Goal: Information Seeking & Learning: Learn about a topic

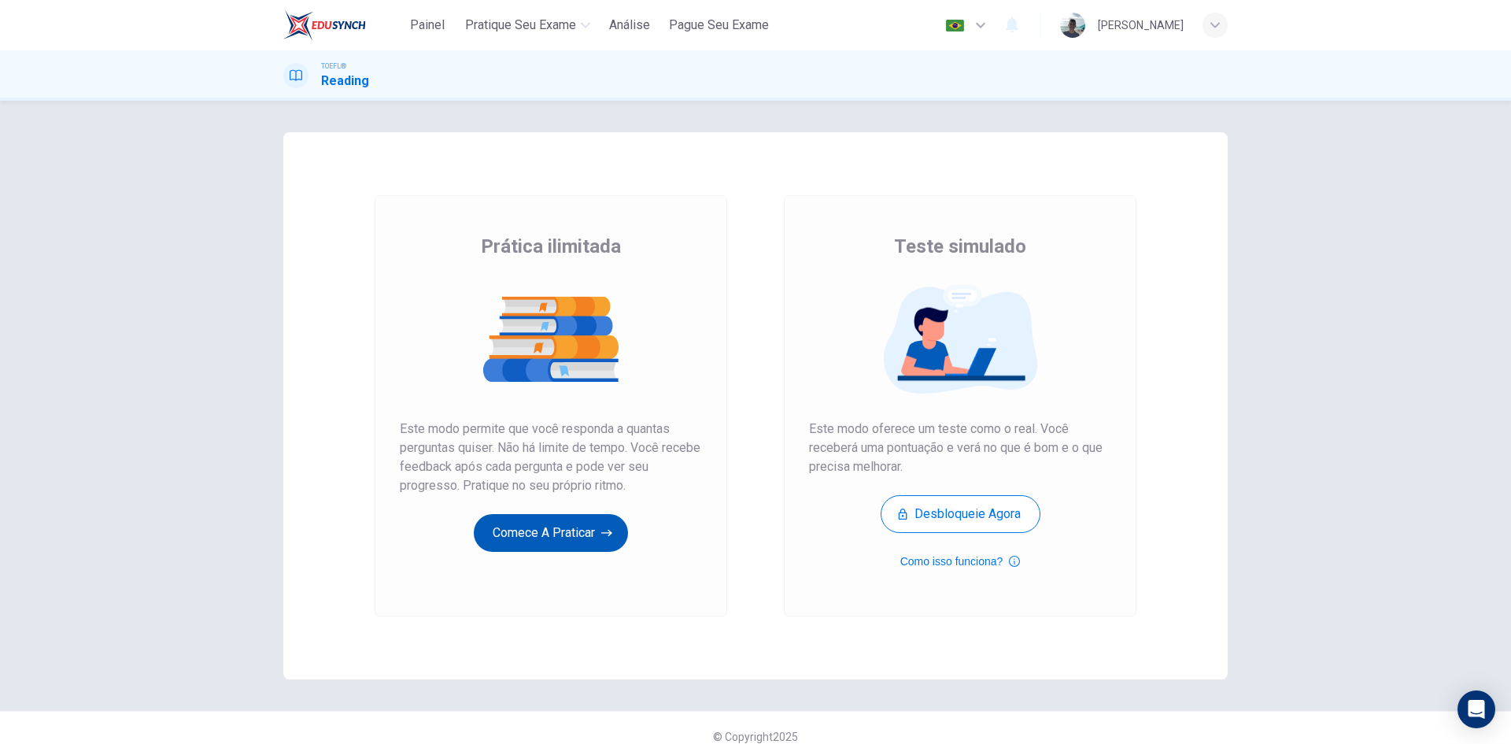
click at [560, 530] on button "Comece a praticar" at bounding box center [551, 533] width 154 height 38
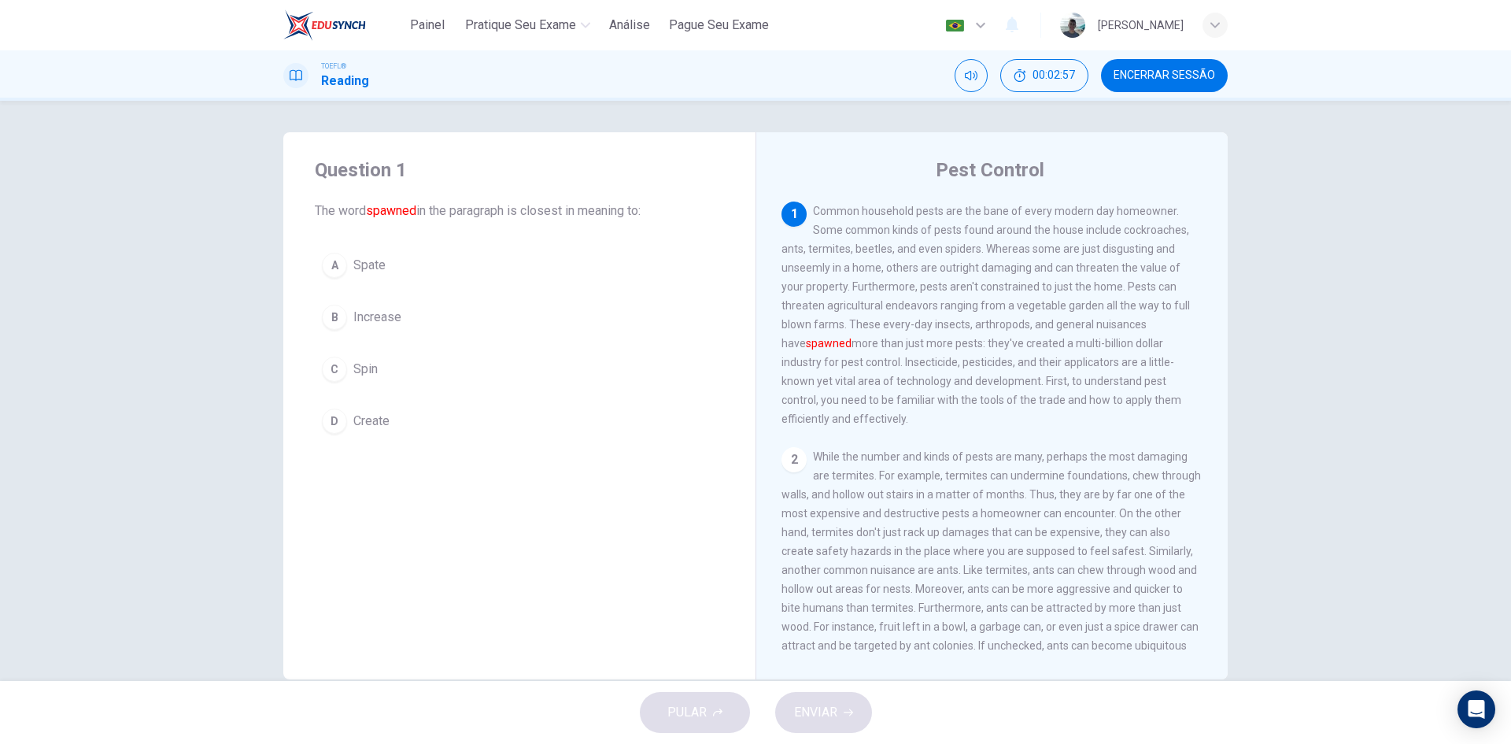
click at [345, 416] on button "D Create" at bounding box center [519, 420] width 409 height 39
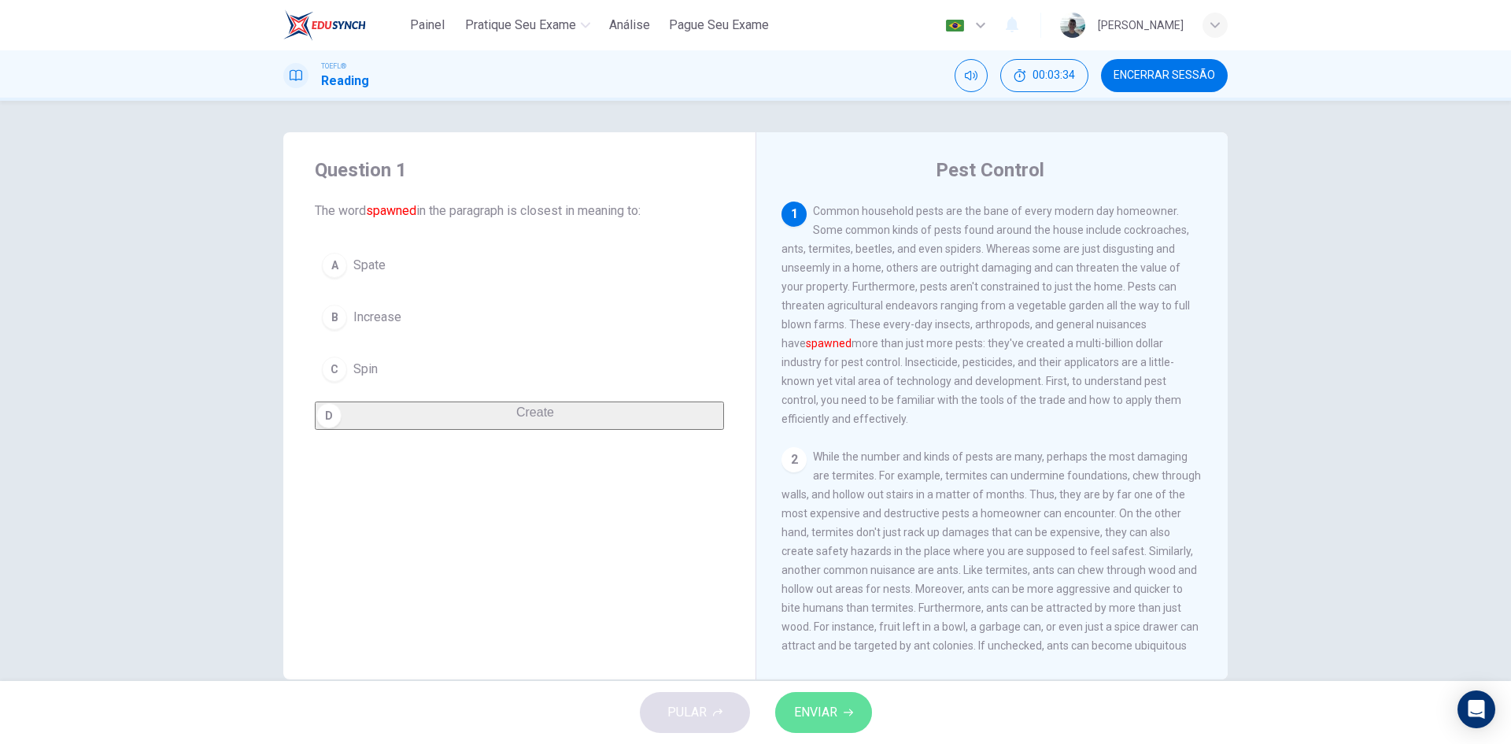
click at [822, 713] on span "ENVIAR" at bounding box center [815, 712] width 43 height 22
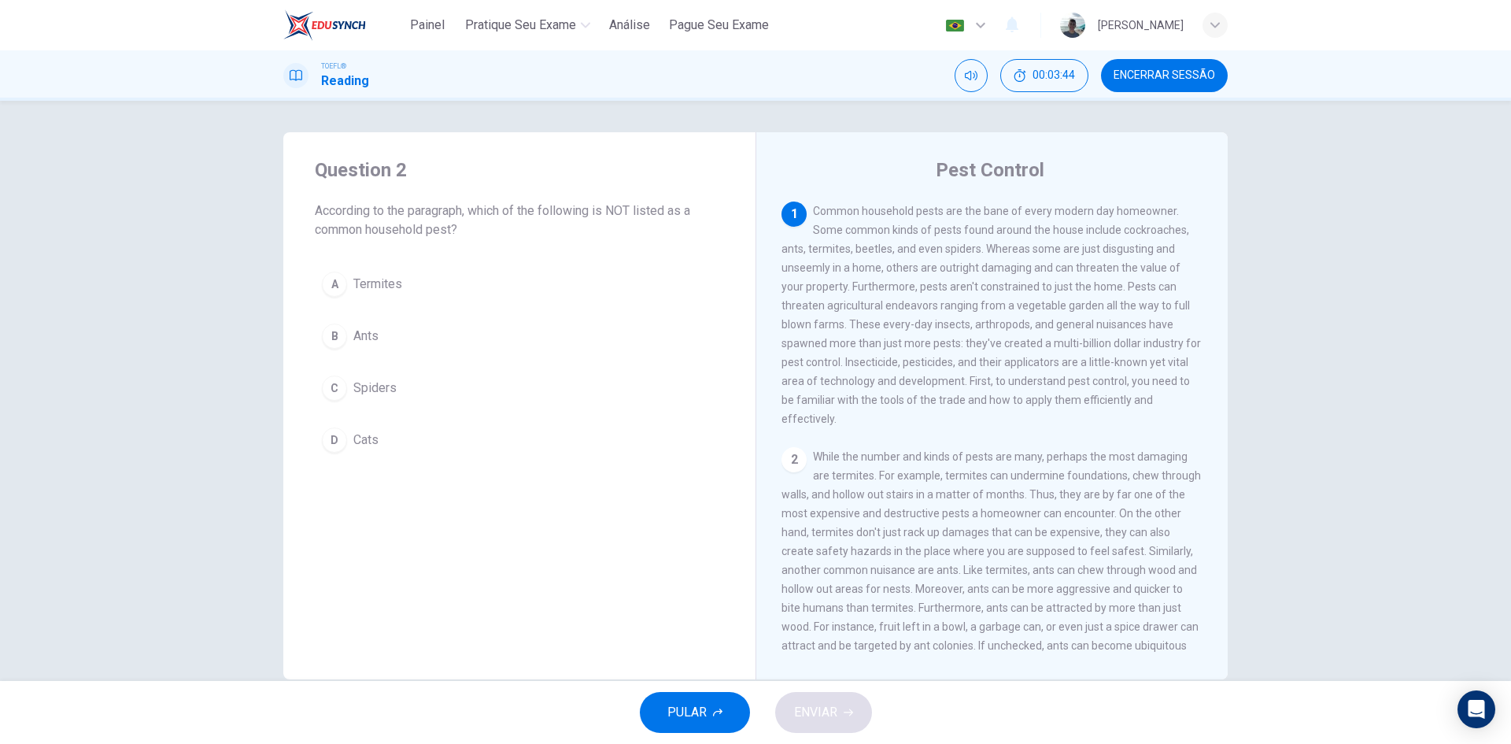
click at [324, 436] on div "D" at bounding box center [334, 439] width 25 height 25
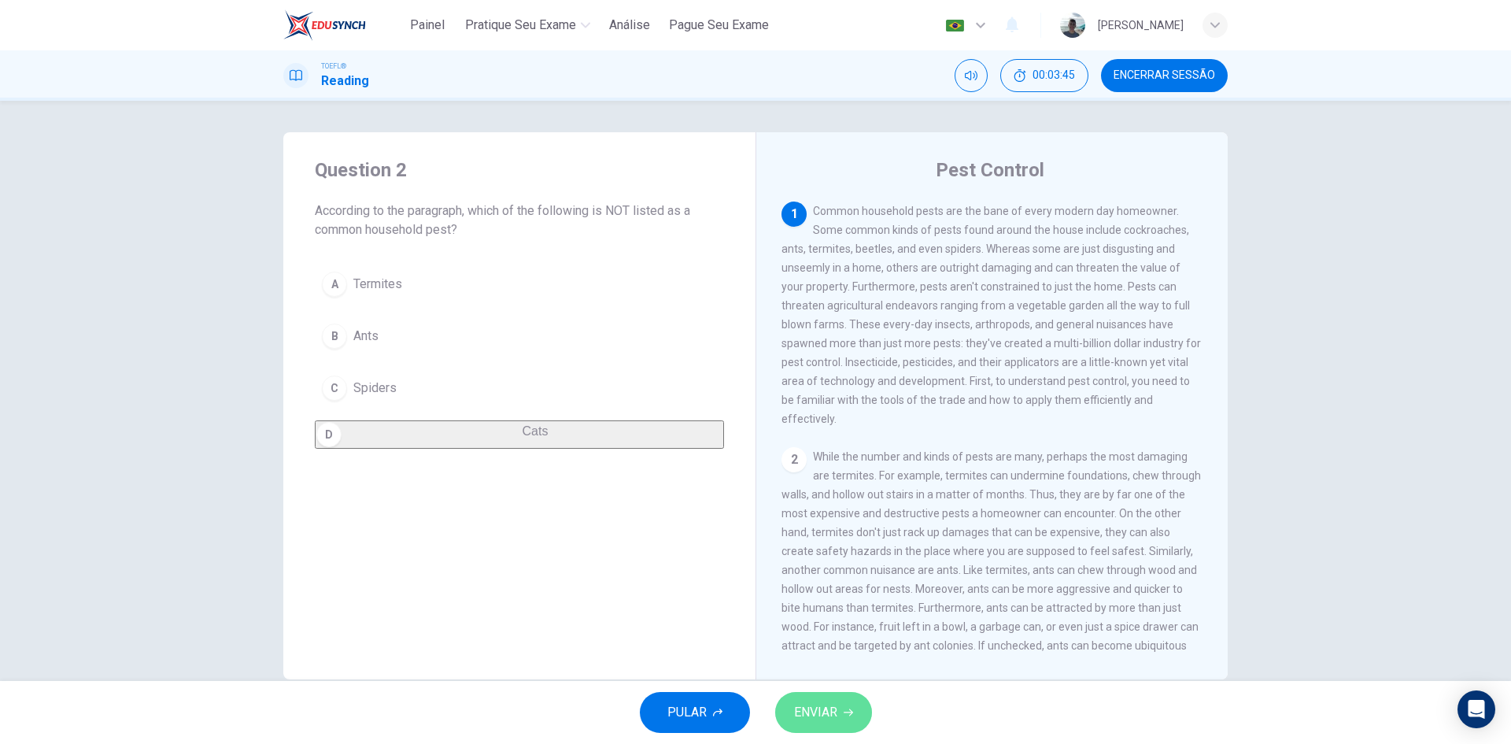
click at [819, 695] on button "ENVIAR" at bounding box center [823, 712] width 97 height 41
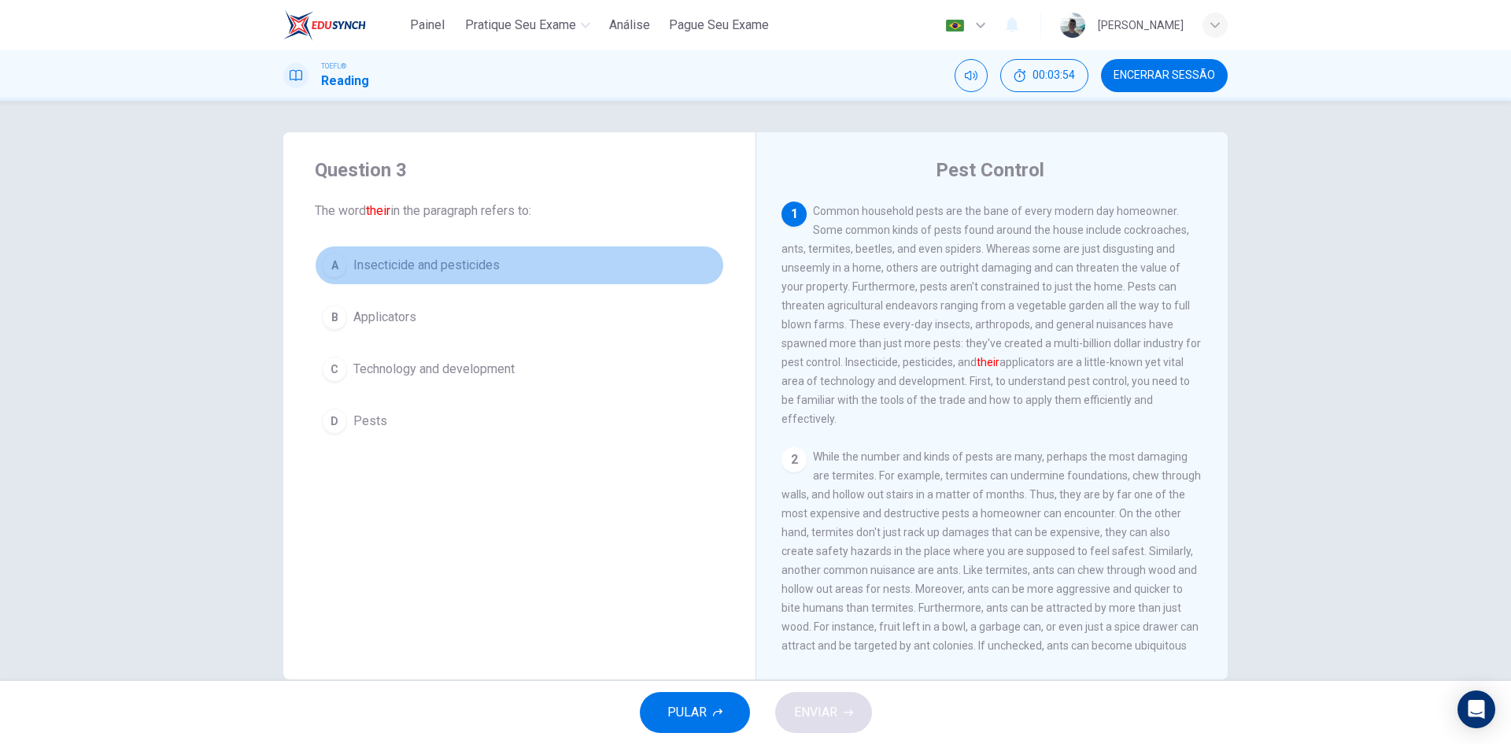
click at [461, 267] on span "Insecticide and pesticides" at bounding box center [426, 265] width 146 height 19
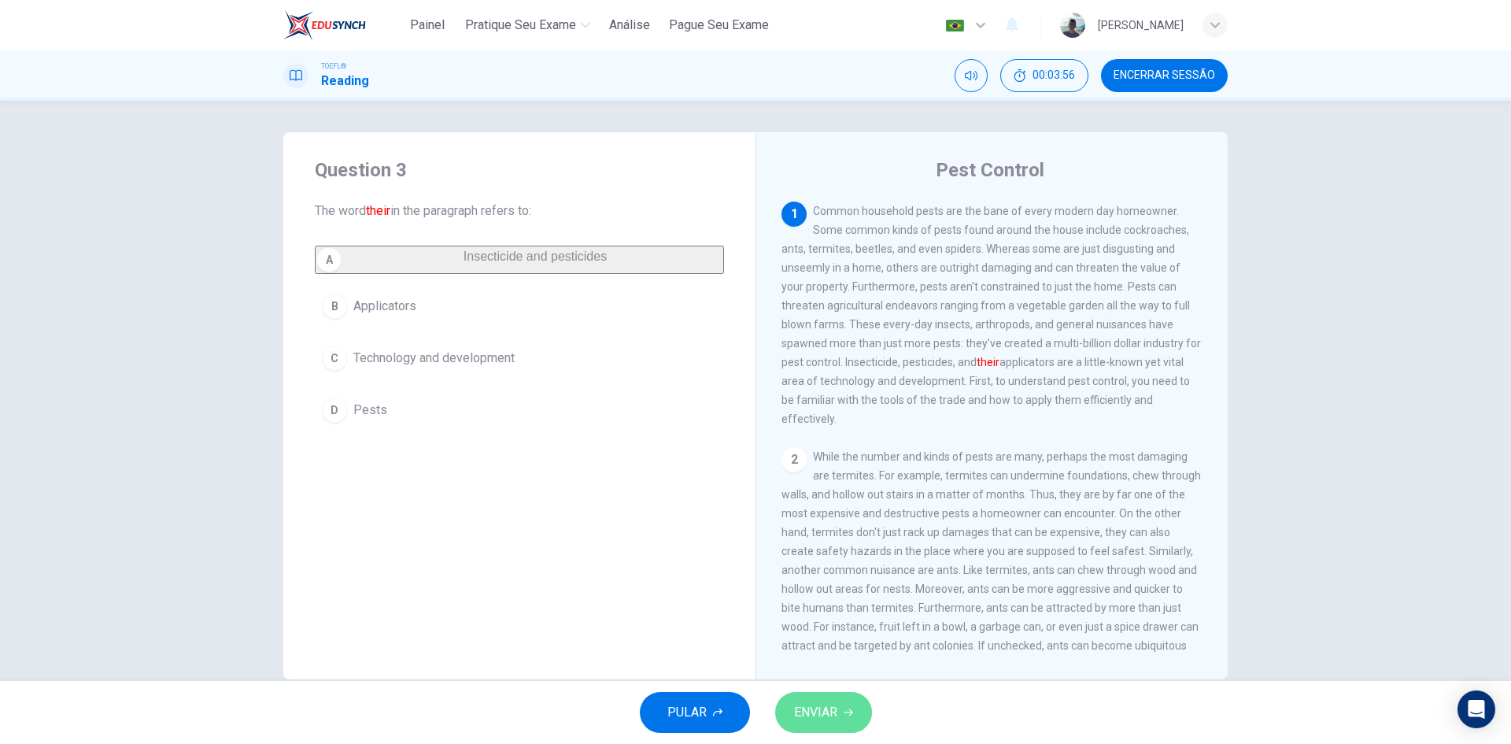
click at [845, 717] on button "ENVIAR" at bounding box center [823, 712] width 97 height 41
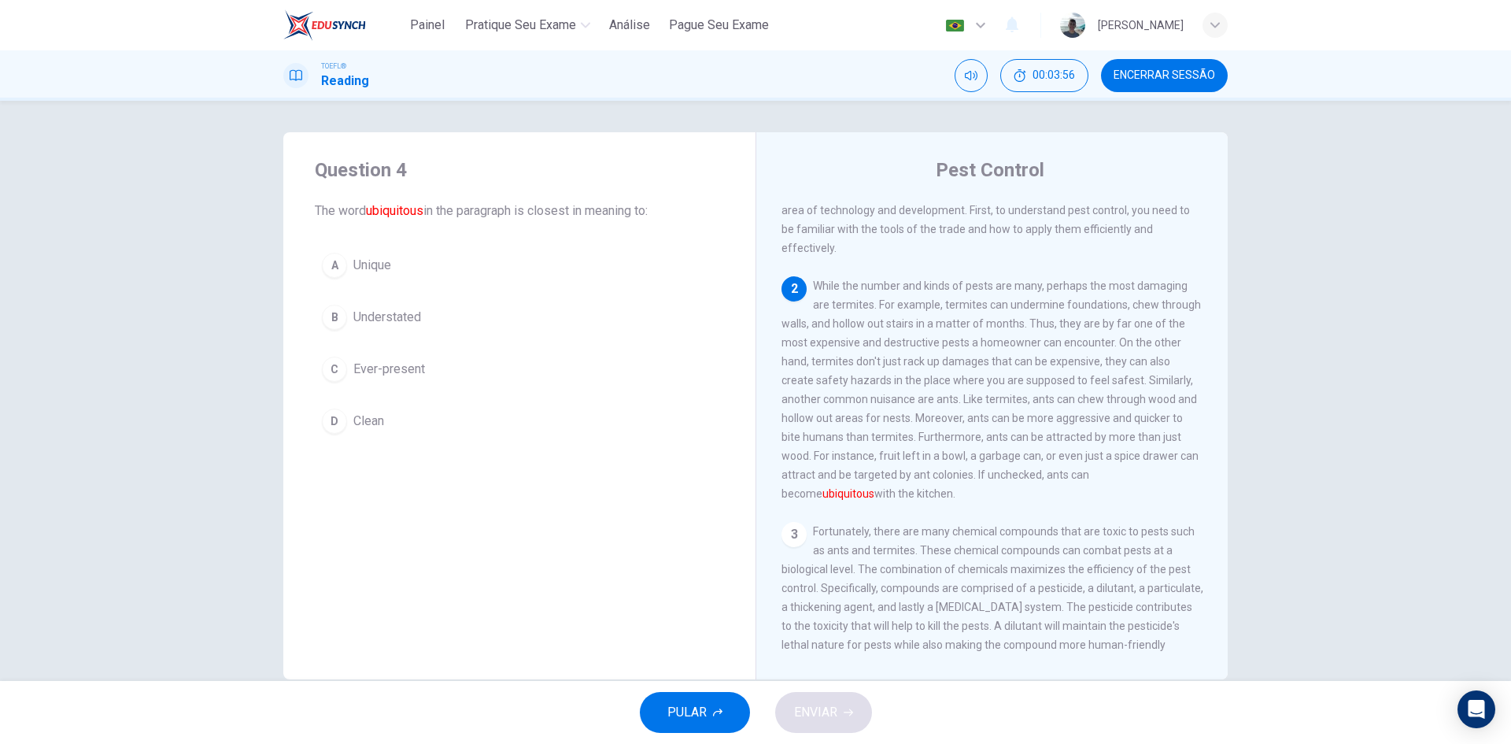
scroll to position [176, 0]
click at [397, 365] on span "Ever-present" at bounding box center [389, 369] width 72 height 19
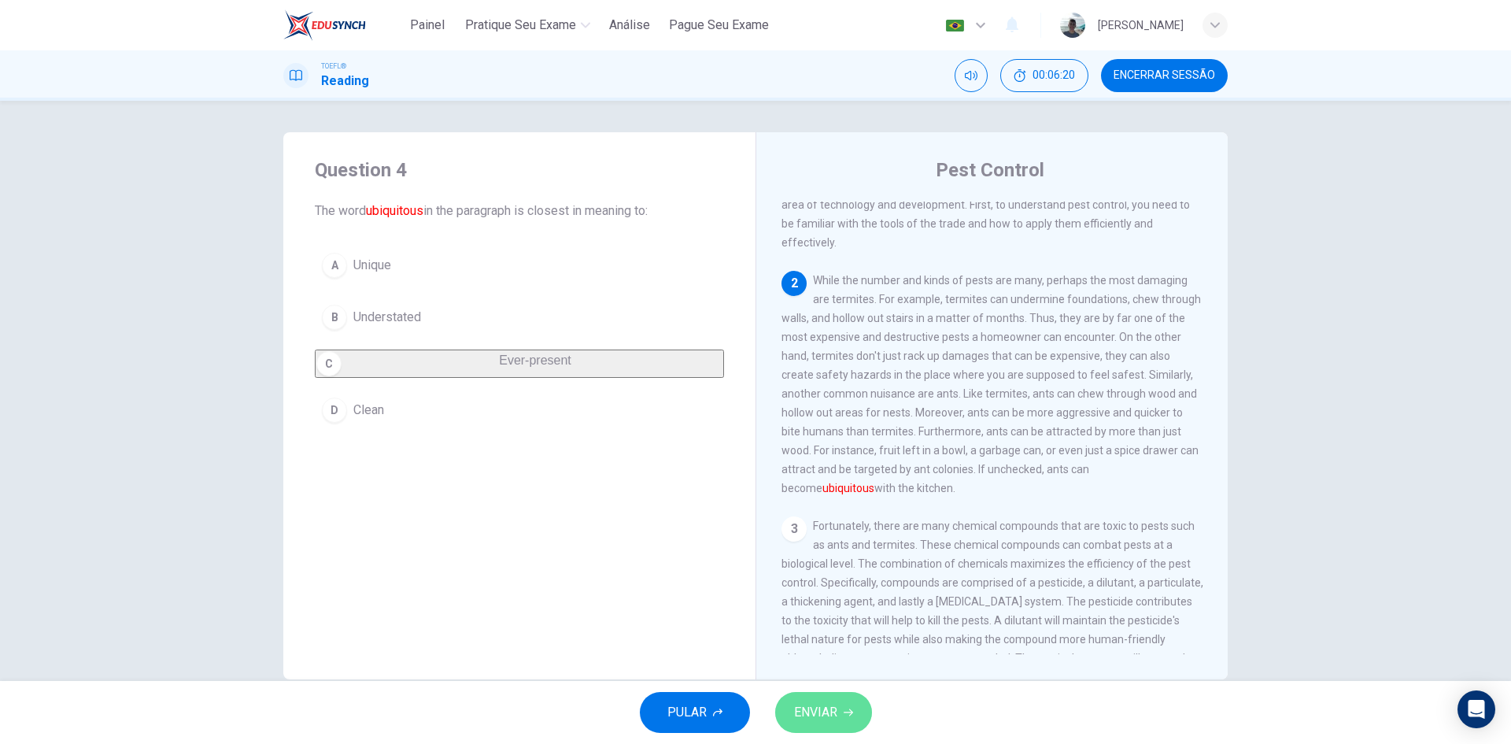
click at [830, 724] on button "ENVIAR" at bounding box center [823, 712] width 97 height 41
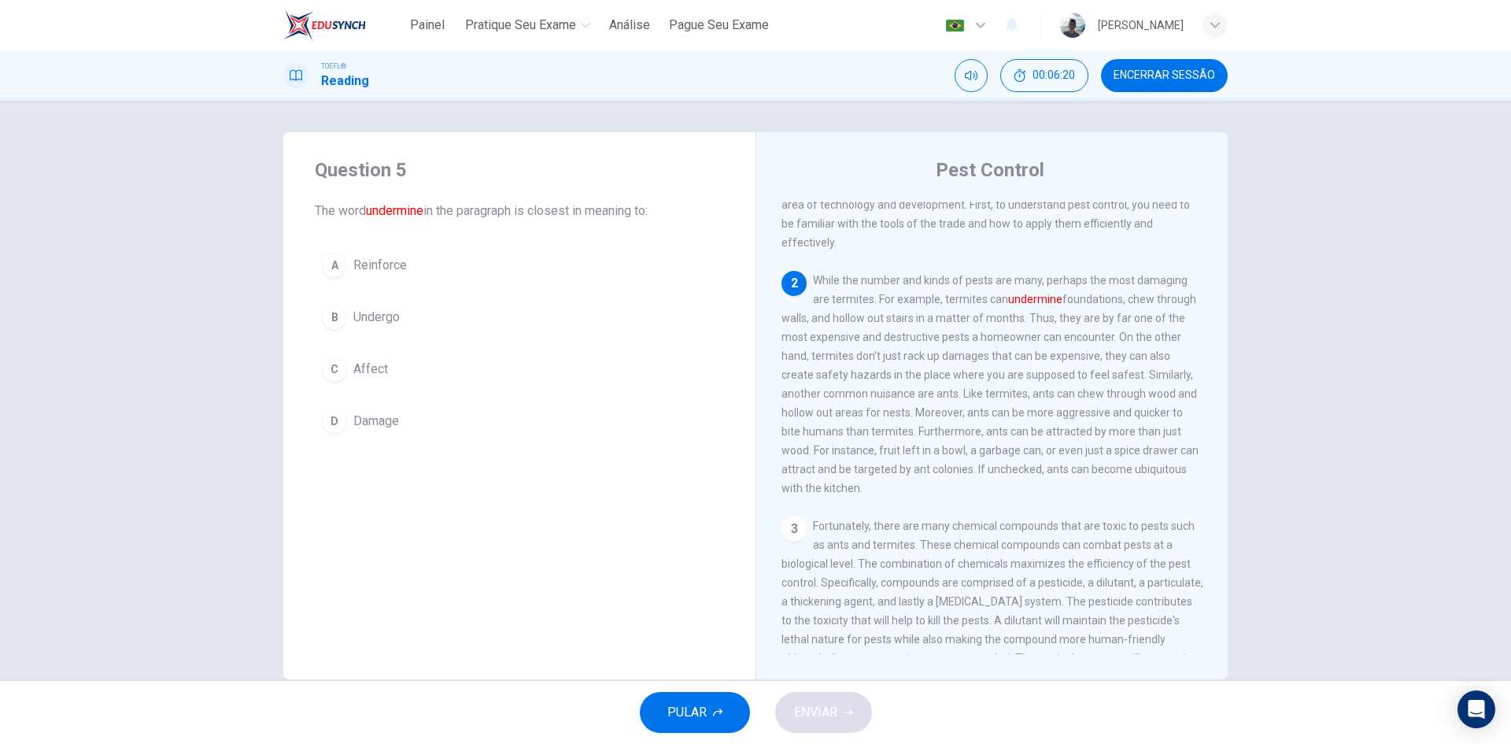
scroll to position [235, 0]
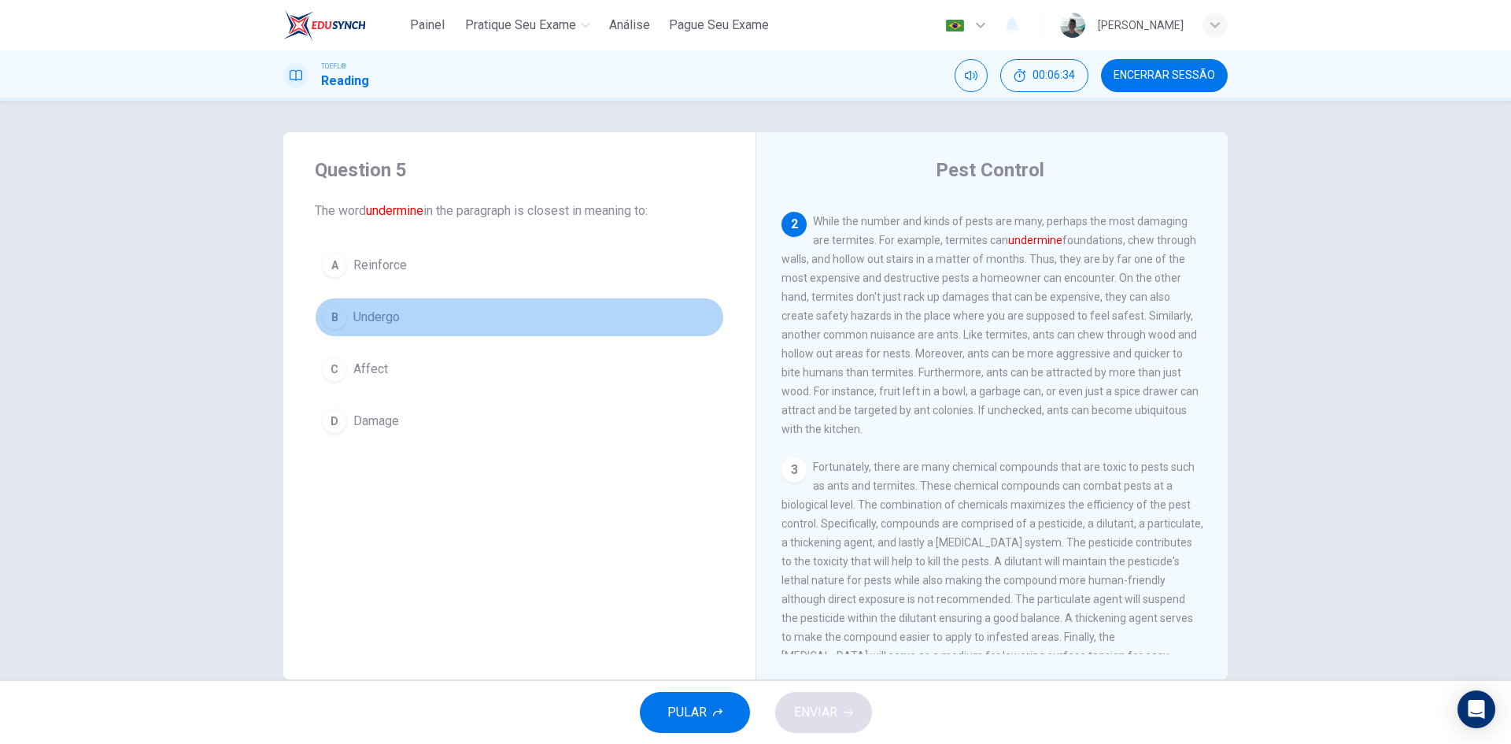
click at [371, 314] on span "Undergo" at bounding box center [376, 317] width 46 height 19
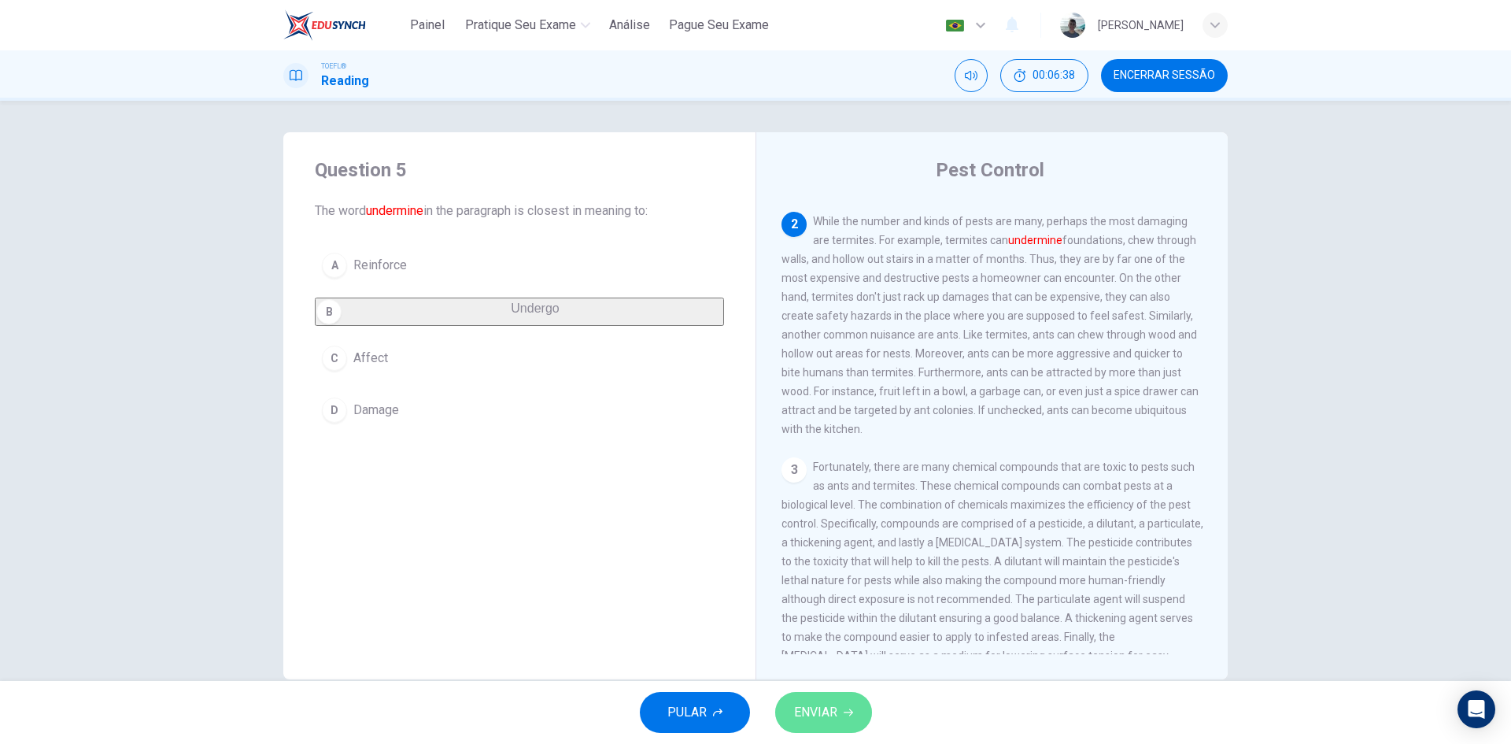
click at [780, 704] on button "ENVIAR" at bounding box center [823, 712] width 97 height 41
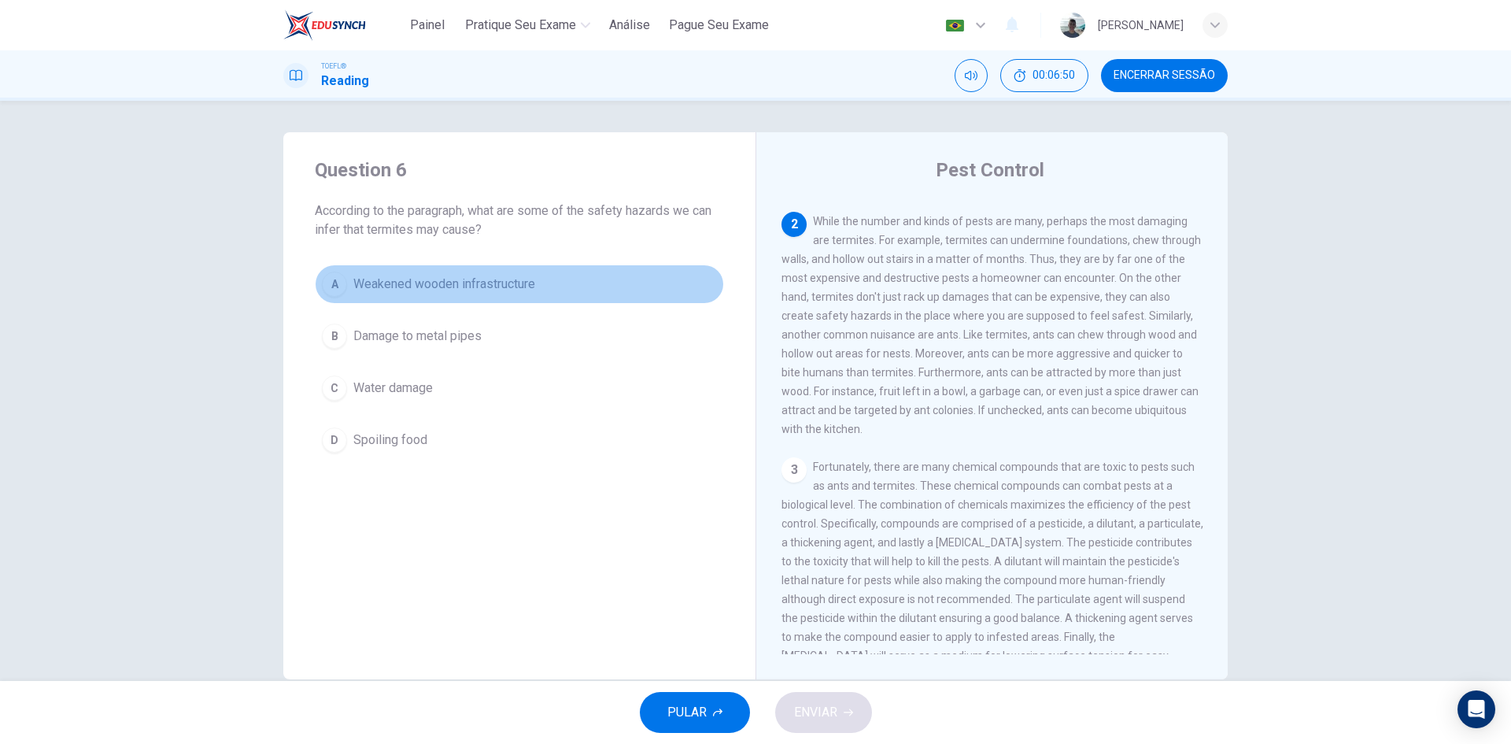
click at [440, 285] on span "Weakened wooden infrastructure" at bounding box center [444, 284] width 182 height 19
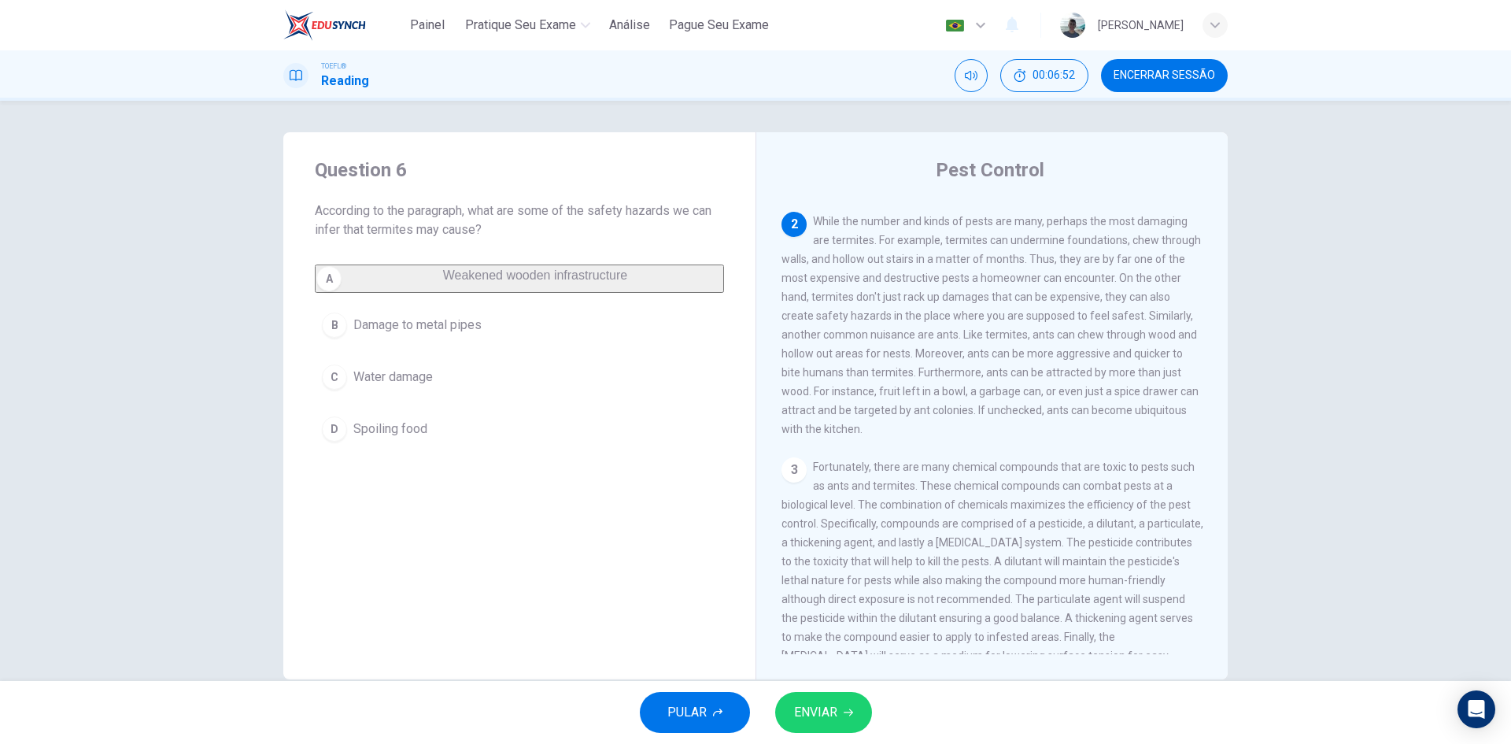
click at [859, 711] on button "ENVIAR" at bounding box center [823, 712] width 97 height 41
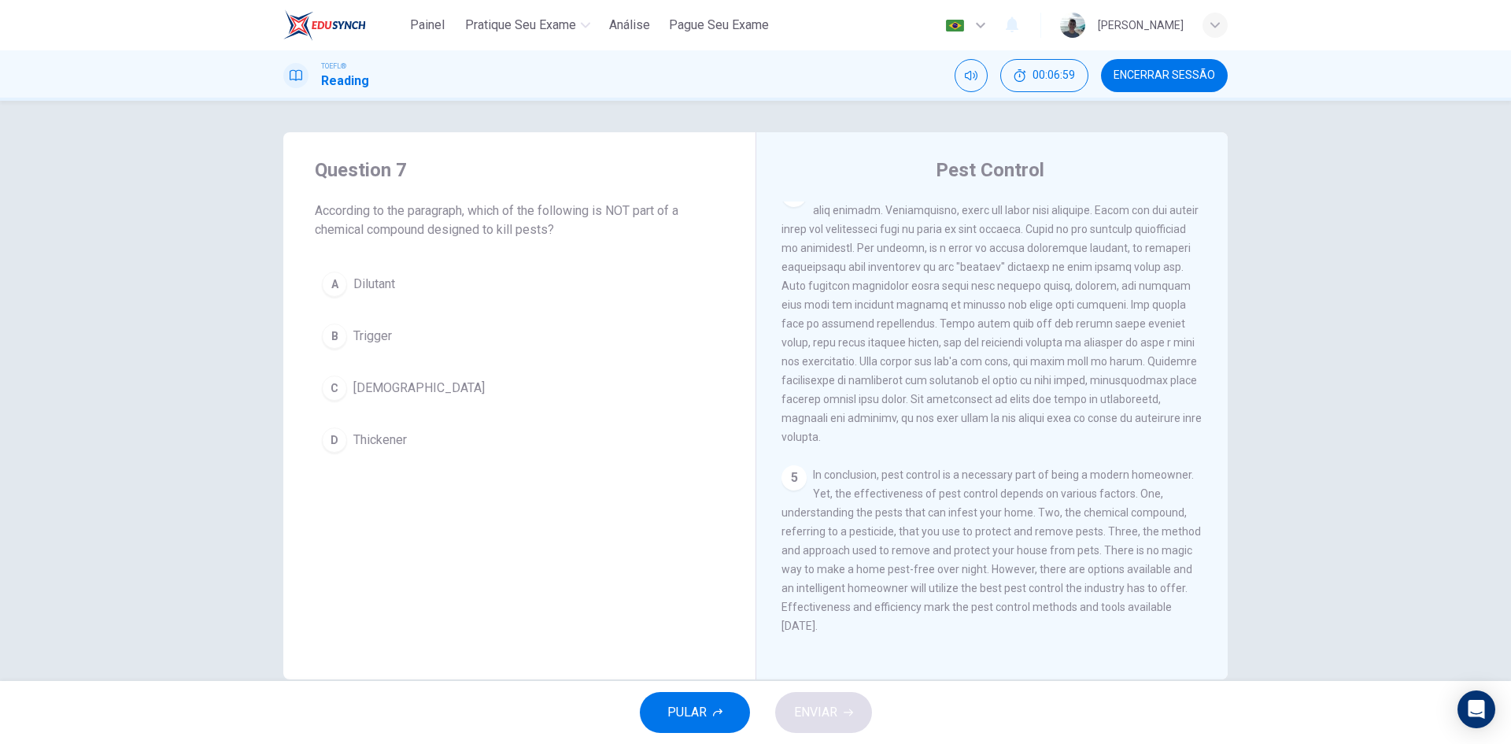
scroll to position [370, 0]
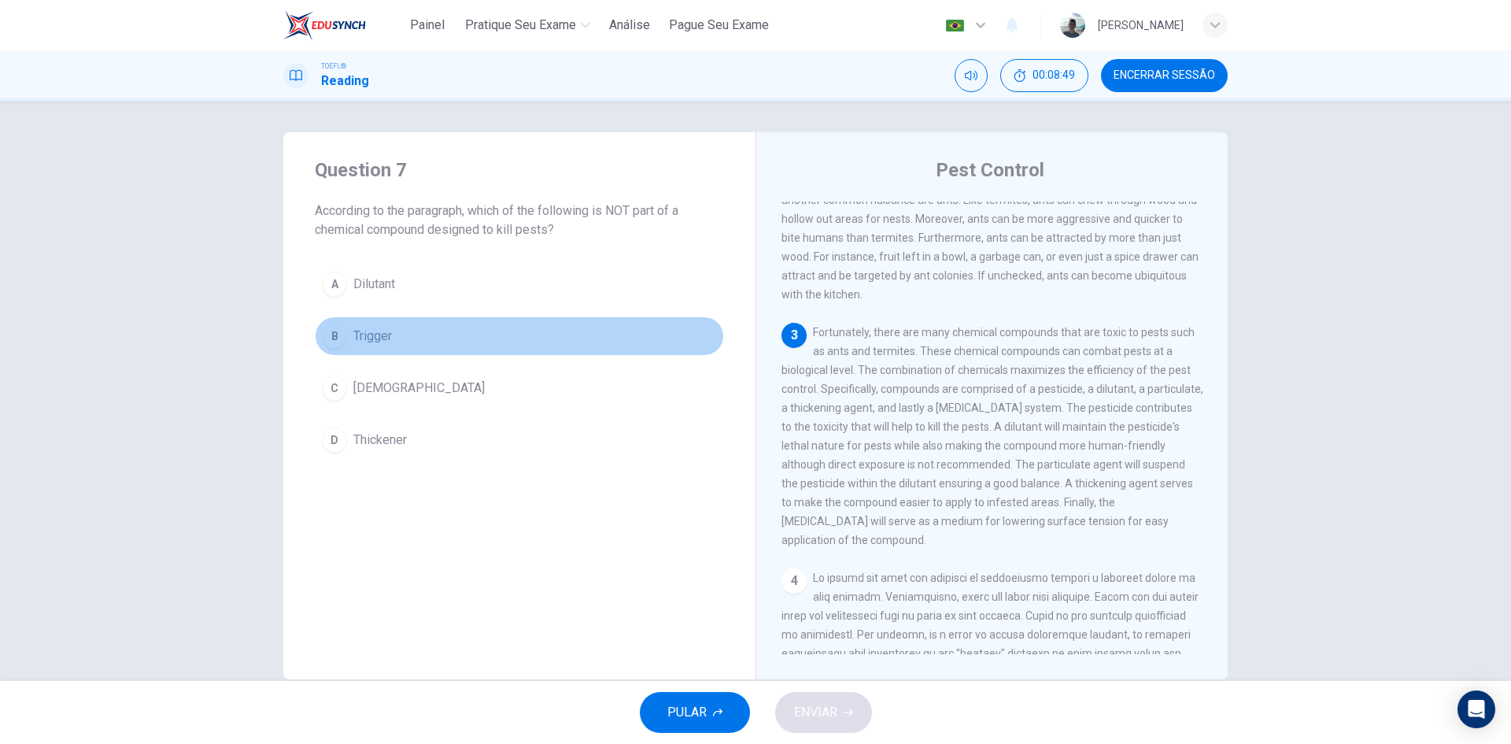
click at [365, 335] on span "Trigger" at bounding box center [372, 336] width 39 height 19
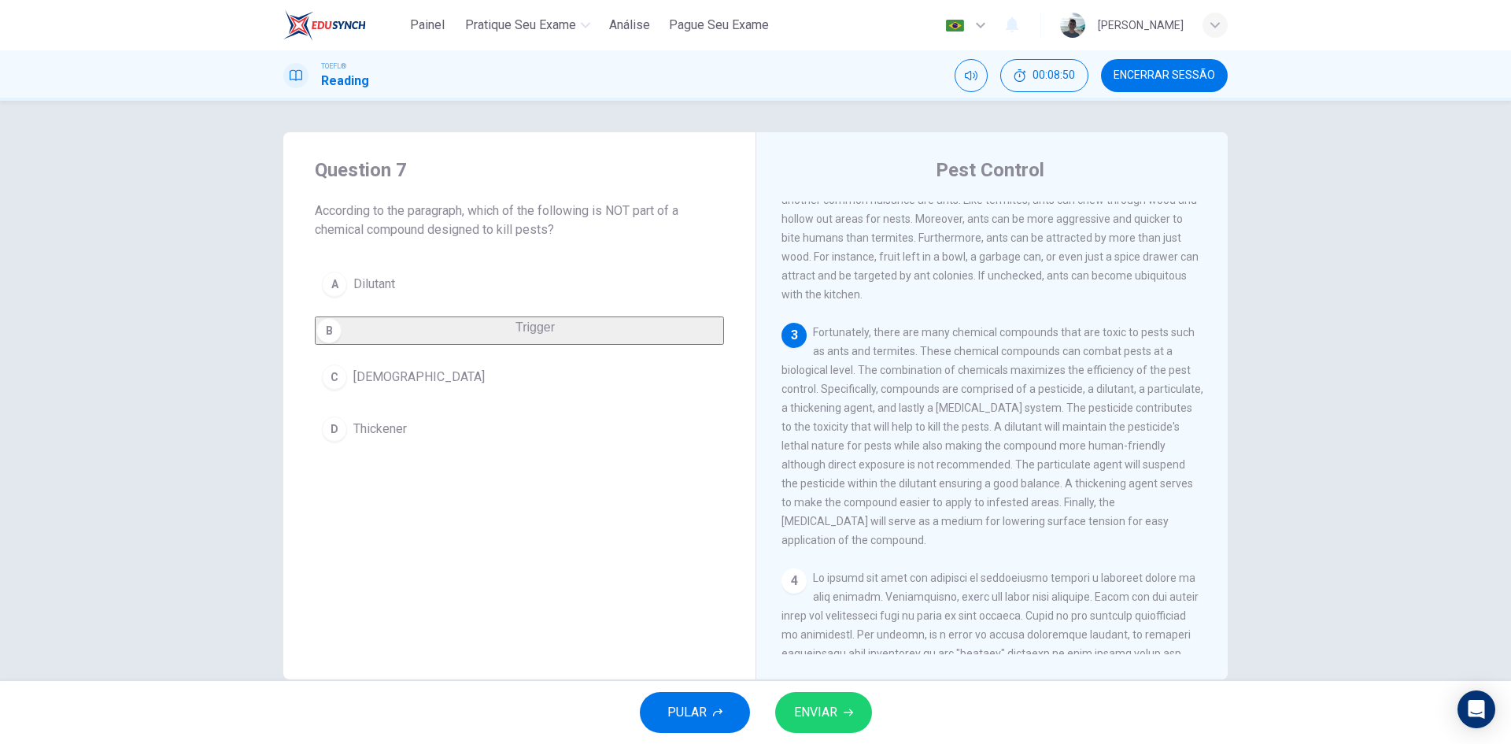
click at [829, 705] on span "ENVIAR" at bounding box center [815, 712] width 43 height 22
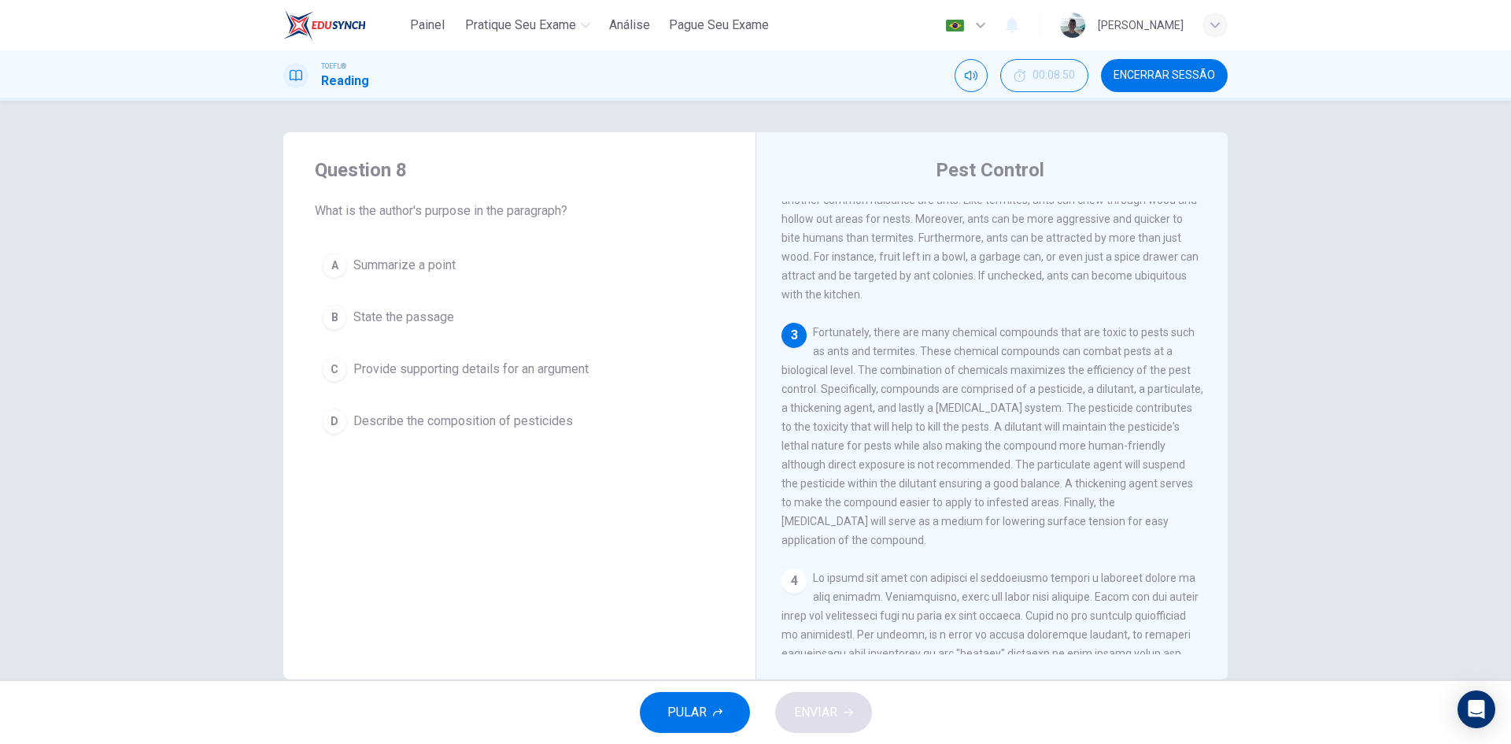
scroll to position [431, 0]
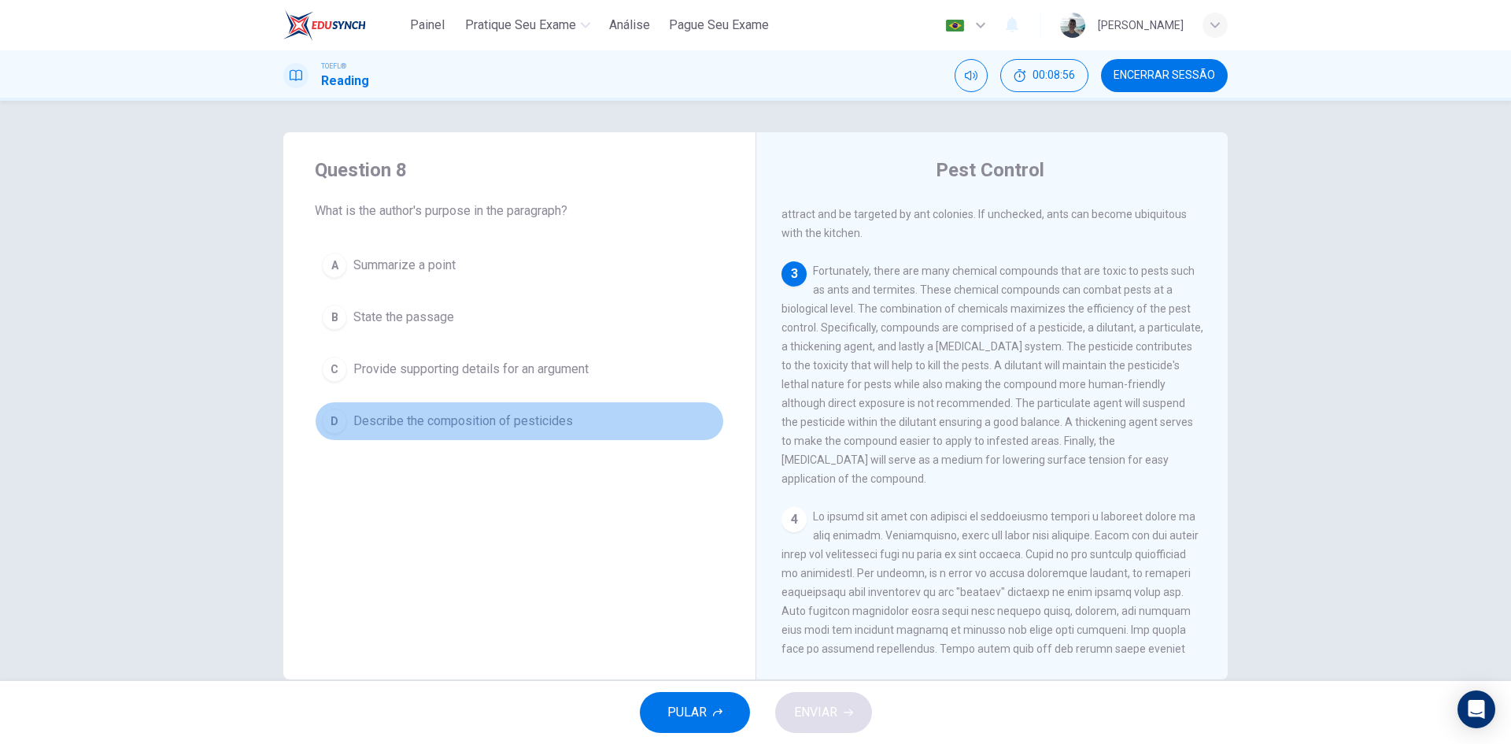
click at [551, 421] on span "Describe the composition of pesticides" at bounding box center [463, 421] width 220 height 19
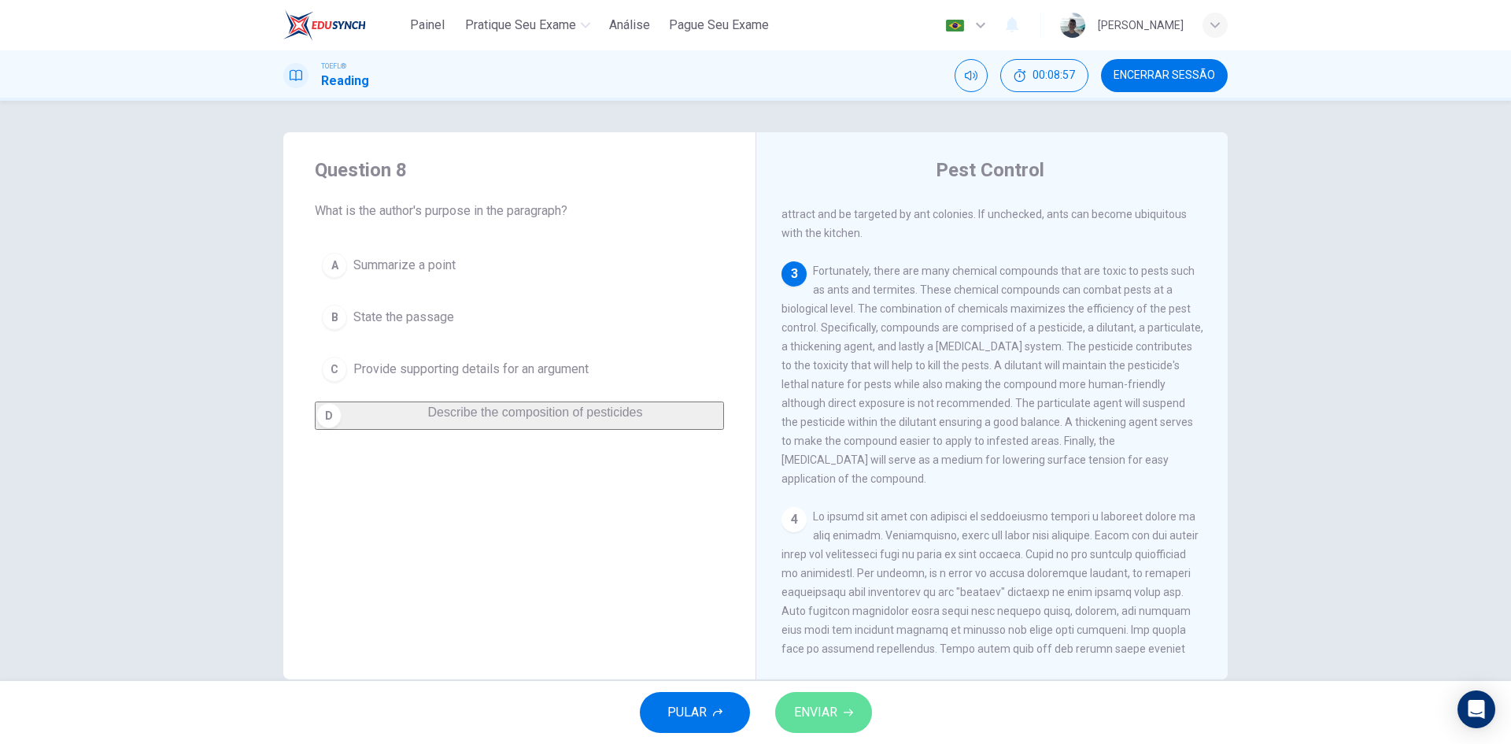
click at [806, 719] on span "ENVIAR" at bounding box center [815, 712] width 43 height 22
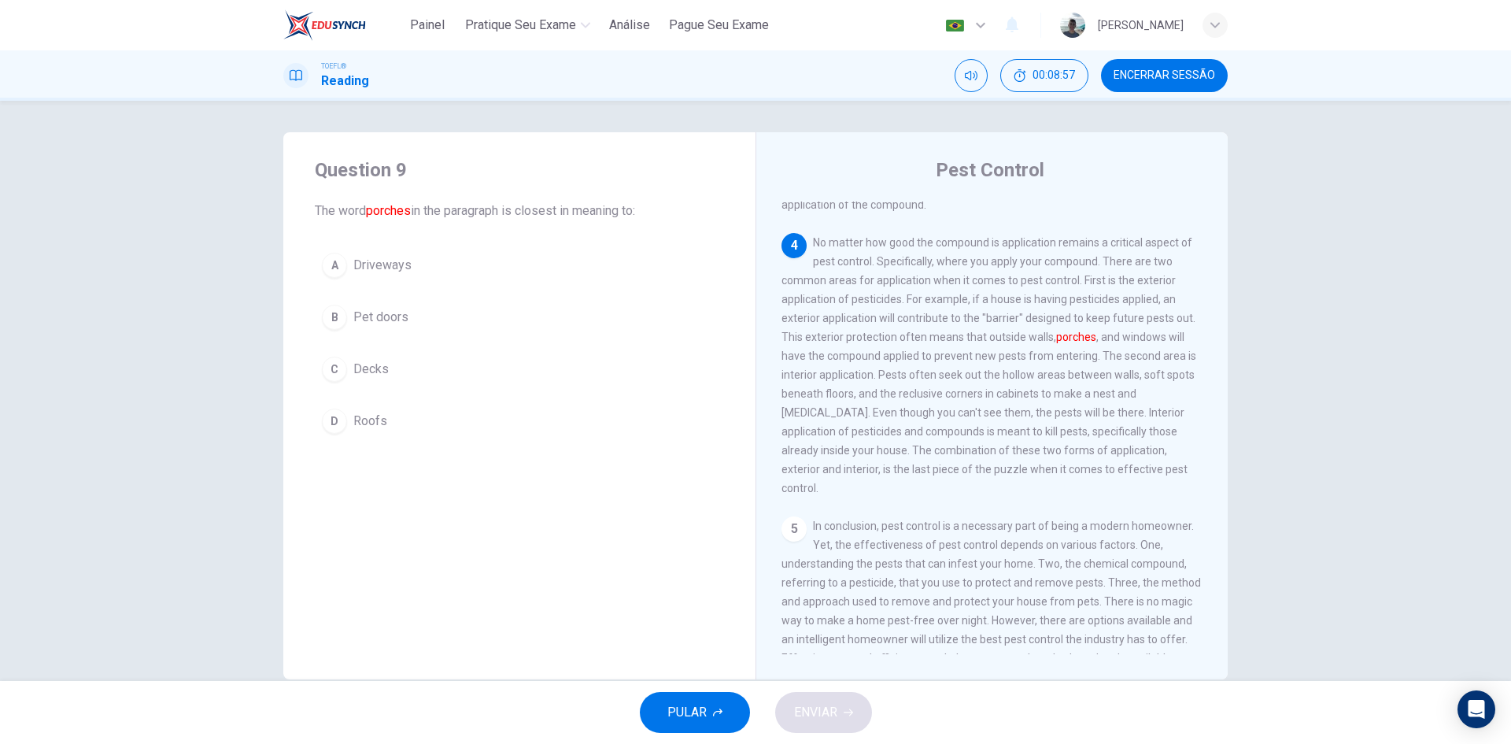
scroll to position [706, 0]
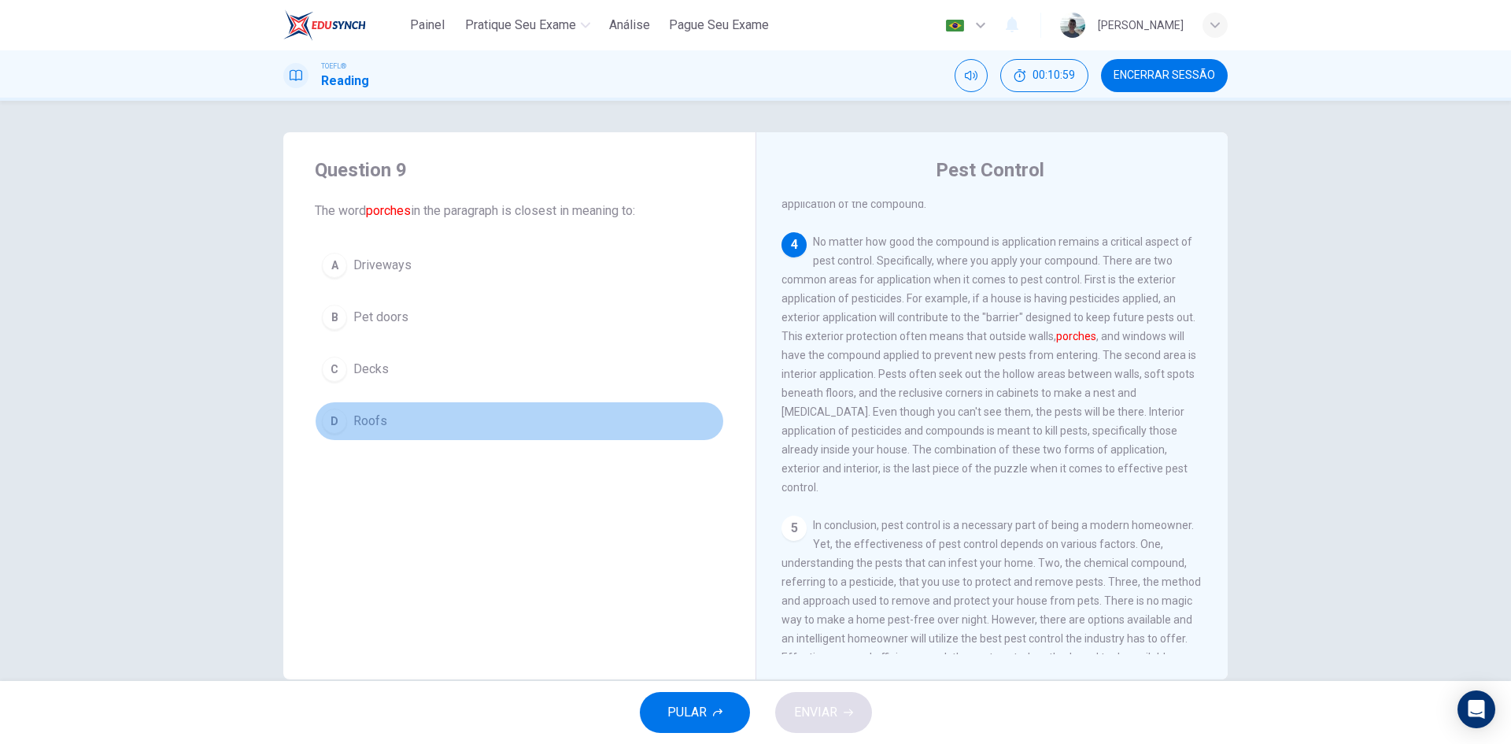
click at [330, 429] on div "D" at bounding box center [334, 420] width 25 height 25
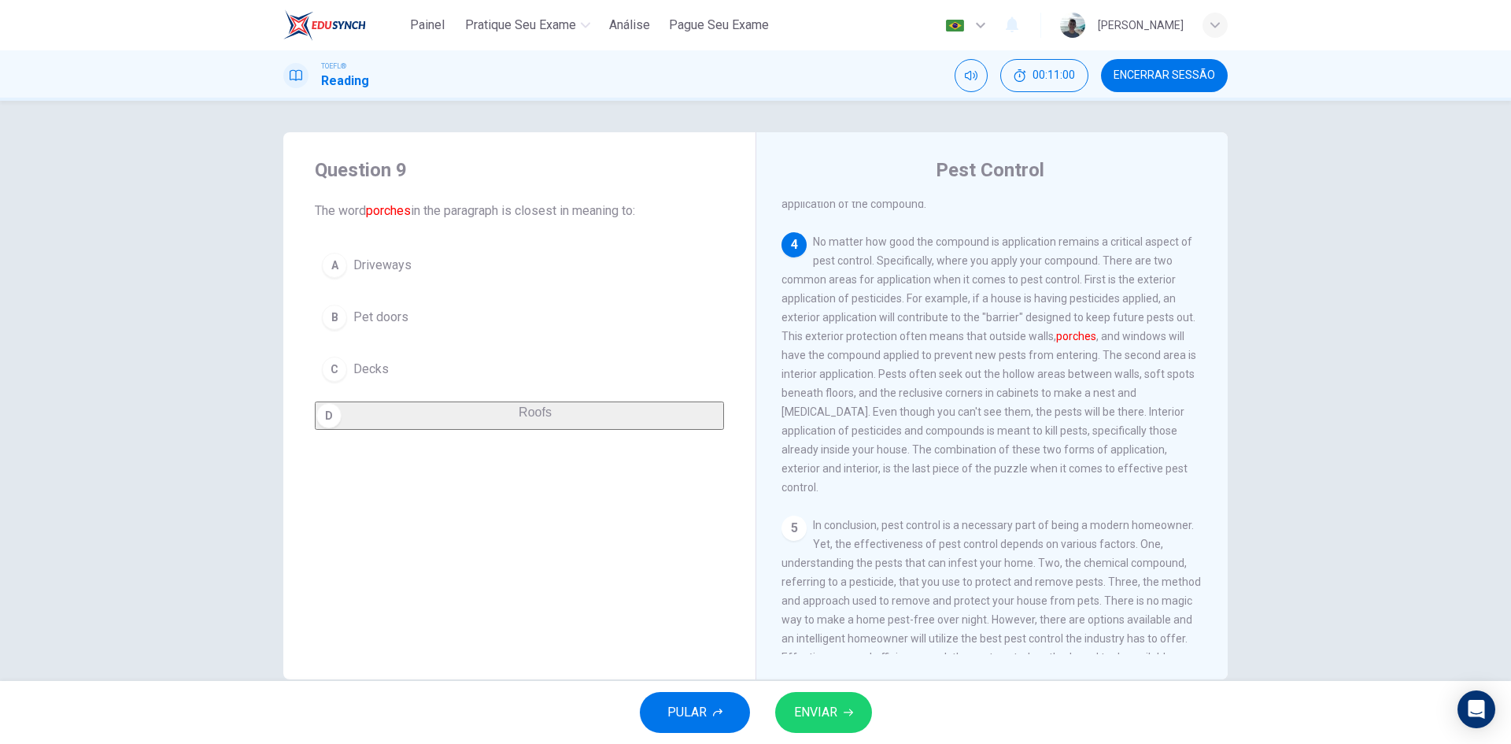
click at [818, 722] on span "ENVIAR" at bounding box center [815, 712] width 43 height 22
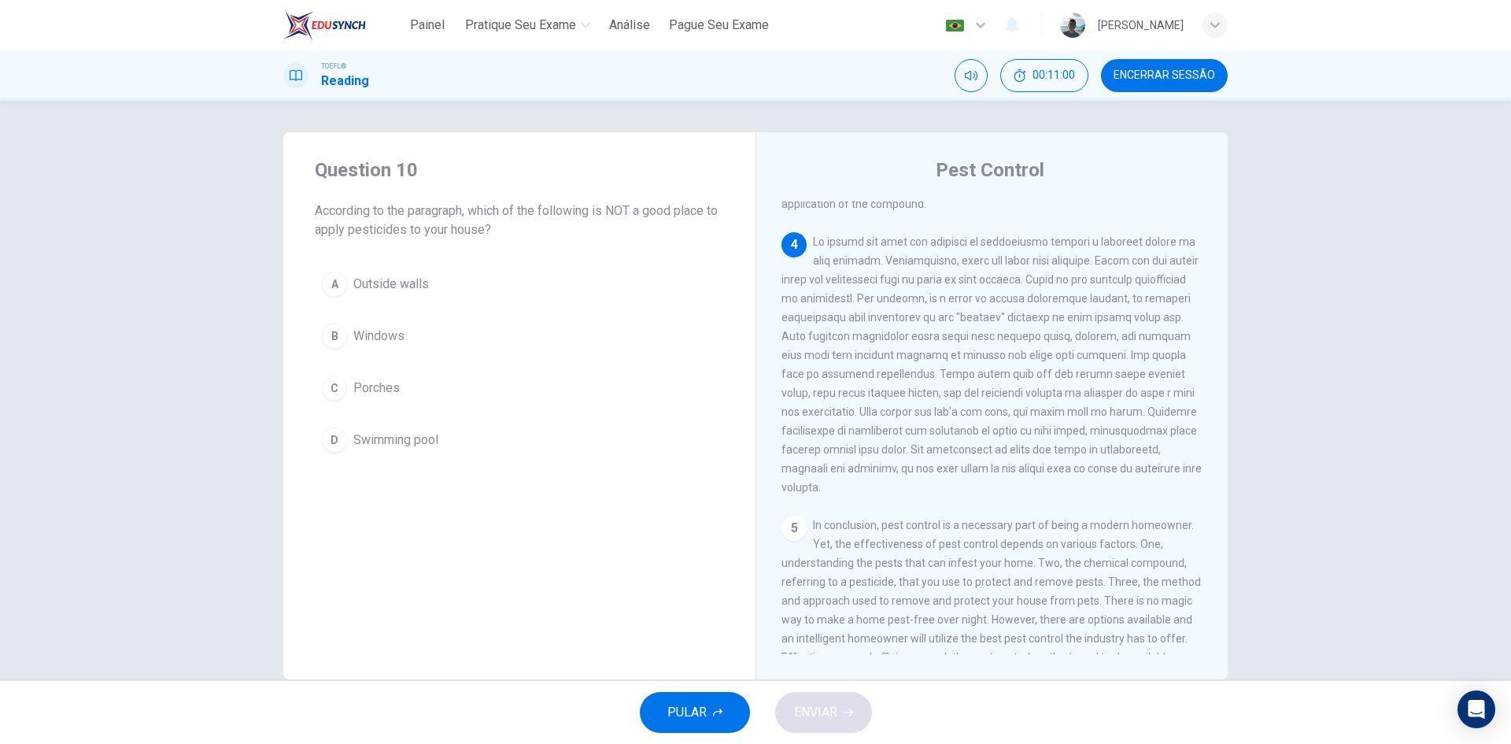
scroll to position [745, 0]
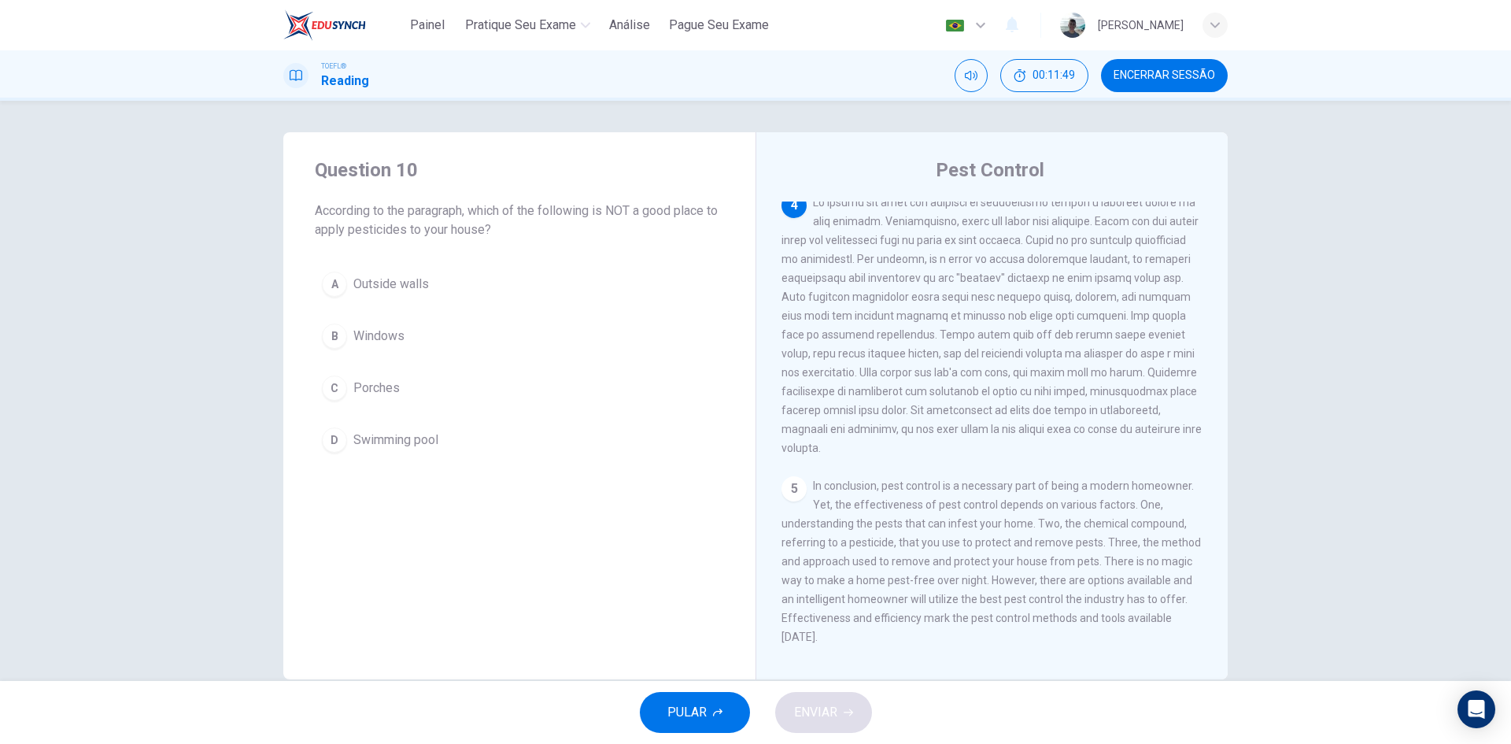
click at [394, 434] on span "Swimming pool" at bounding box center [395, 440] width 85 height 19
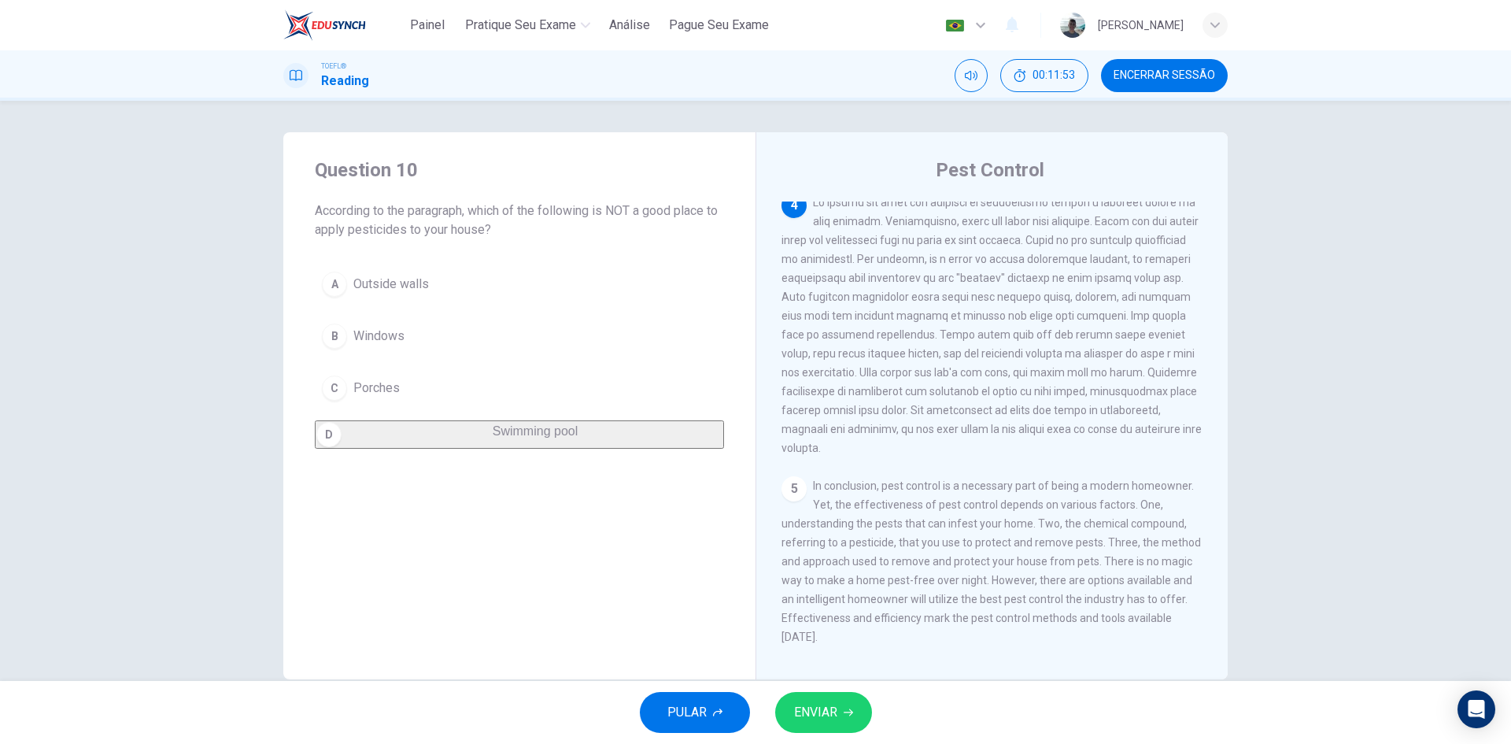
click at [831, 700] on button "ENVIAR" at bounding box center [823, 712] width 97 height 41
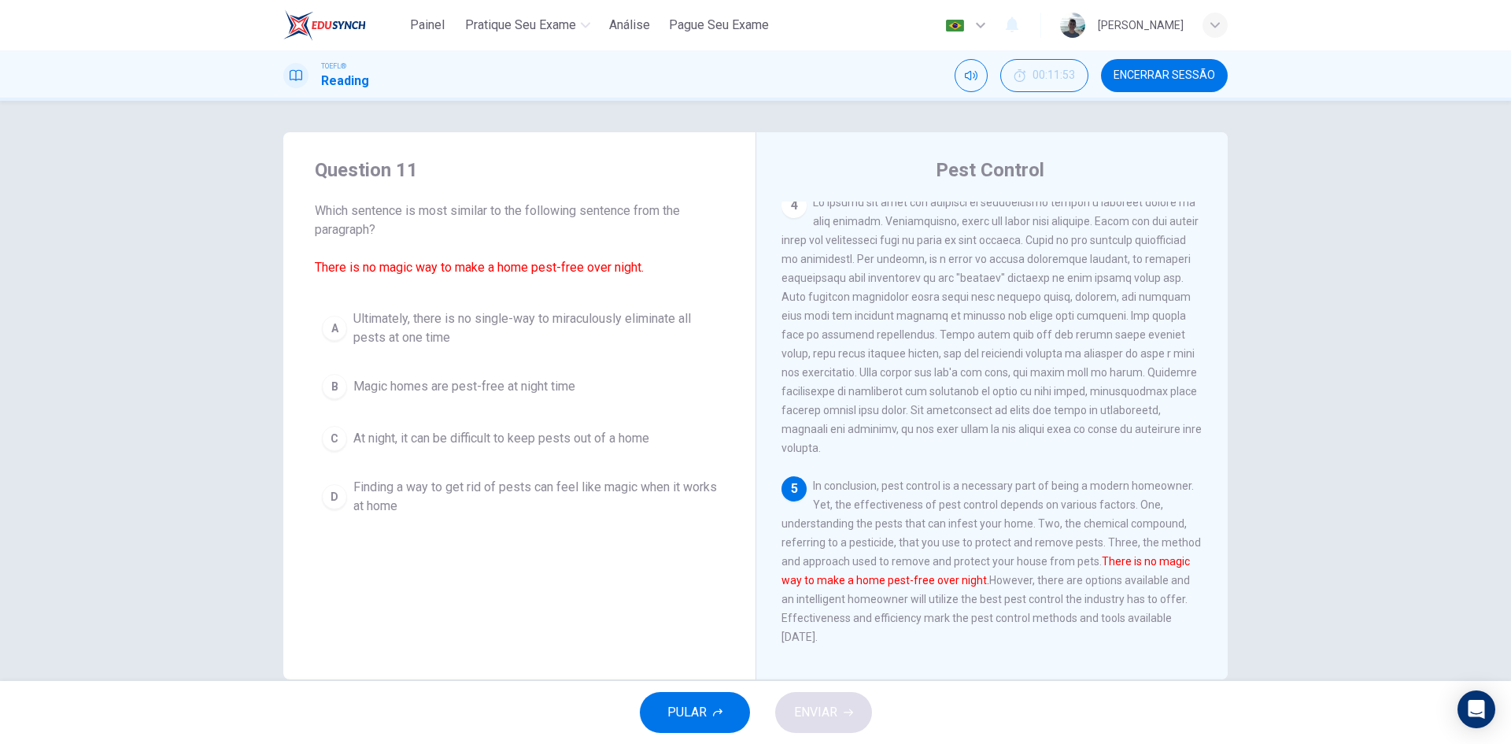
scroll to position [763, 0]
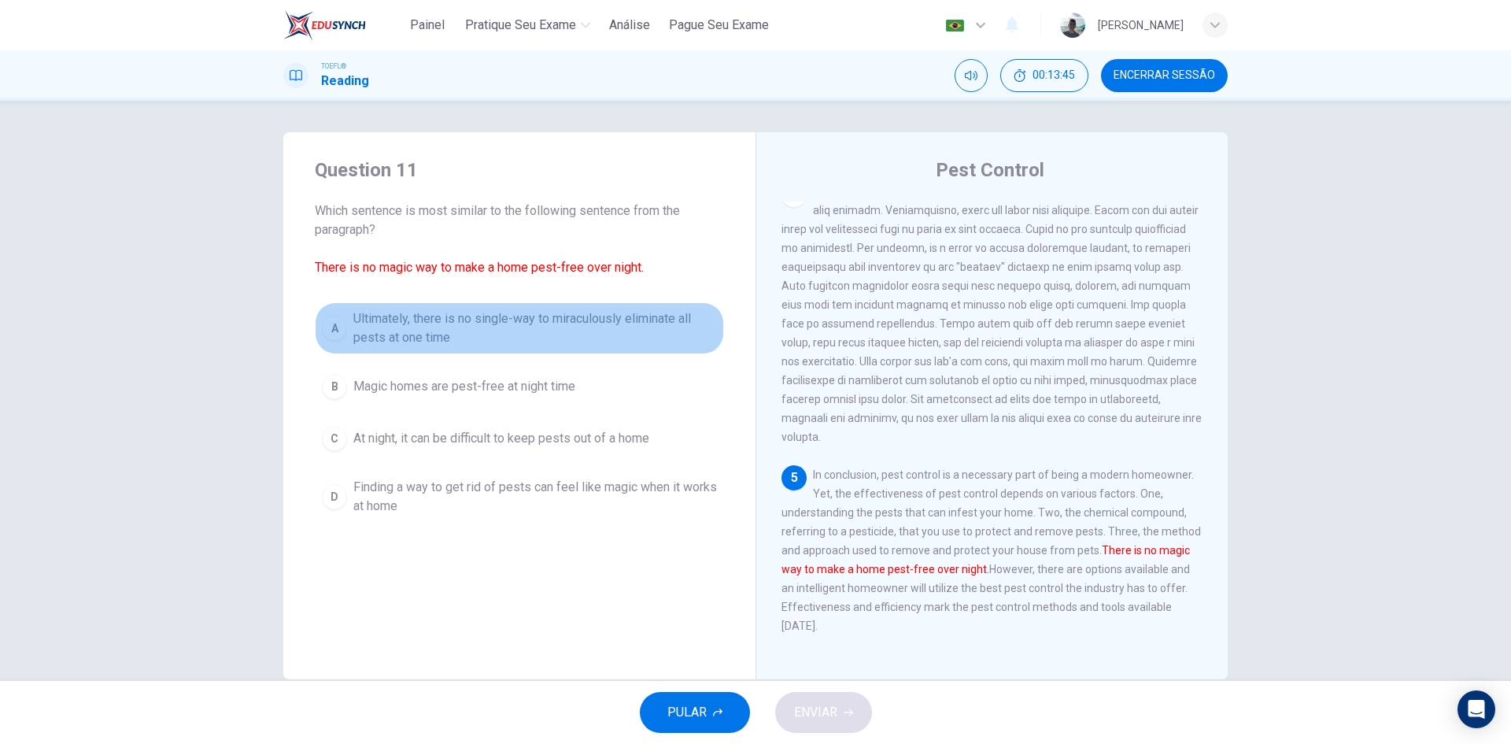
click at [530, 319] on span "Ultimately, there is no single-way to miraculously eliminate all pests at one t…" at bounding box center [535, 328] width 364 height 38
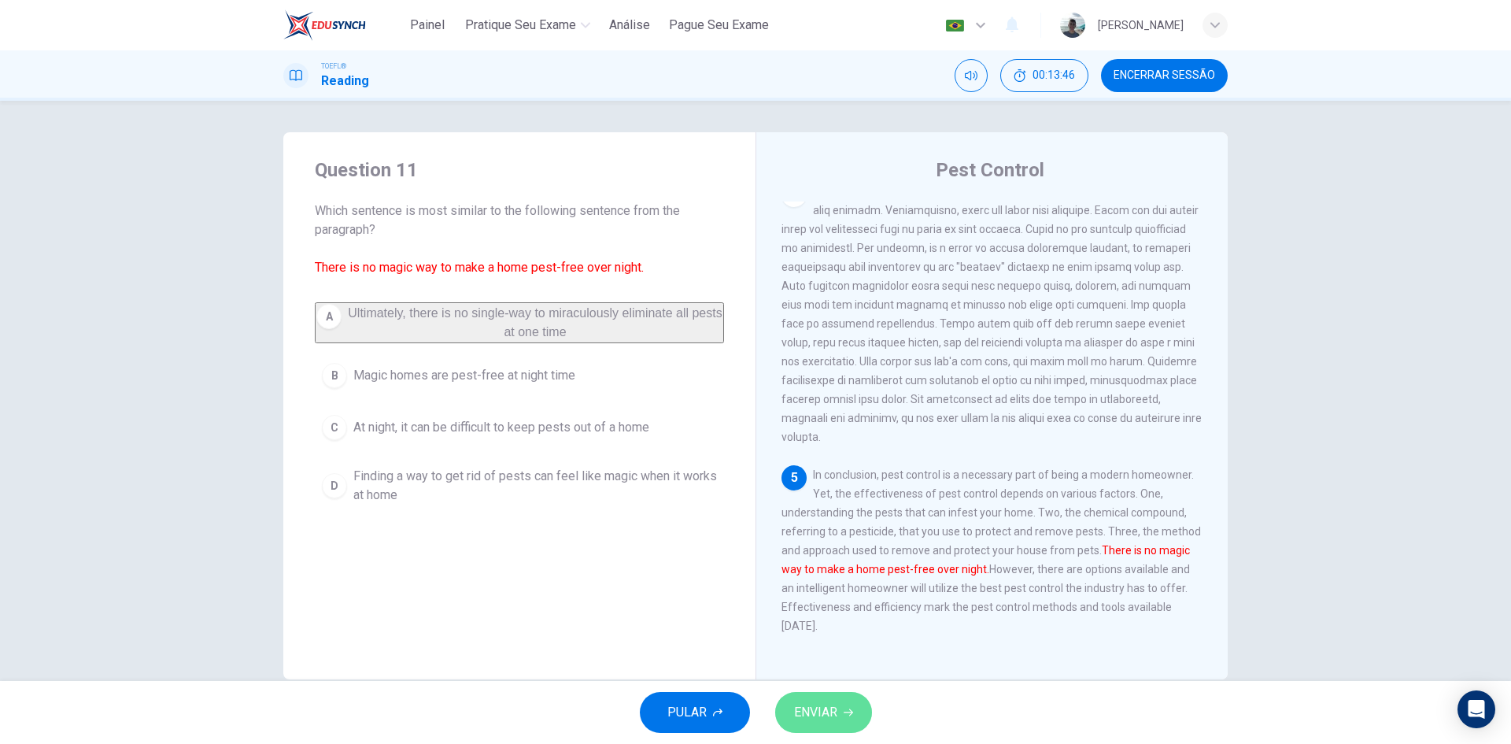
click at [818, 712] on span "ENVIAR" at bounding box center [815, 712] width 43 height 22
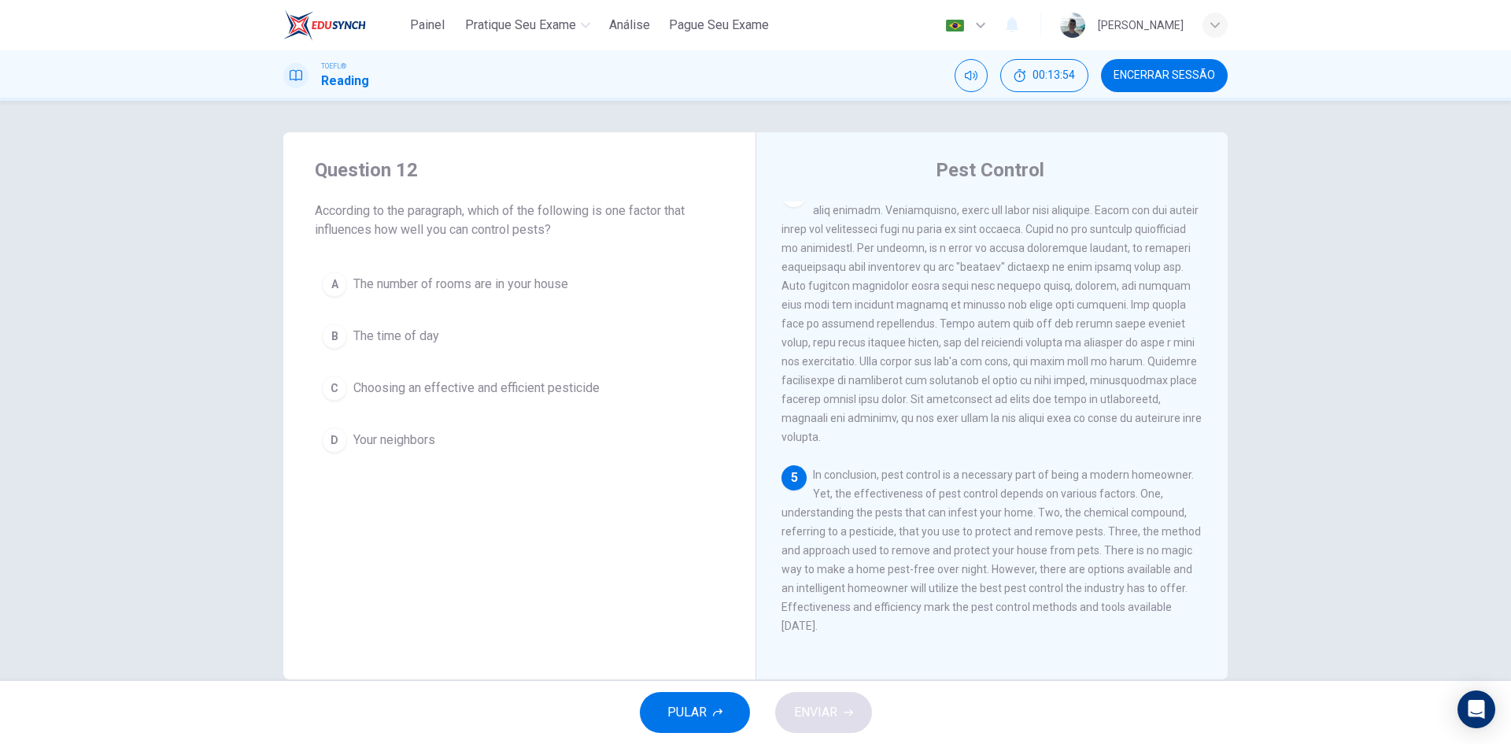
click at [597, 388] on span "Choosing an effective and efficient pesticide" at bounding box center [476, 388] width 246 height 19
click at [851, 699] on button "ENVIAR" at bounding box center [823, 712] width 97 height 41
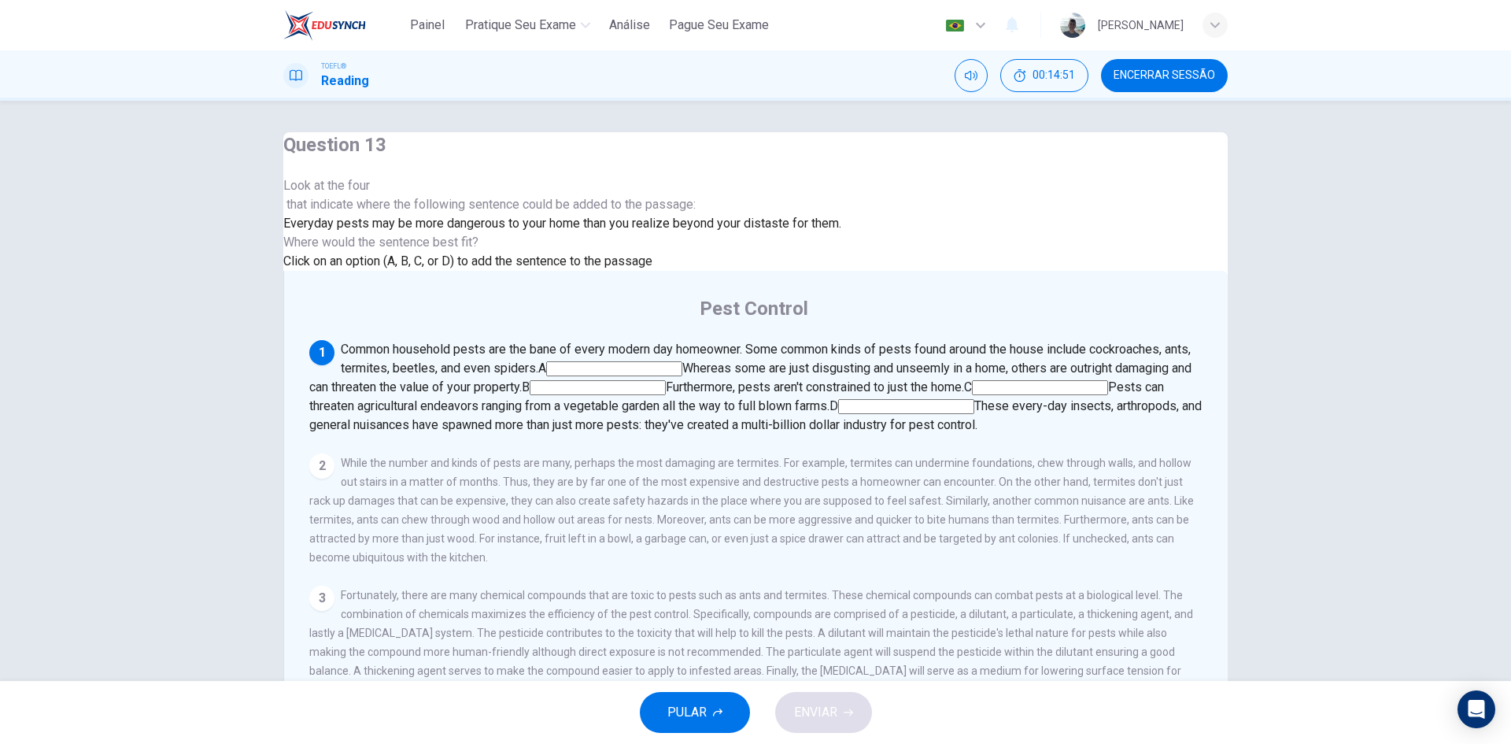
click at [682, 361] on input at bounding box center [614, 368] width 136 height 15
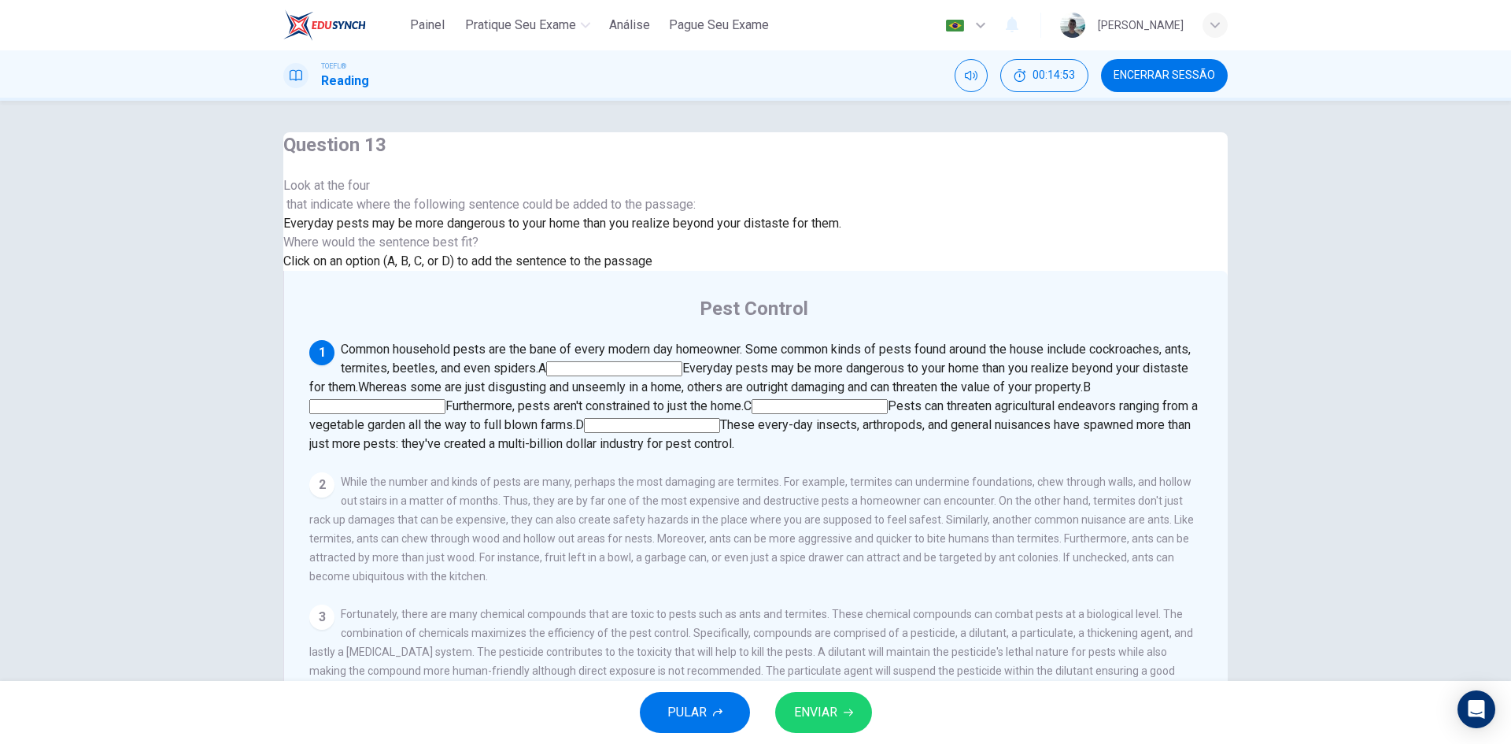
click at [831, 723] on button "ENVIAR" at bounding box center [823, 712] width 97 height 41
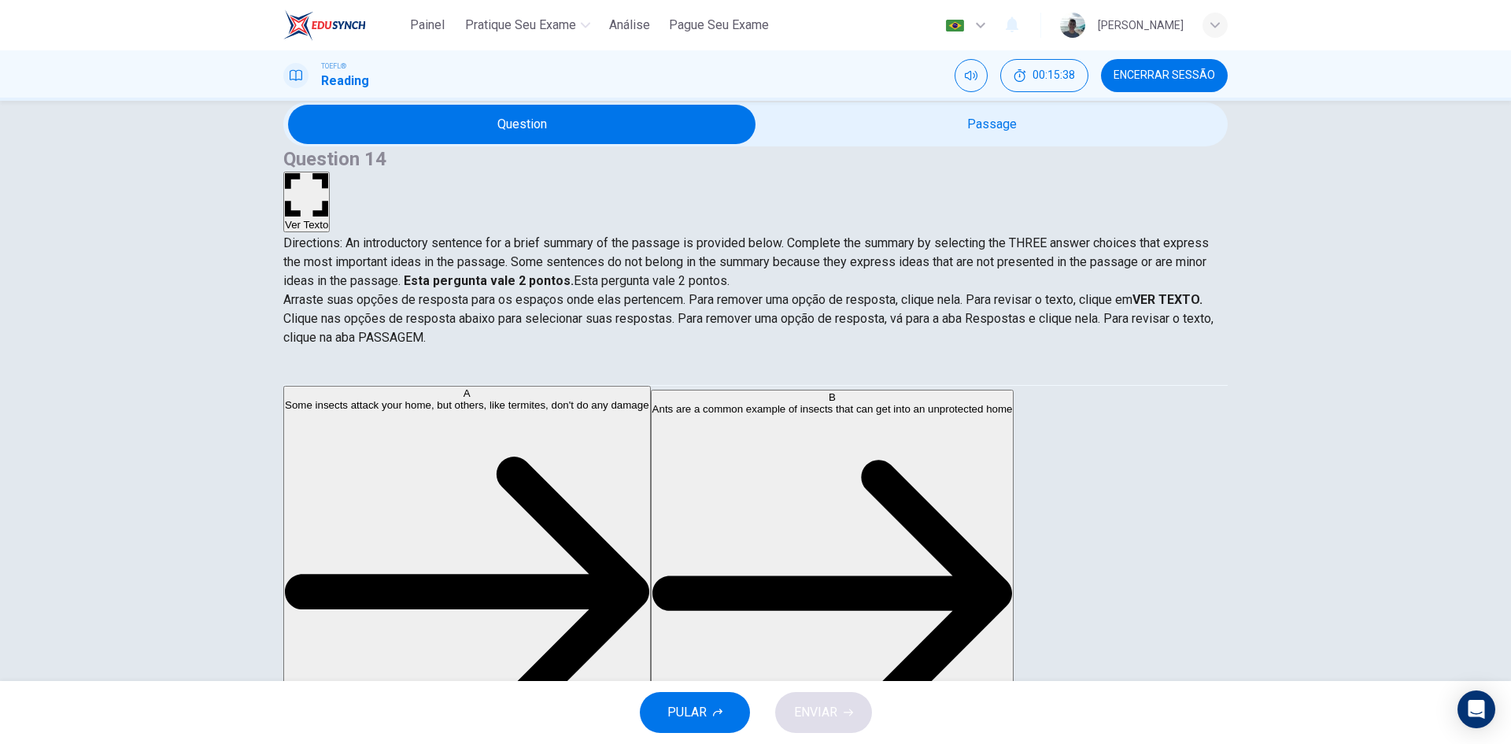
scroll to position [79, 0]
drag, startPoint x: 338, startPoint y: 435, endPoint x: 780, endPoint y: 466, distance: 443.4
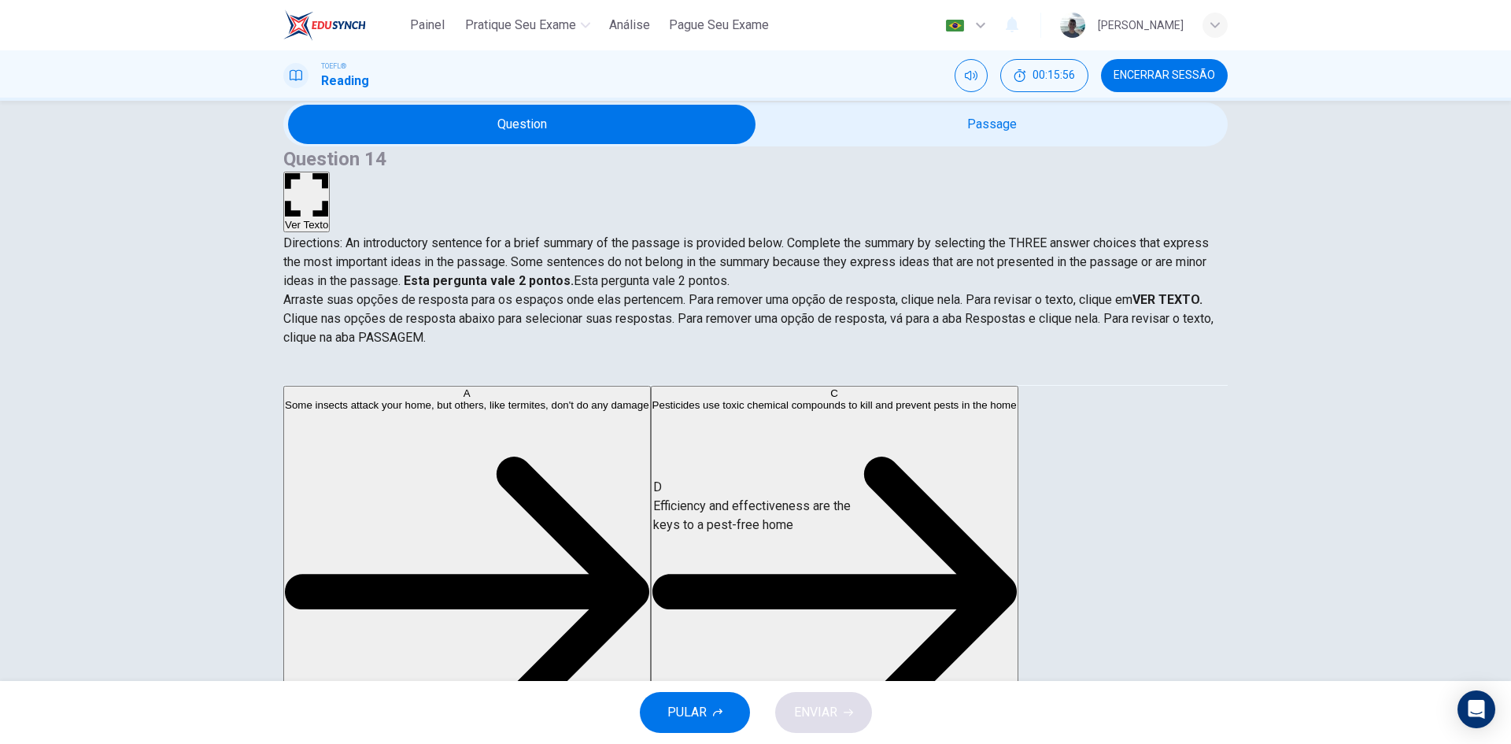
drag, startPoint x: 346, startPoint y: 525, endPoint x: 692, endPoint y: 518, distance: 346.4
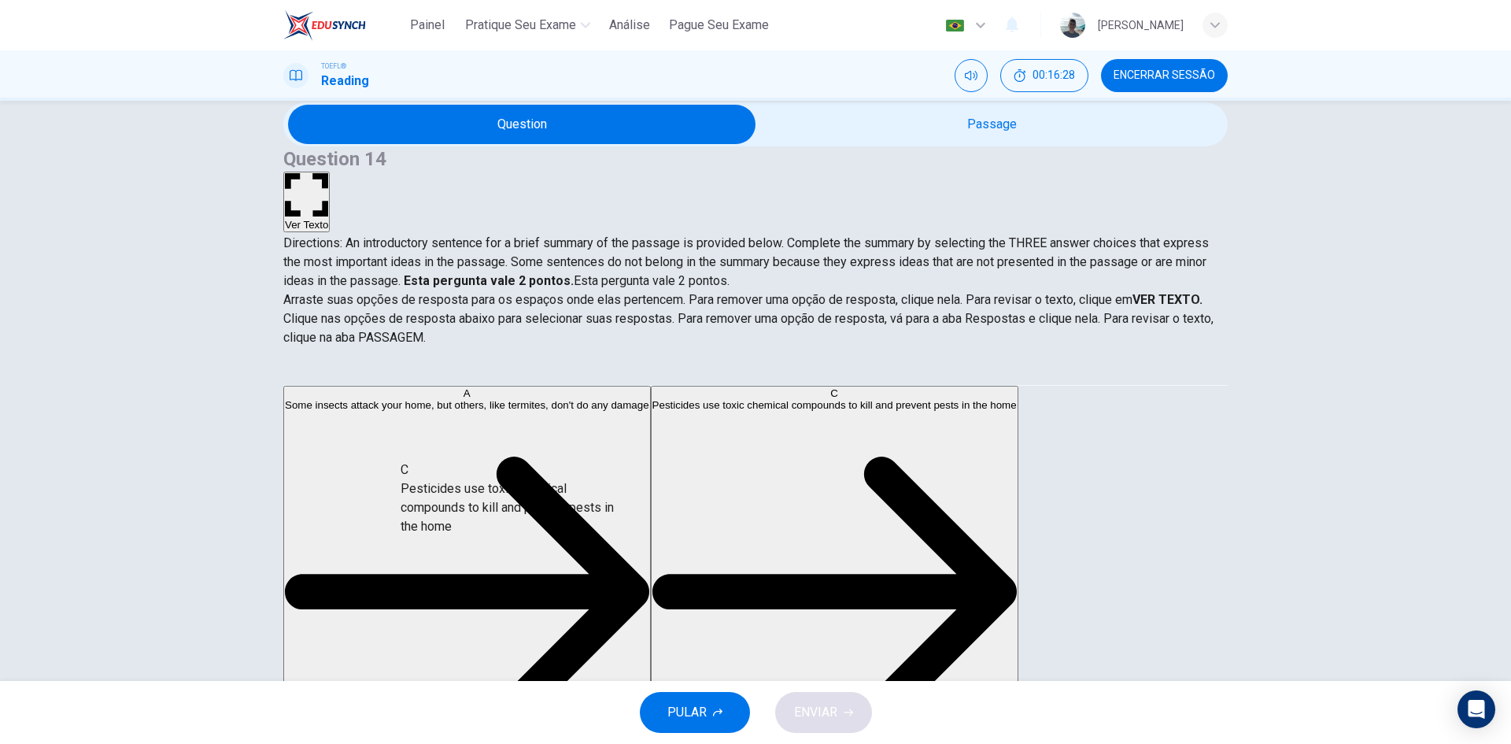
scroll to position [78, 0]
drag, startPoint x: 490, startPoint y: 431, endPoint x: 760, endPoint y: 563, distance: 299.6
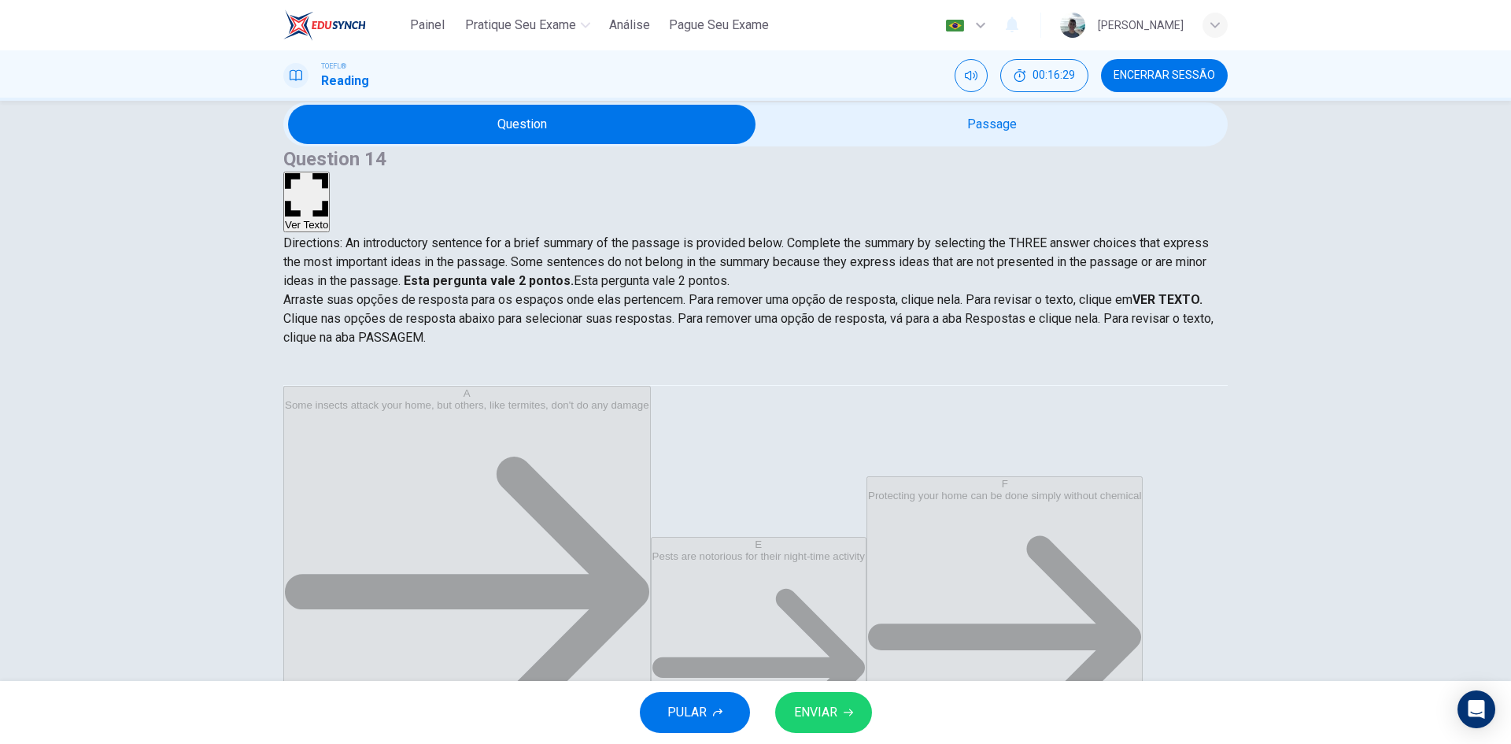
scroll to position [0, 0]
click at [819, 691] on div "PULAR ENVIAR" at bounding box center [755, 712] width 1511 height 63
click at [822, 697] on button "ENVIAR" at bounding box center [823, 712] width 97 height 41
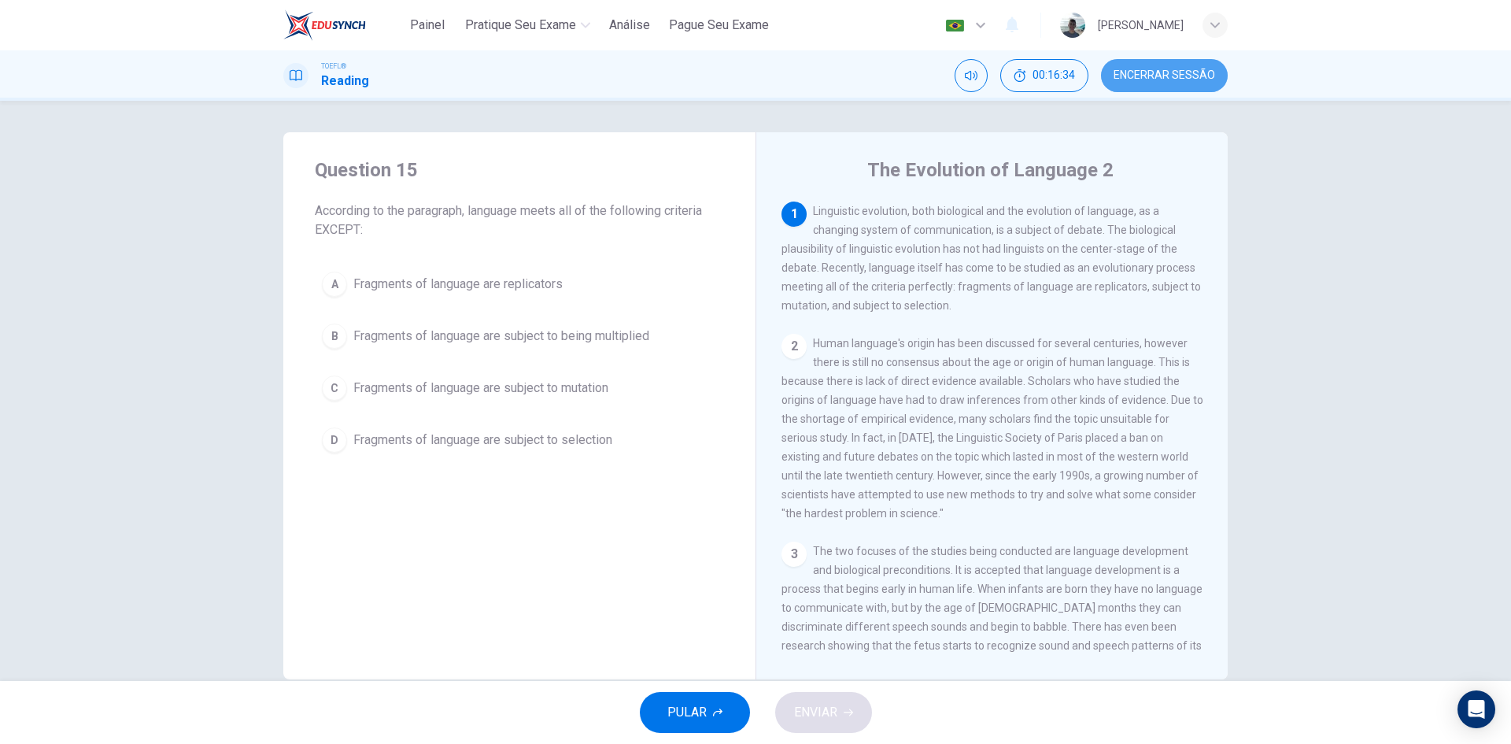
click at [1179, 79] on span "Encerrar Sessão" at bounding box center [1165, 75] width 102 height 13
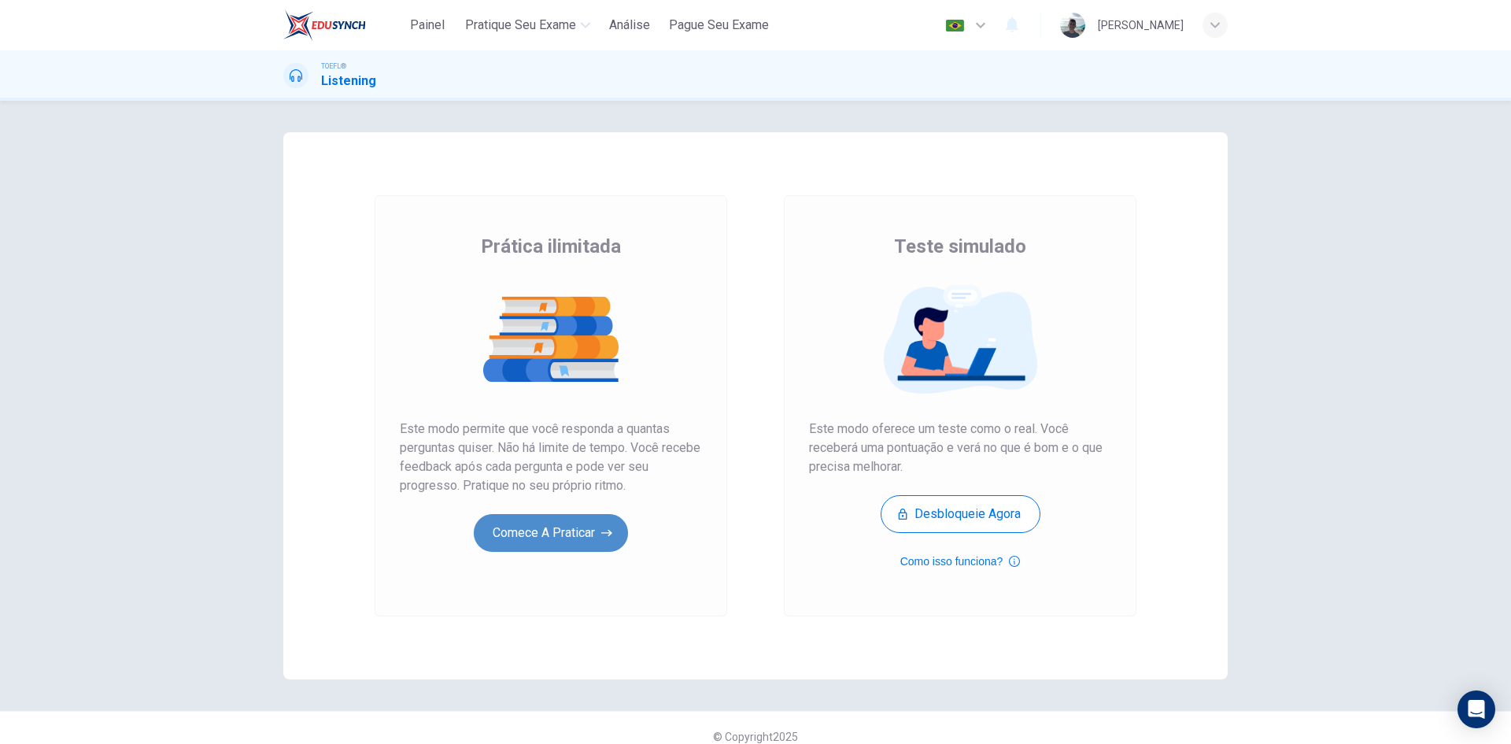
click at [517, 538] on button "Comece a praticar" at bounding box center [551, 533] width 154 height 38
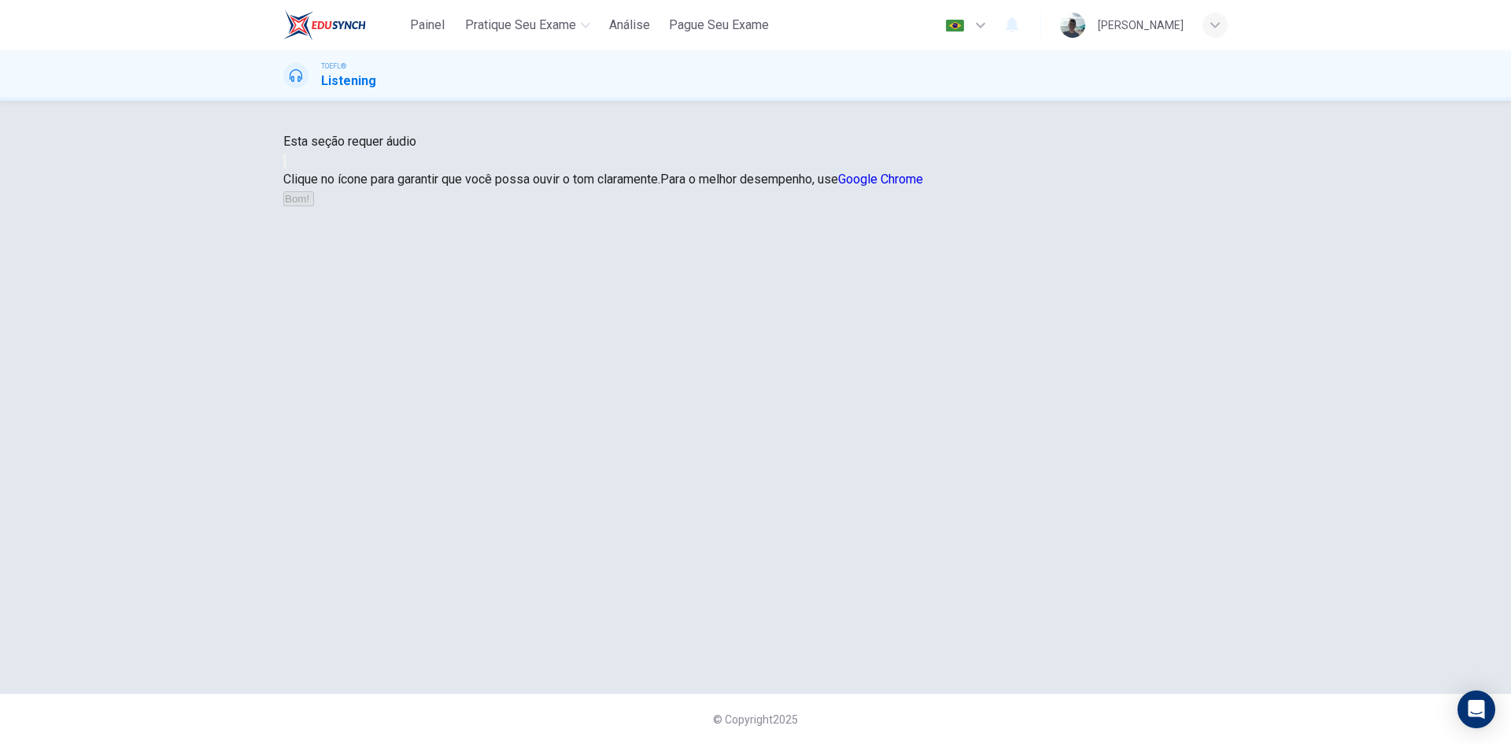
click at [286, 168] on button "button" at bounding box center [284, 160] width 3 height 15
drag, startPoint x: 1134, startPoint y: 427, endPoint x: 1104, endPoint y: 416, distance: 31.6
click at [1134, 208] on div "Esta seção requer áudio Clique no ícone para garantir que você possa ouvir o to…" at bounding box center [755, 170] width 944 height 76
click at [286, 168] on button "button" at bounding box center [284, 160] width 3 height 15
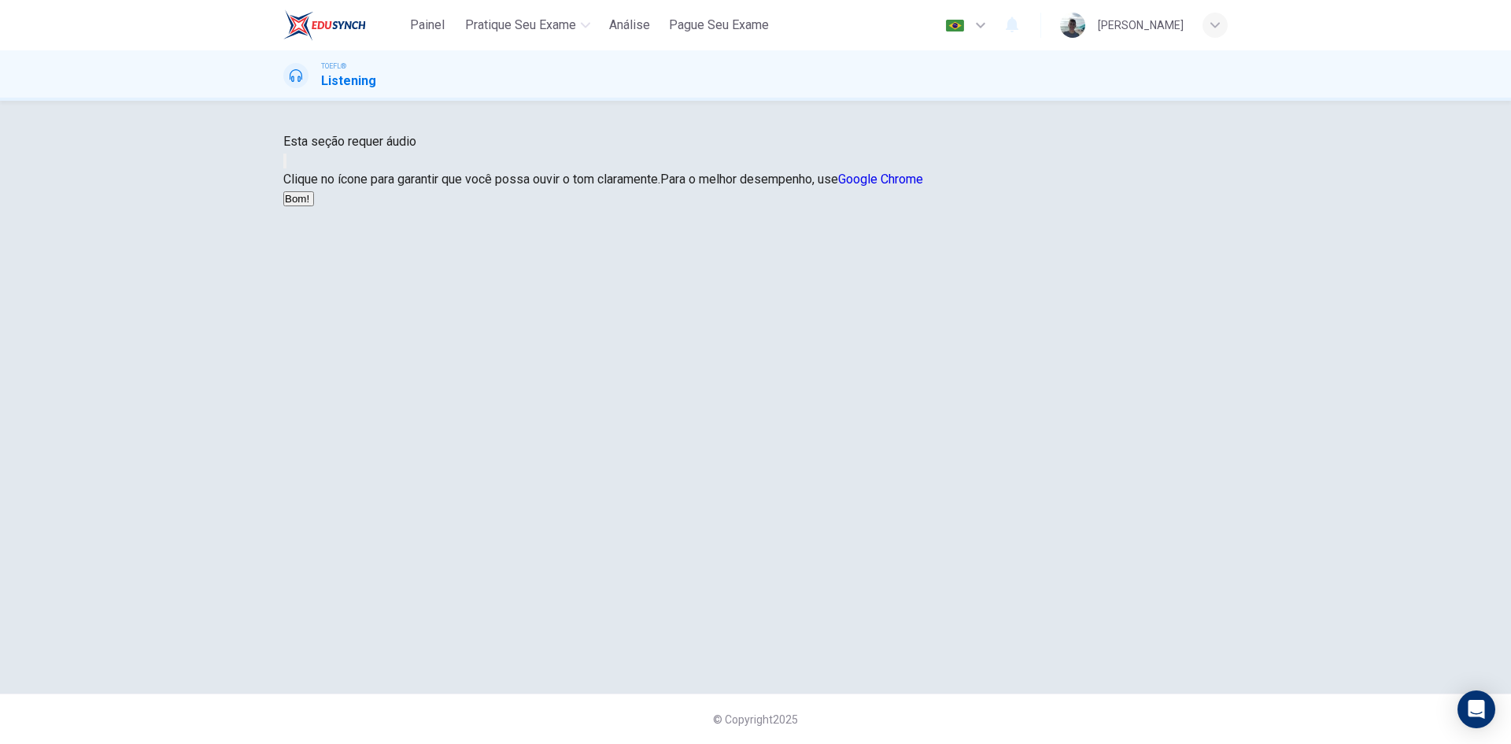
click at [286, 168] on button "button" at bounding box center [284, 160] width 3 height 15
click at [314, 206] on button "Bom!" at bounding box center [298, 198] width 31 height 15
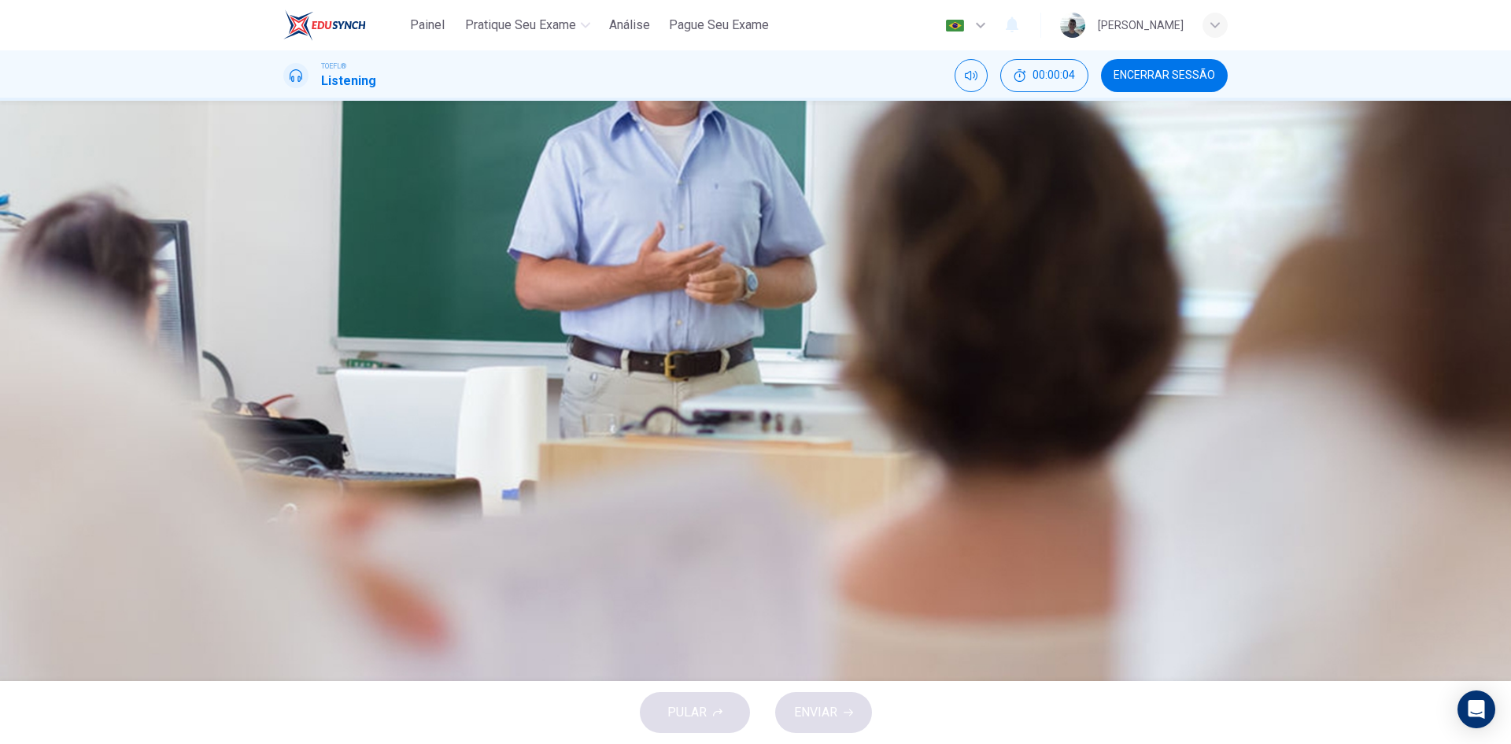
click at [286, 393] on button "button" at bounding box center [284, 400] width 3 height 15
click at [702, 293] on button "B Utilizing ice in the refrigeration process" at bounding box center [755, 272] width 944 height 39
click at [1008, 253] on button "A The role of Frederick Tudor in building ice boxes" at bounding box center [755, 233] width 944 height 39
click at [836, 708] on span "ENVIAR" at bounding box center [815, 712] width 43 height 22
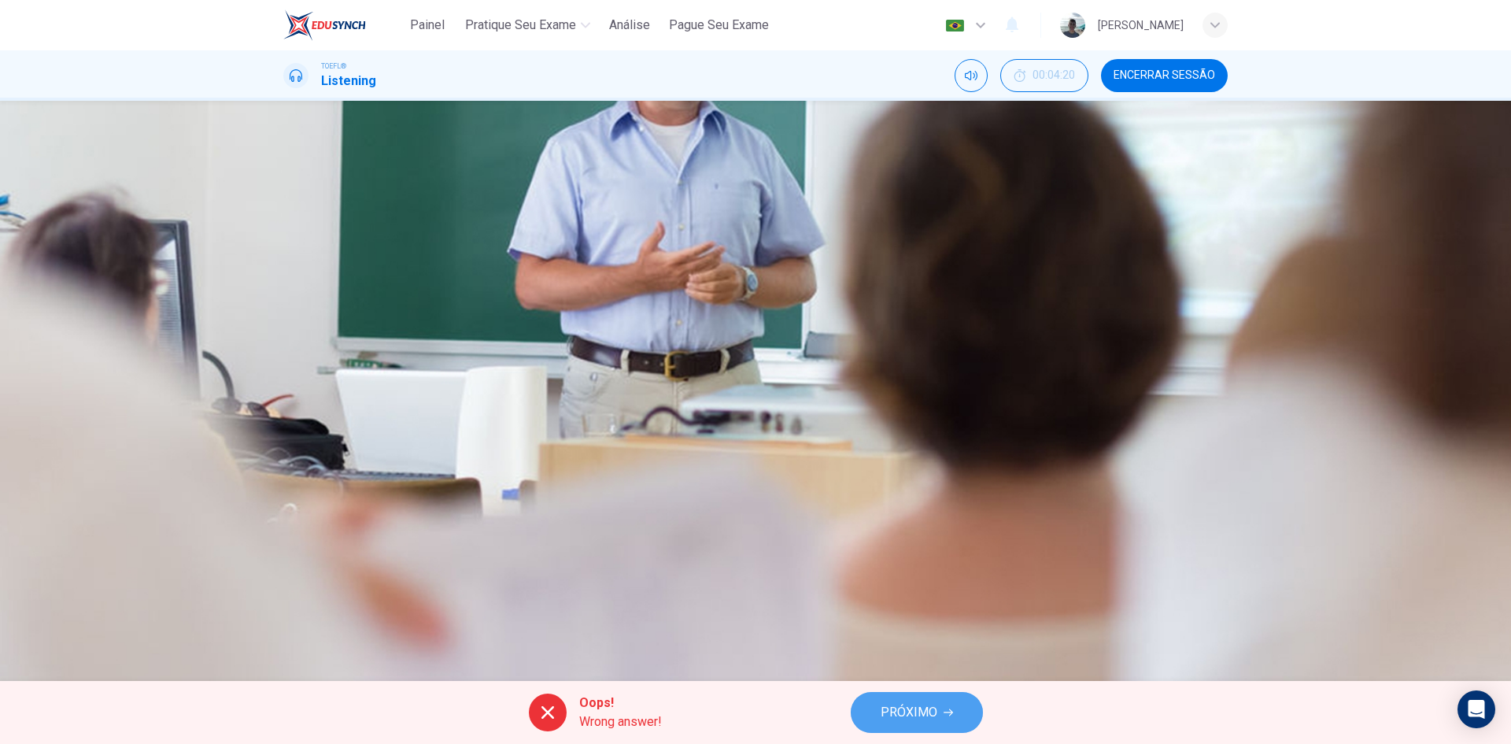
click at [891, 707] on span "PRÓXIMO" at bounding box center [909, 712] width 57 height 22
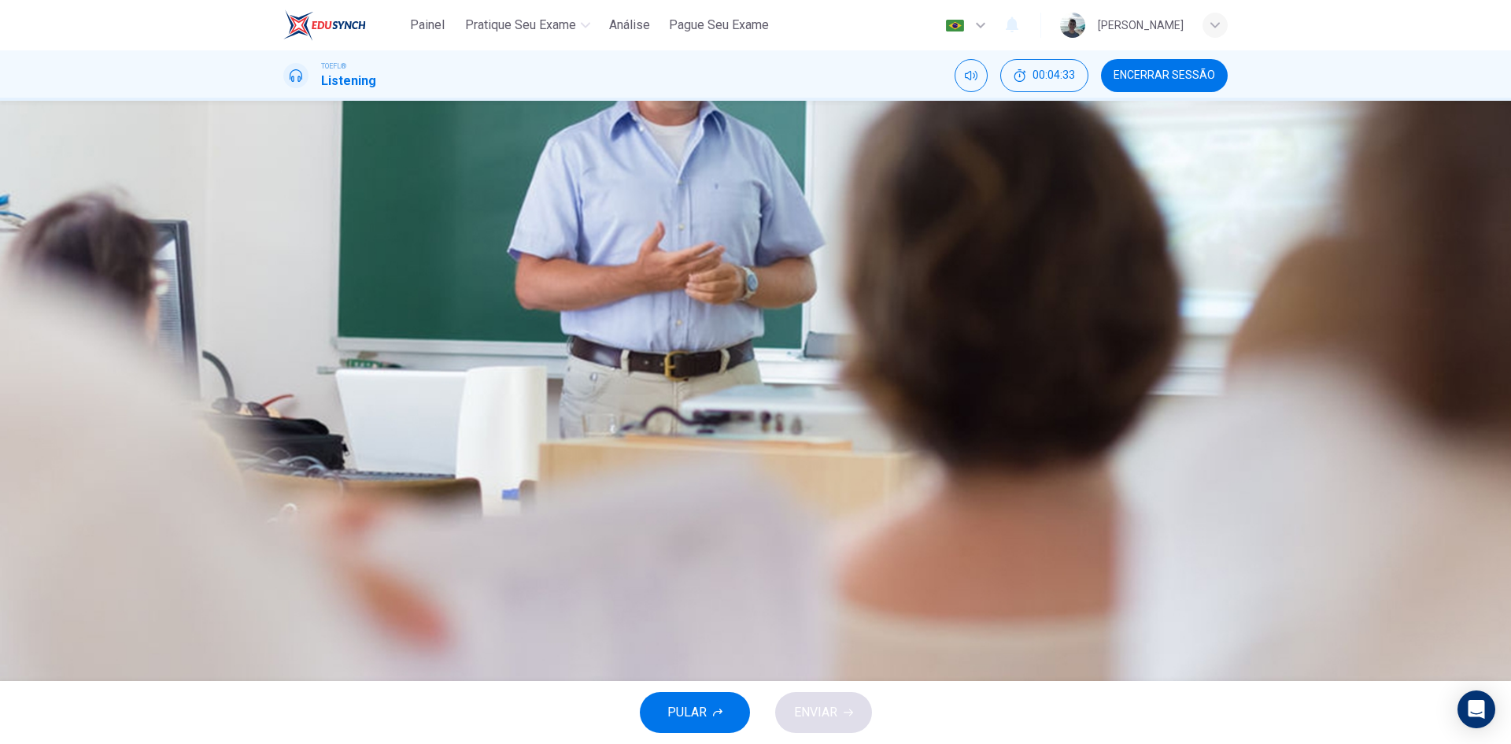
click at [283, 411] on span at bounding box center [283, 411] width 0 height 0
click at [286, 393] on button "button" at bounding box center [284, 400] width 3 height 15
click at [285, 404] on icon "button" at bounding box center [285, 404] width 0 height 0
click at [455, 283] on span "To personalize the topic" at bounding box center [388, 273] width 133 height 19
click at [808, 706] on span "ENVIAR" at bounding box center [815, 712] width 43 height 22
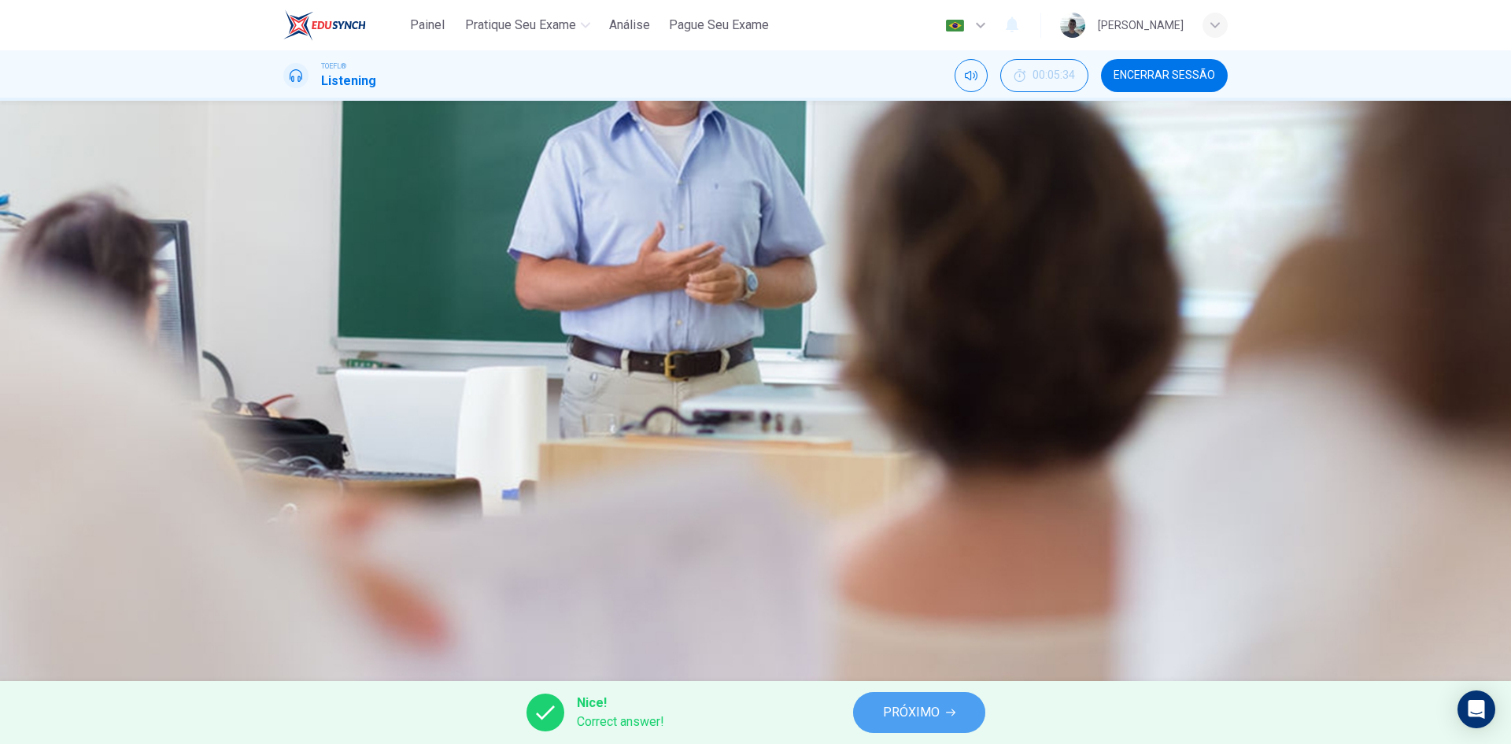
click at [892, 712] on span "PRÓXIMO" at bounding box center [911, 712] width 57 height 22
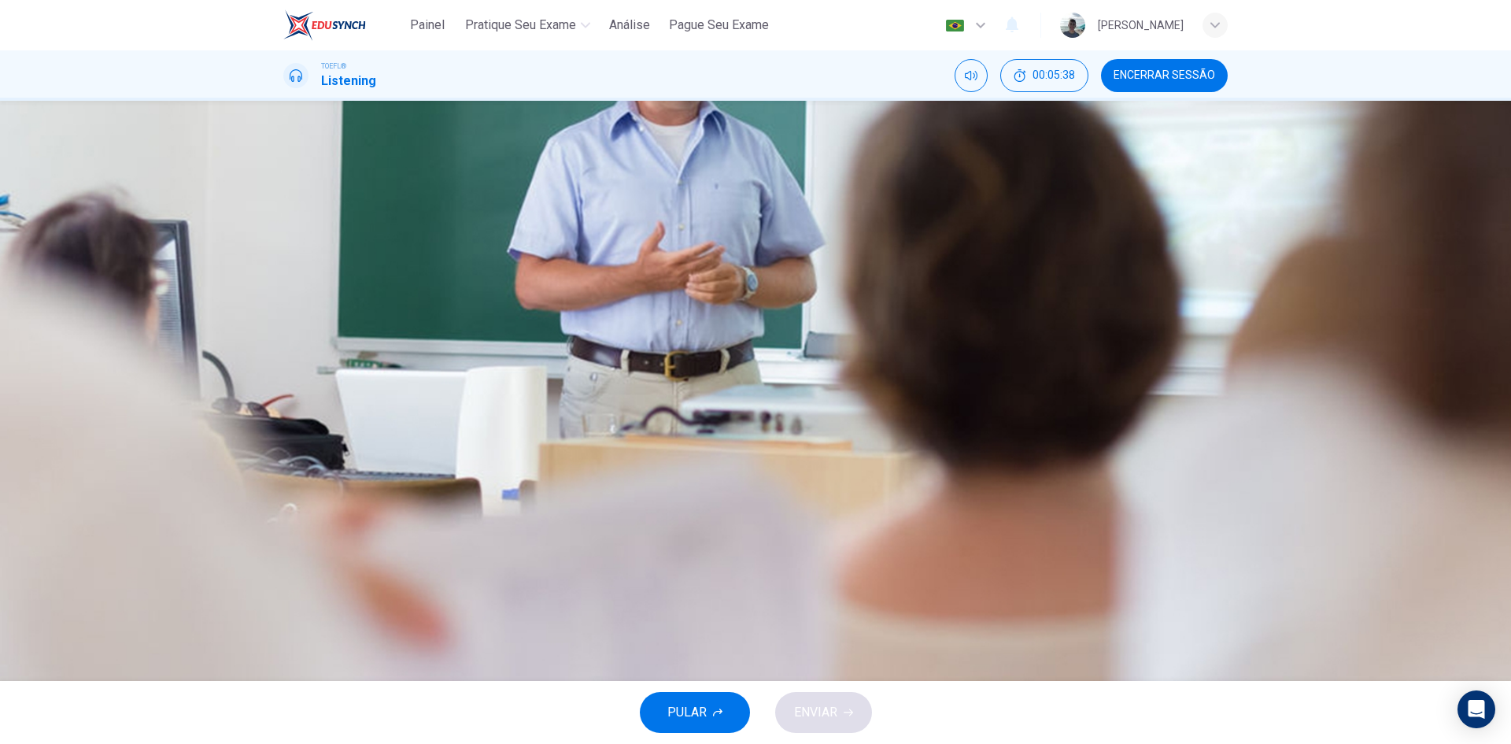
click at [508, 322] on span "He became known as the Ice King" at bounding box center [415, 312] width 187 height 19
click at [283, 411] on span at bounding box center [283, 411] width 0 height 0
click at [285, 404] on icon "button" at bounding box center [285, 404] width 0 height 0
click at [726, 293] on button "B He was from Boston" at bounding box center [755, 272] width 944 height 39
click at [854, 720] on button "ENVIAR" at bounding box center [823, 712] width 97 height 41
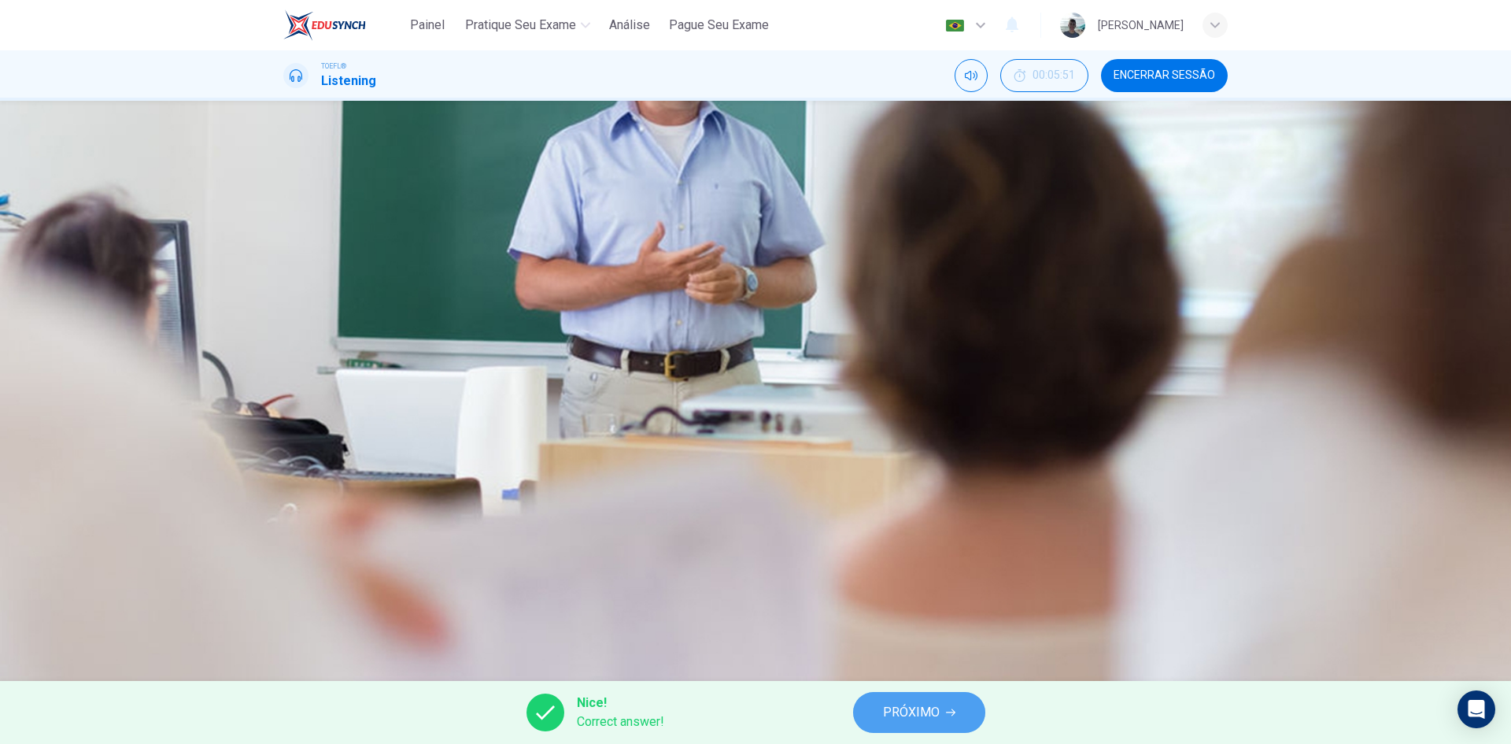
drag, startPoint x: 879, startPoint y: 704, endPoint x: 867, endPoint y: 680, distance: 27.1
click at [880, 704] on button "PRÓXIMO" at bounding box center [919, 712] width 132 height 41
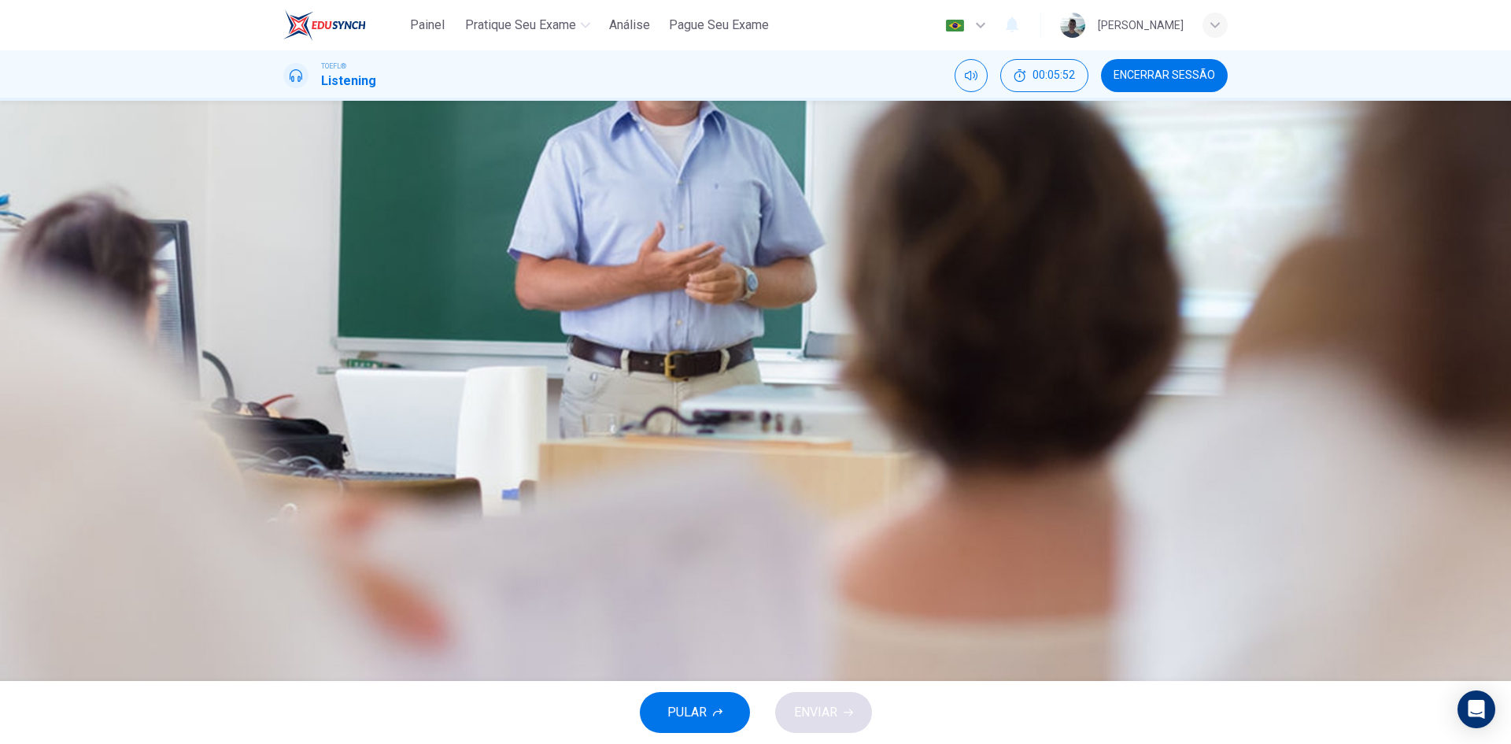
click at [285, 484] on icon "button" at bounding box center [285, 484] width 0 height 0
type input "13"
click at [303, 246] on icon "button" at bounding box center [294, 236] width 17 height 19
type input "0"
click at [427, 319] on span "They delighted him" at bounding box center [374, 314] width 105 height 19
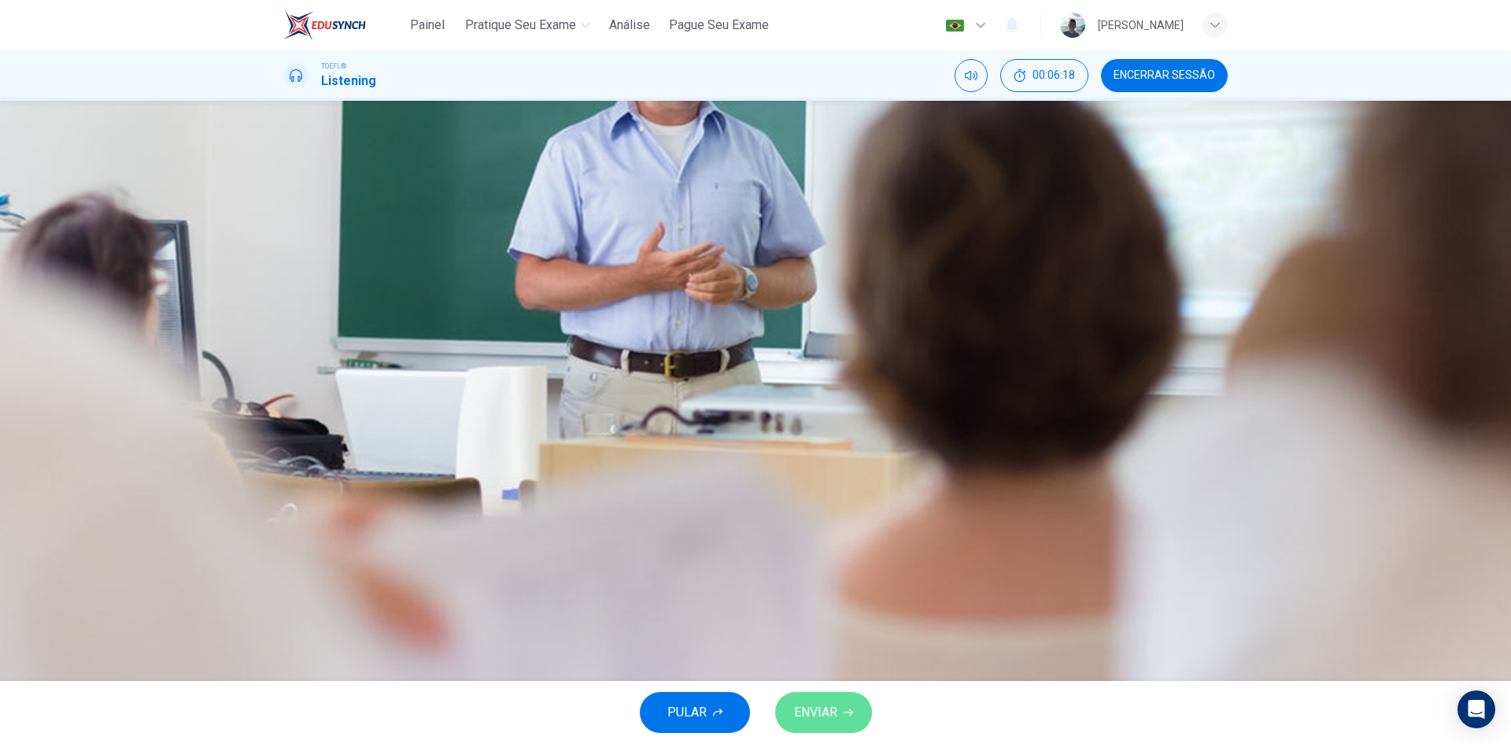
click at [834, 700] on button "ENVIAR" at bounding box center [823, 712] width 97 height 41
type input "13"
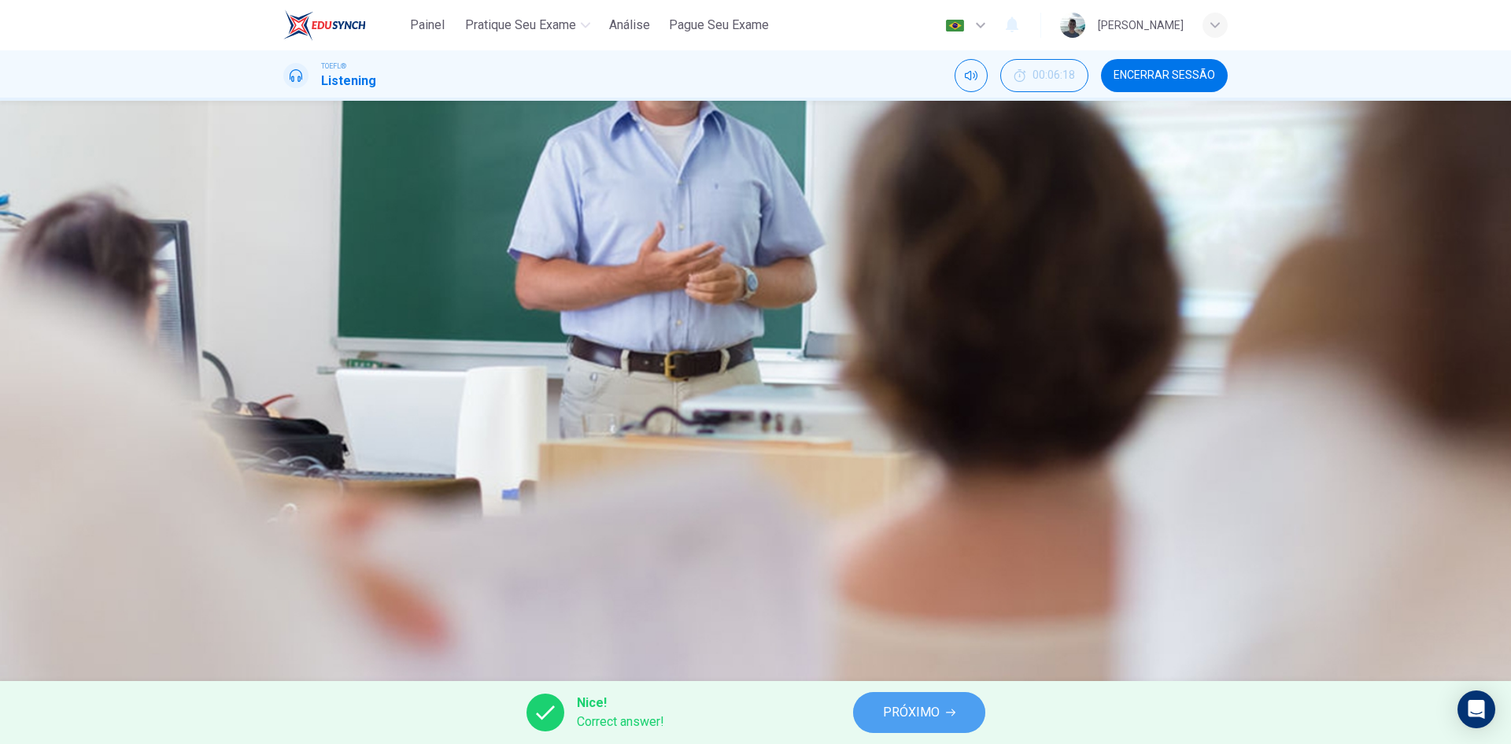
click at [881, 693] on button "PRÓXIMO" at bounding box center [919, 712] width 132 height 41
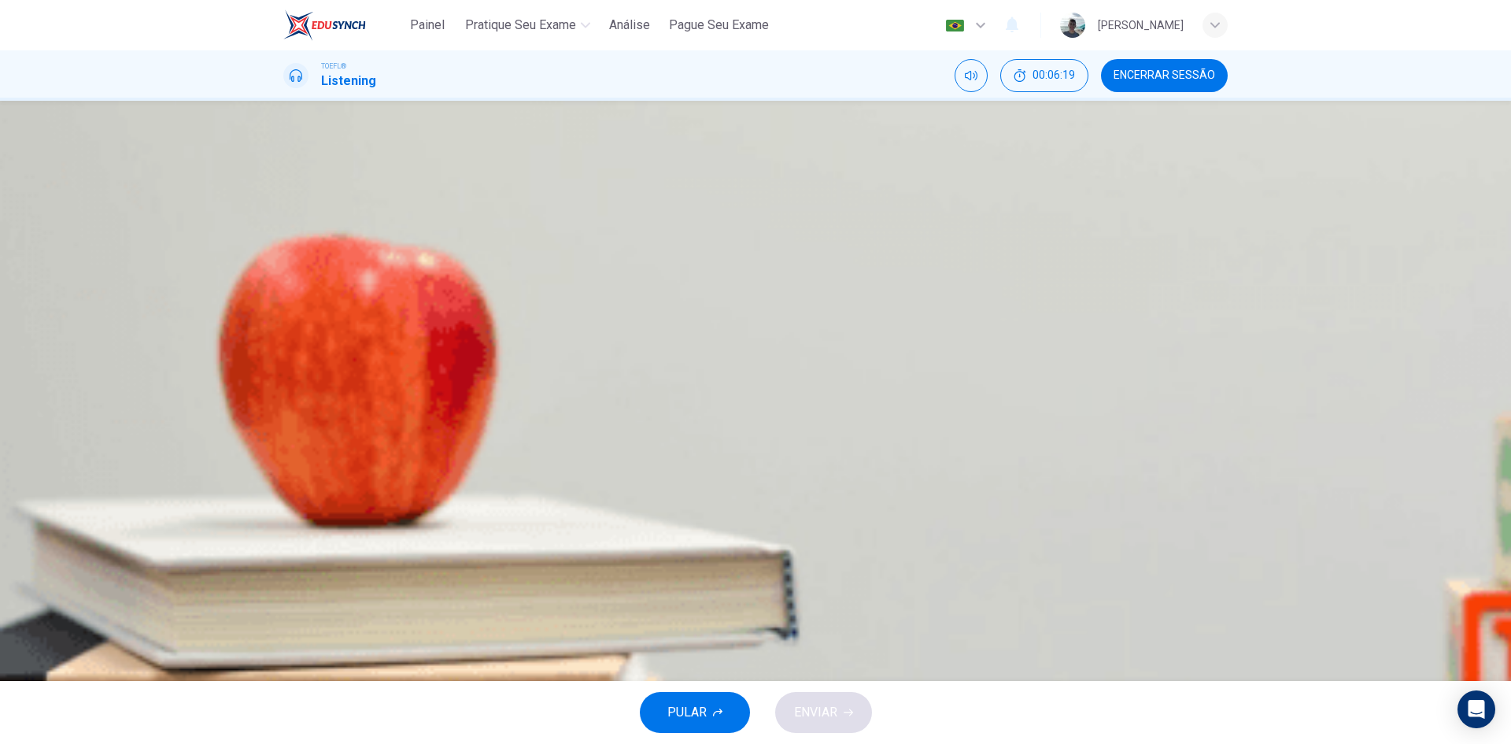
click at [286, 393] on button "button" at bounding box center [284, 400] width 3 height 15
drag, startPoint x: 347, startPoint y: 272, endPoint x: 330, endPoint y: 272, distance: 17.3
click at [283, 411] on span at bounding box center [283, 411] width 0 height 0
drag, startPoint x: 338, startPoint y: 270, endPoint x: 327, endPoint y: 270, distance: 11.0
click at [283, 411] on span at bounding box center [283, 411] width 0 height 0
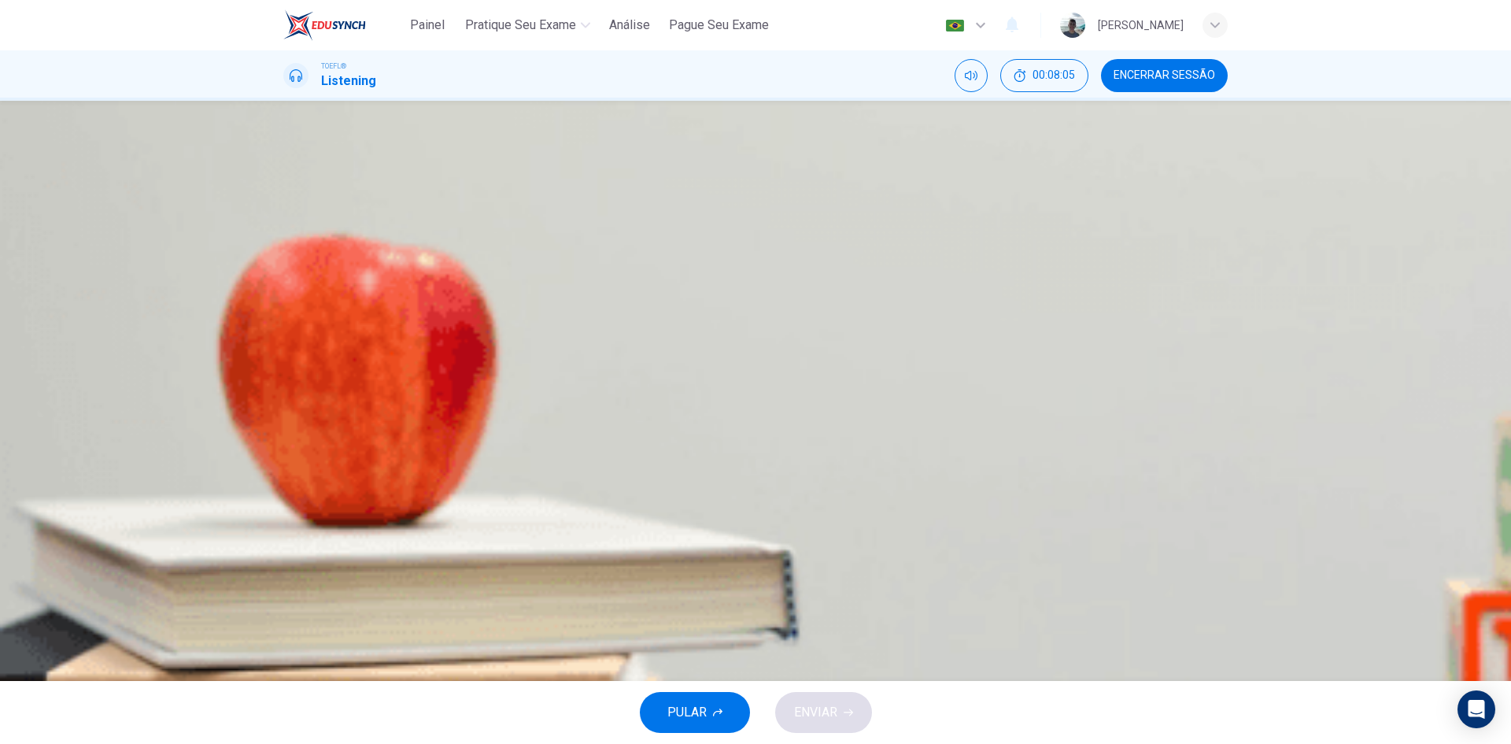
drag, startPoint x: 339, startPoint y: 273, endPoint x: 358, endPoint y: 280, distance: 20.2
click at [283, 411] on span at bounding box center [283, 411] width 0 height 0
drag, startPoint x: 354, startPoint y: 277, endPoint x: 337, endPoint y: 275, distance: 17.5
click at [283, 411] on span at bounding box center [283, 411] width 0 height 0
drag, startPoint x: 789, startPoint y: 474, endPoint x: 782, endPoint y: 469, distance: 8.5
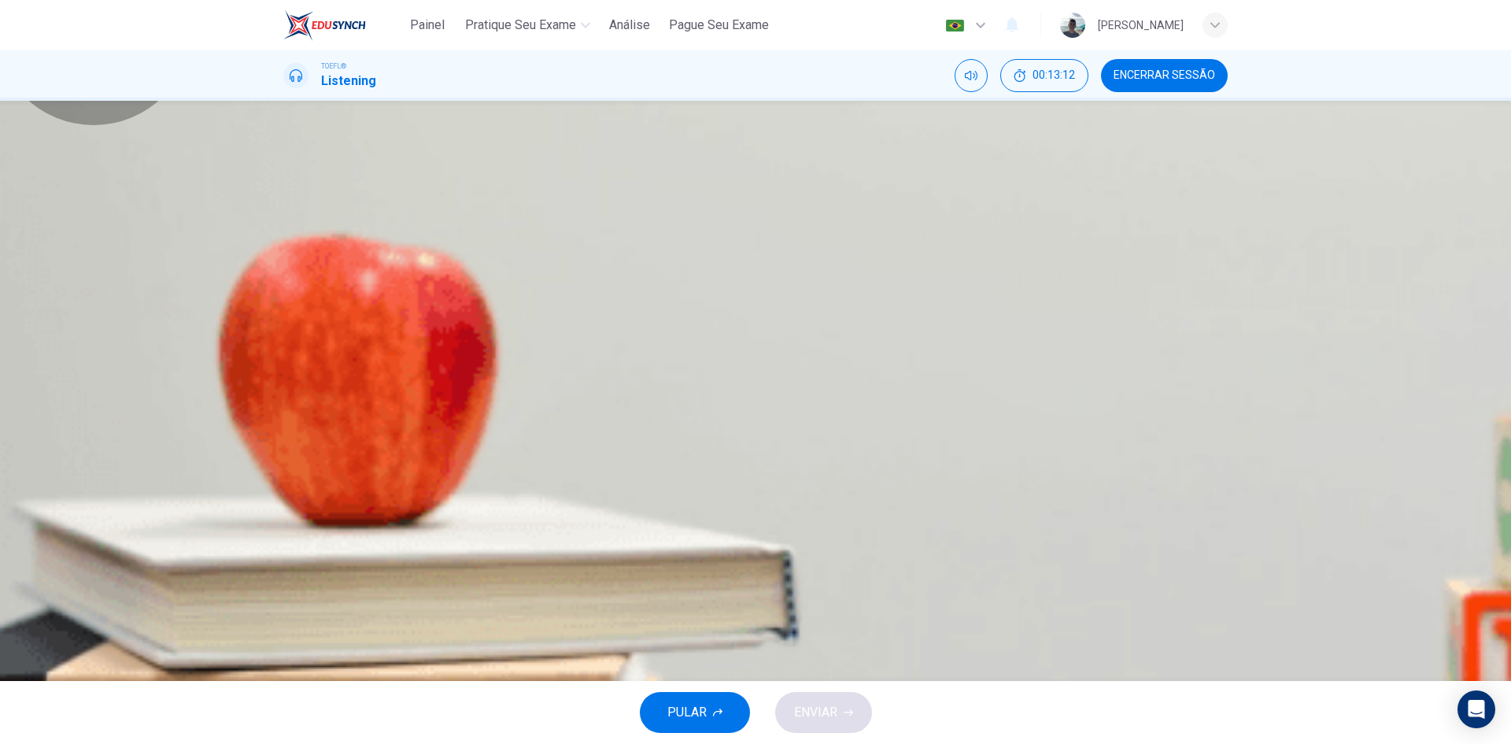
click at [286, 393] on button "button" at bounding box center [284, 400] width 3 height 15
click at [283, 411] on span at bounding box center [283, 411] width 0 height 0
click at [316, 325] on div "C" at bounding box center [302, 312] width 25 height 25
click at [806, 701] on span "ENVIAR" at bounding box center [815, 712] width 43 height 22
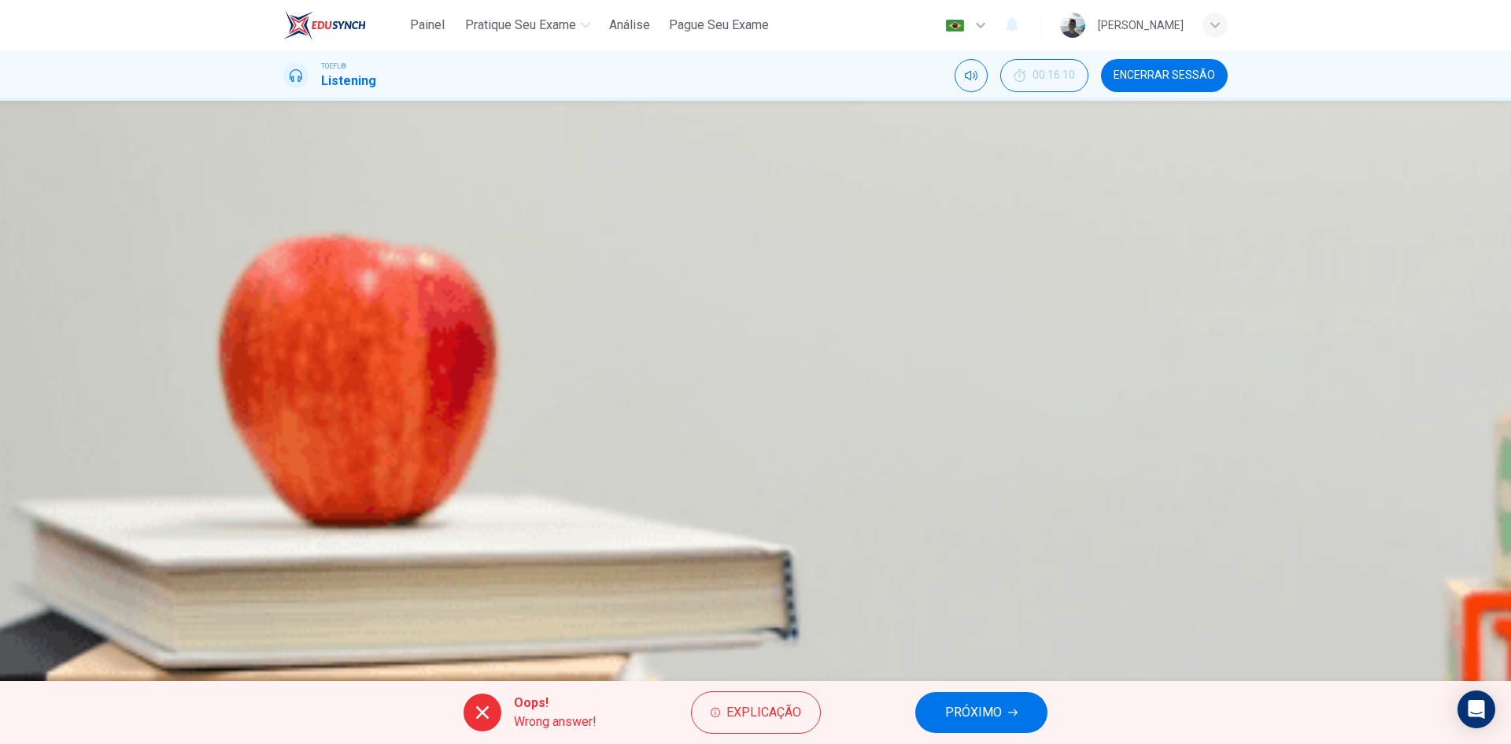
click at [995, 702] on span "PRÓXIMO" at bounding box center [973, 712] width 57 height 22
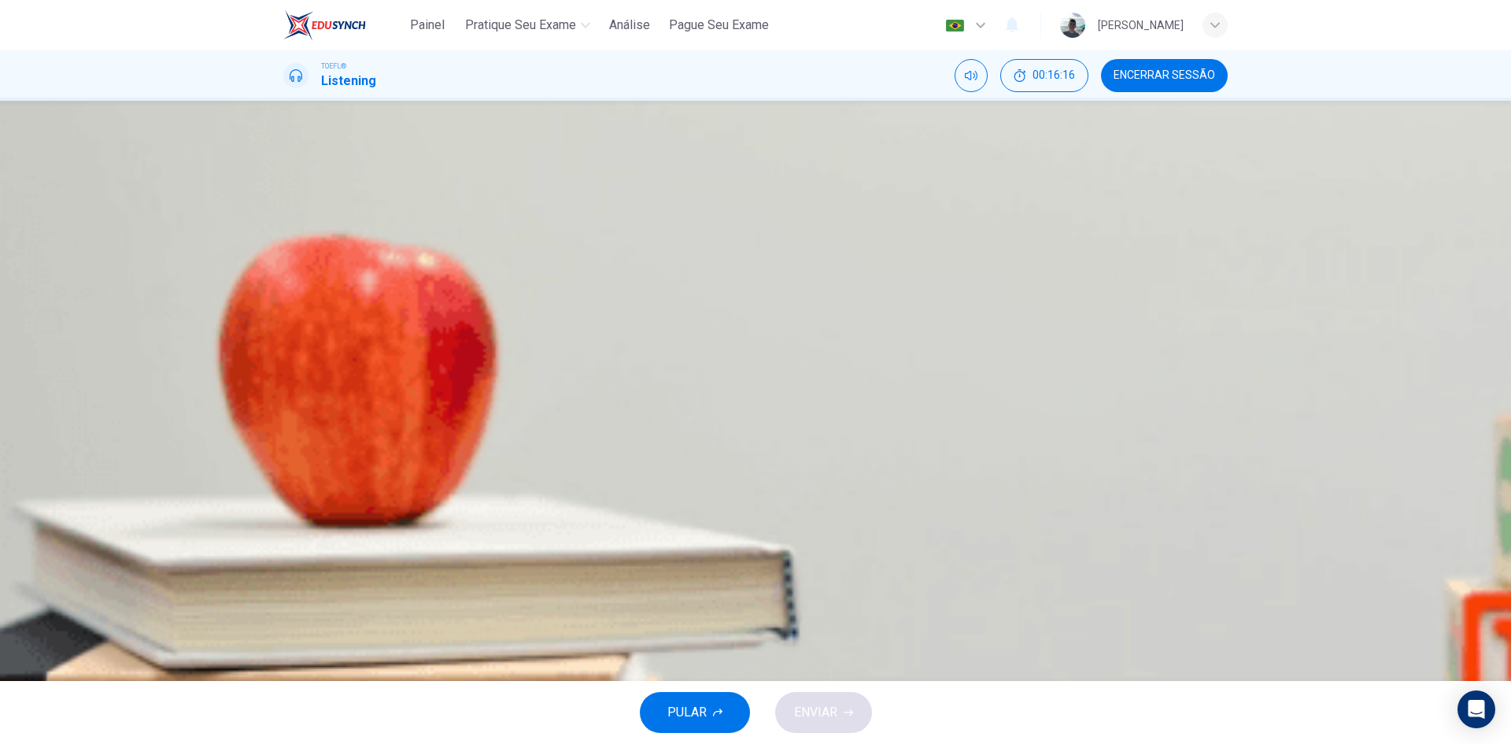
click at [286, 393] on button "button" at bounding box center [284, 400] width 3 height 15
drag, startPoint x: 712, startPoint y: 449, endPoint x: 726, endPoint y: 499, distance: 52.3
click at [316, 364] on div "D" at bounding box center [302, 351] width 25 height 25
click at [803, 697] on button "ENVIAR" at bounding box center [823, 712] width 97 height 41
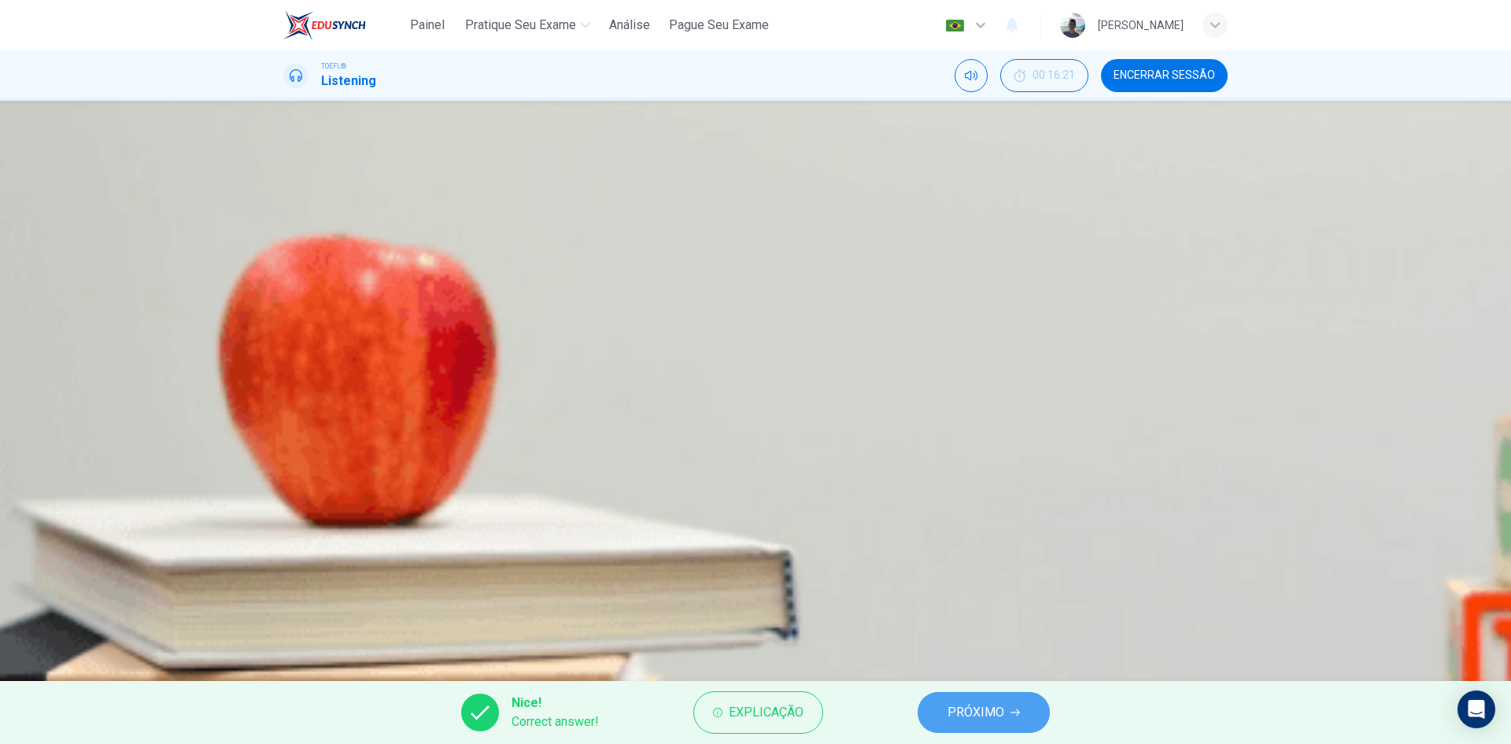
click at [967, 712] on span "PRÓXIMO" at bounding box center [976, 712] width 57 height 22
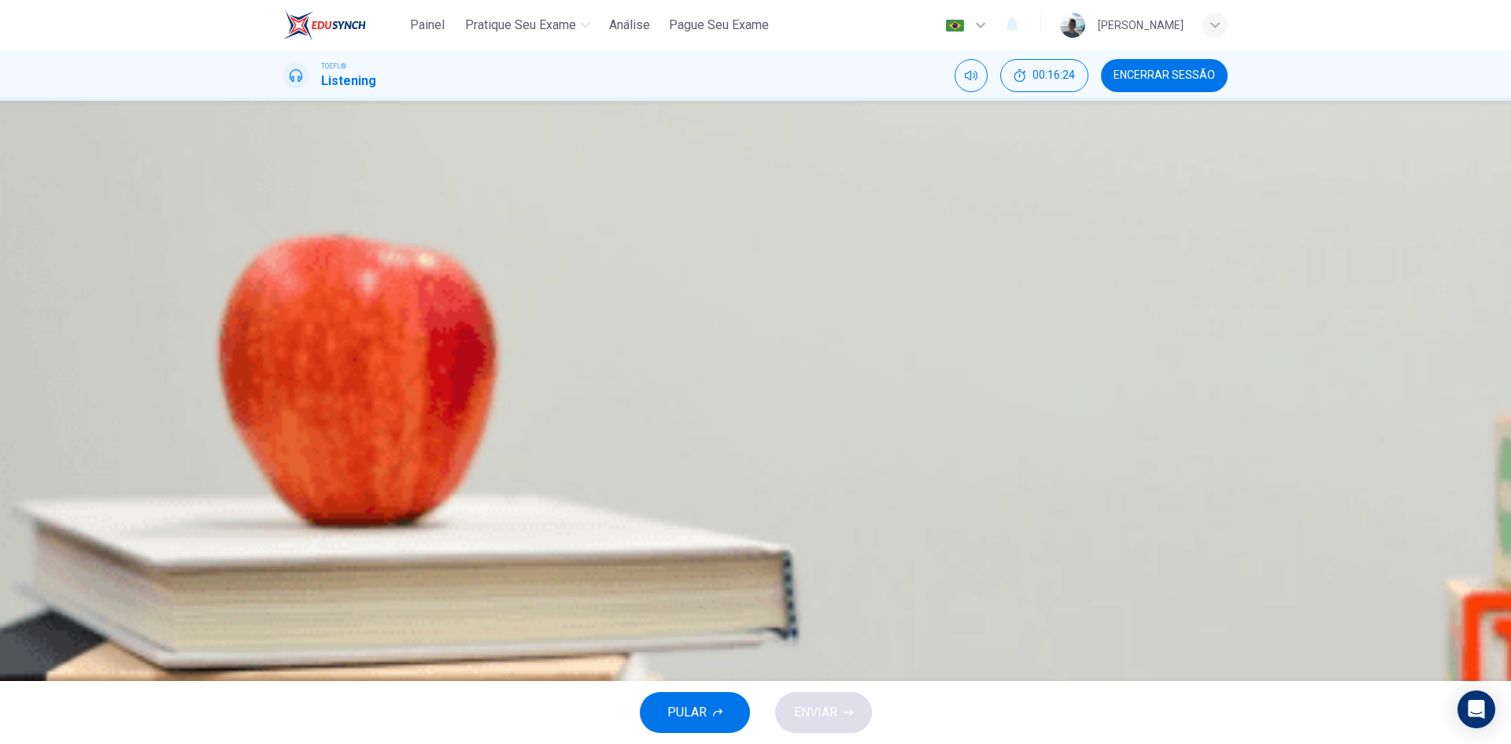
click at [286, 393] on button "button" at bounding box center [284, 400] width 3 height 15
click at [316, 364] on div "D" at bounding box center [302, 351] width 25 height 25
click at [810, 702] on span "ENVIAR" at bounding box center [815, 712] width 43 height 22
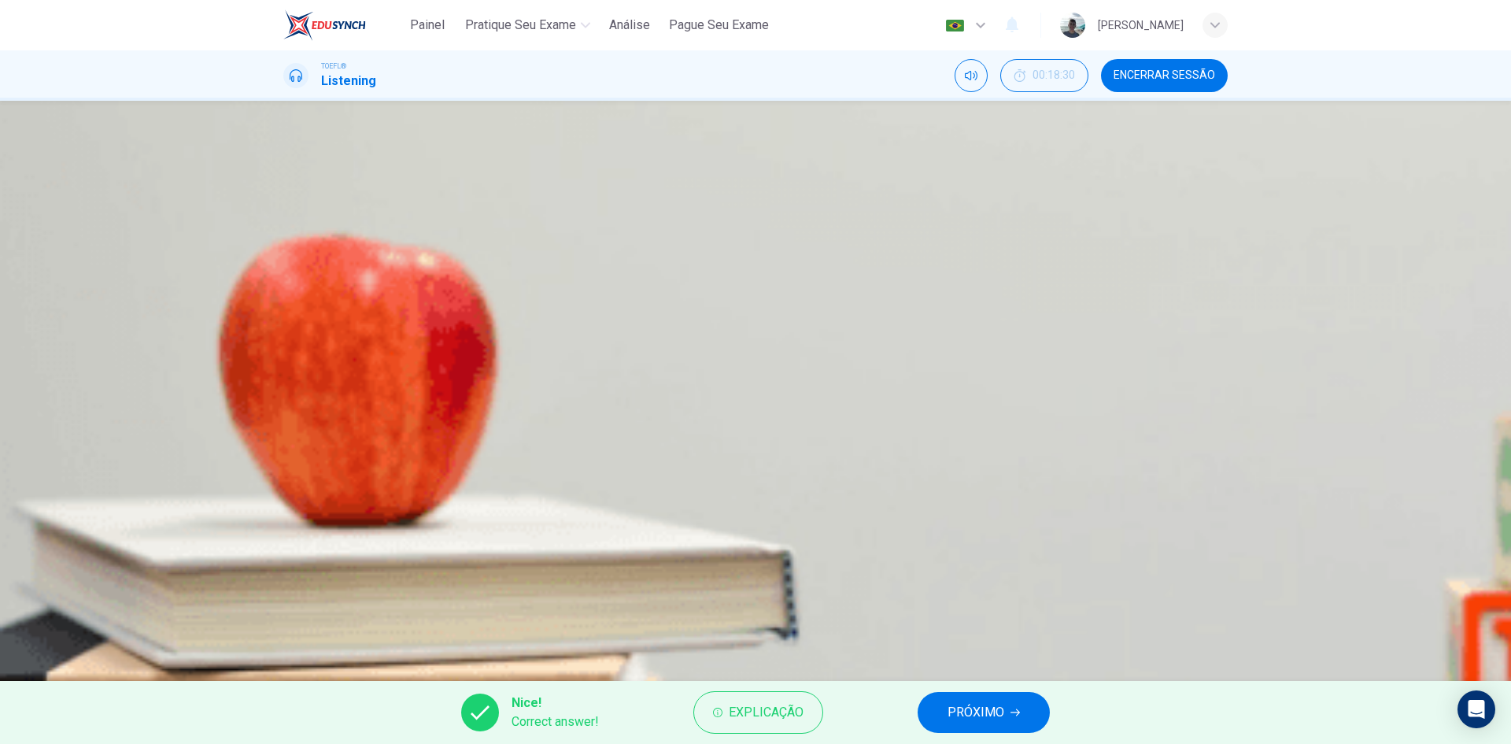
click at [948, 701] on button "PRÓXIMO" at bounding box center [984, 712] width 132 height 41
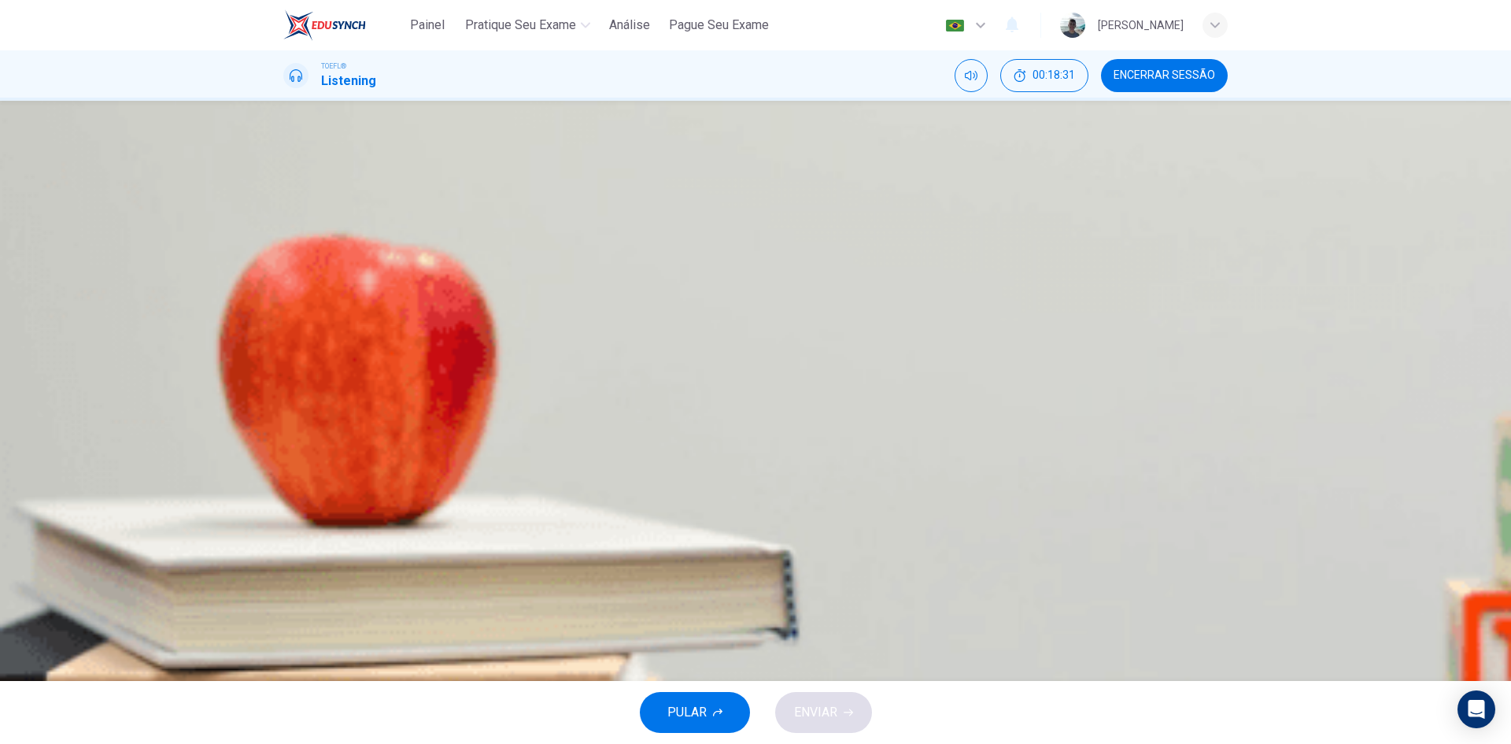
click at [286, 393] on button "button" at bounding box center [284, 400] width 3 height 15
click at [283, 411] on span at bounding box center [283, 411] width 0 height 0
click at [286, 393] on button "button" at bounding box center [284, 400] width 3 height 15
click at [316, 246] on div "A" at bounding box center [302, 233] width 25 height 25
click at [815, 701] on span "ENVIAR" at bounding box center [815, 712] width 43 height 22
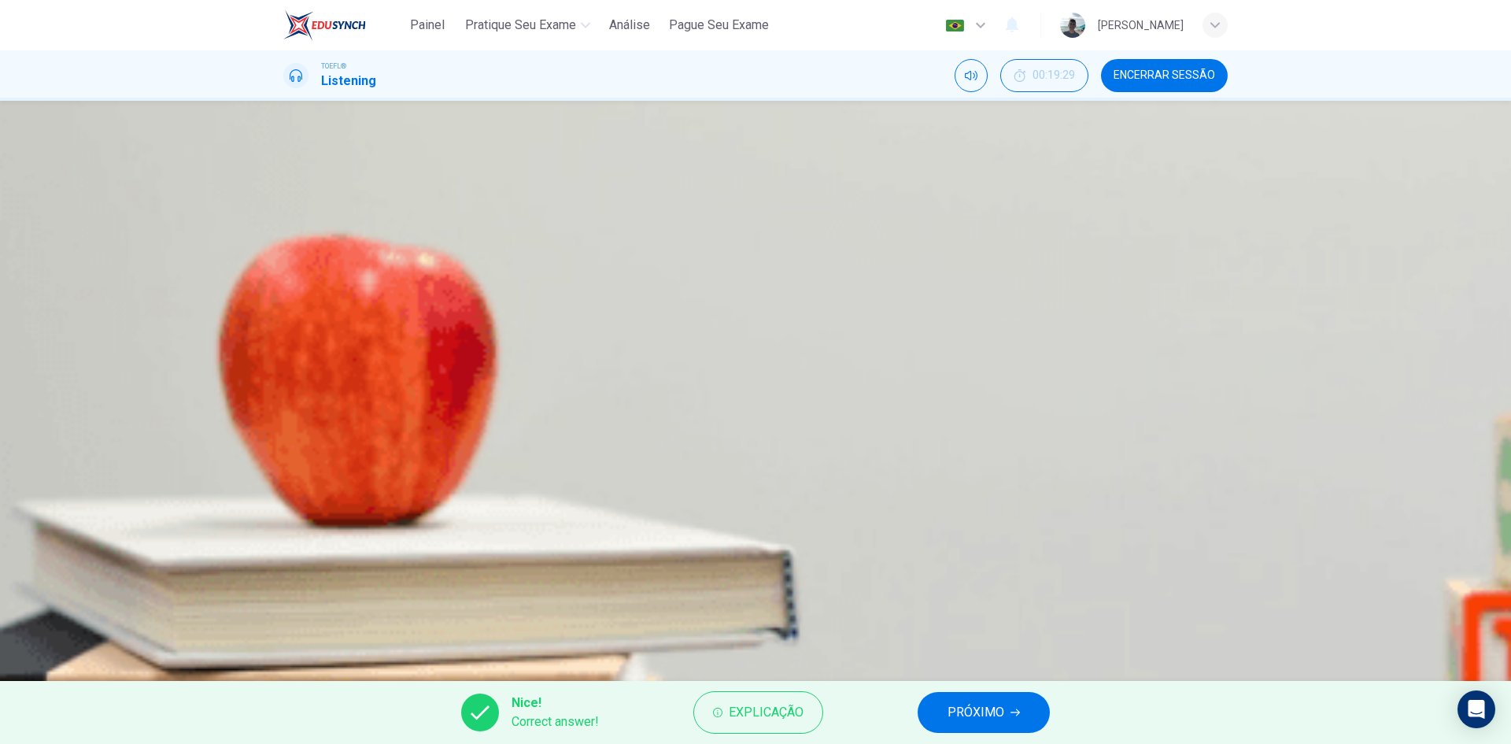
type input "96"
click at [951, 723] on button "PRÓXIMO" at bounding box center [984, 712] width 132 height 41
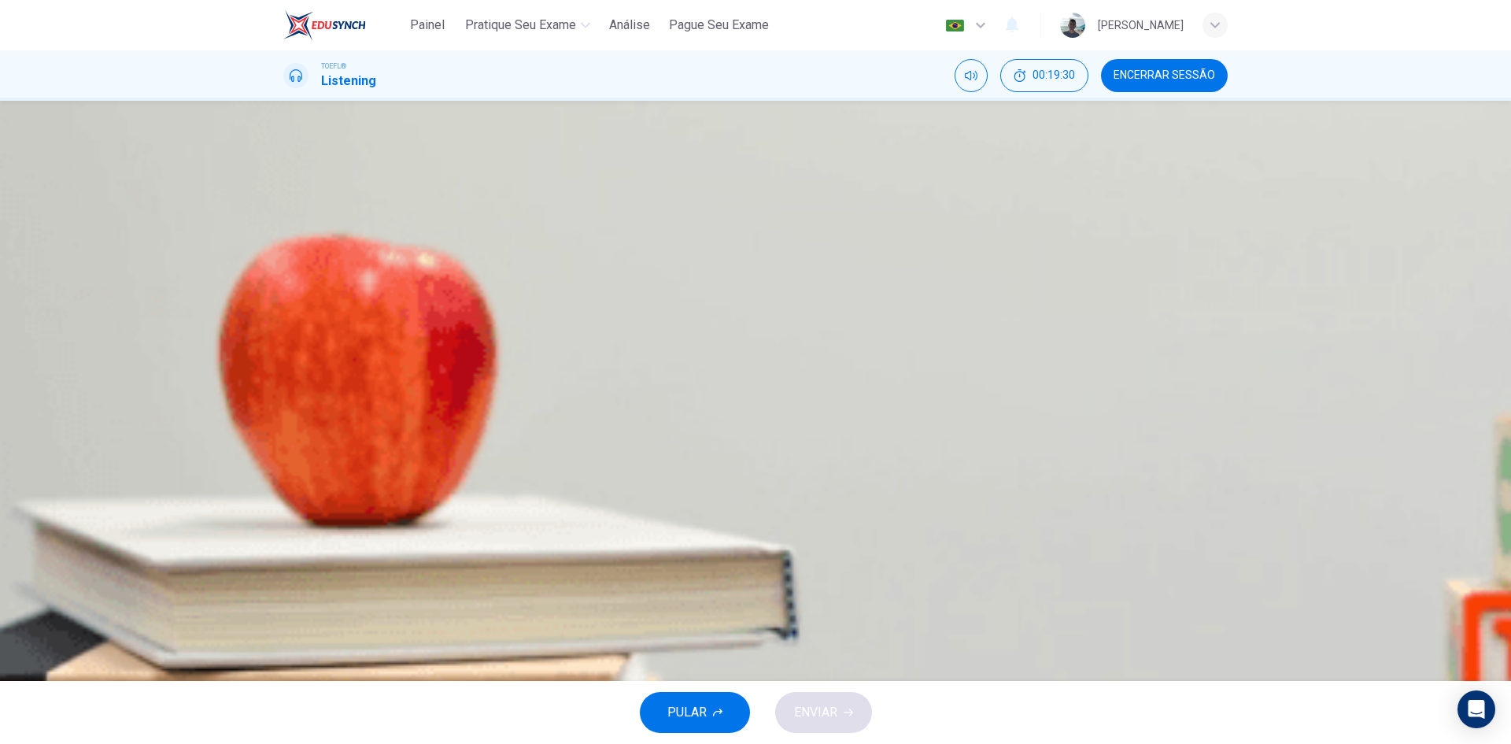
click at [285, 404] on icon "button" at bounding box center [285, 404] width 0 height 0
click at [283, 411] on span at bounding box center [283, 411] width 0 height 0
click at [286, 390] on div "05m 04s" at bounding box center [755, 430] width 944 height 80
click at [286, 393] on button "button" at bounding box center [284, 400] width 3 height 15
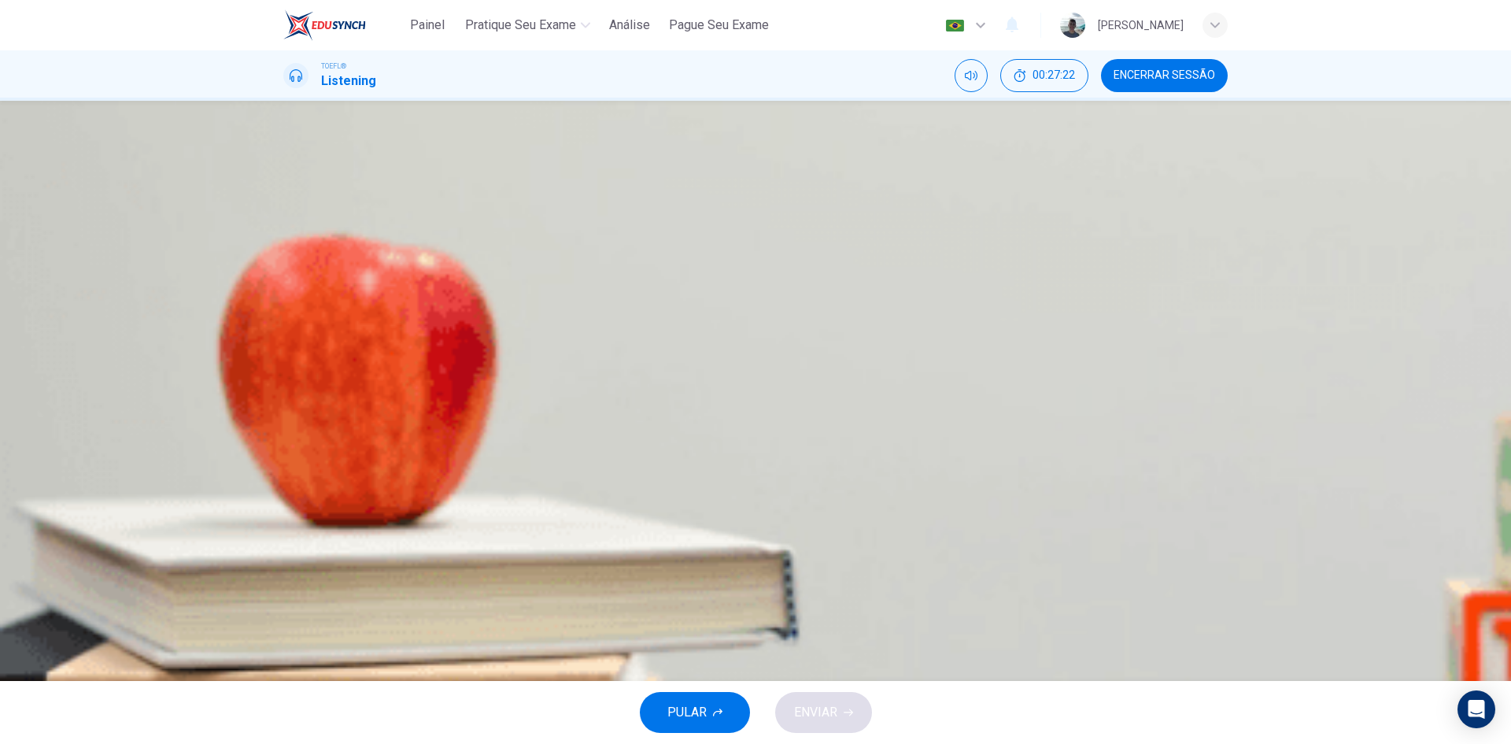
scroll to position [14, 0]
click at [283, 411] on span at bounding box center [283, 411] width 0 height 0
click at [286, 393] on button "button" at bounding box center [284, 400] width 3 height 15
click at [316, 325] on div "C" at bounding box center [302, 312] width 25 height 25
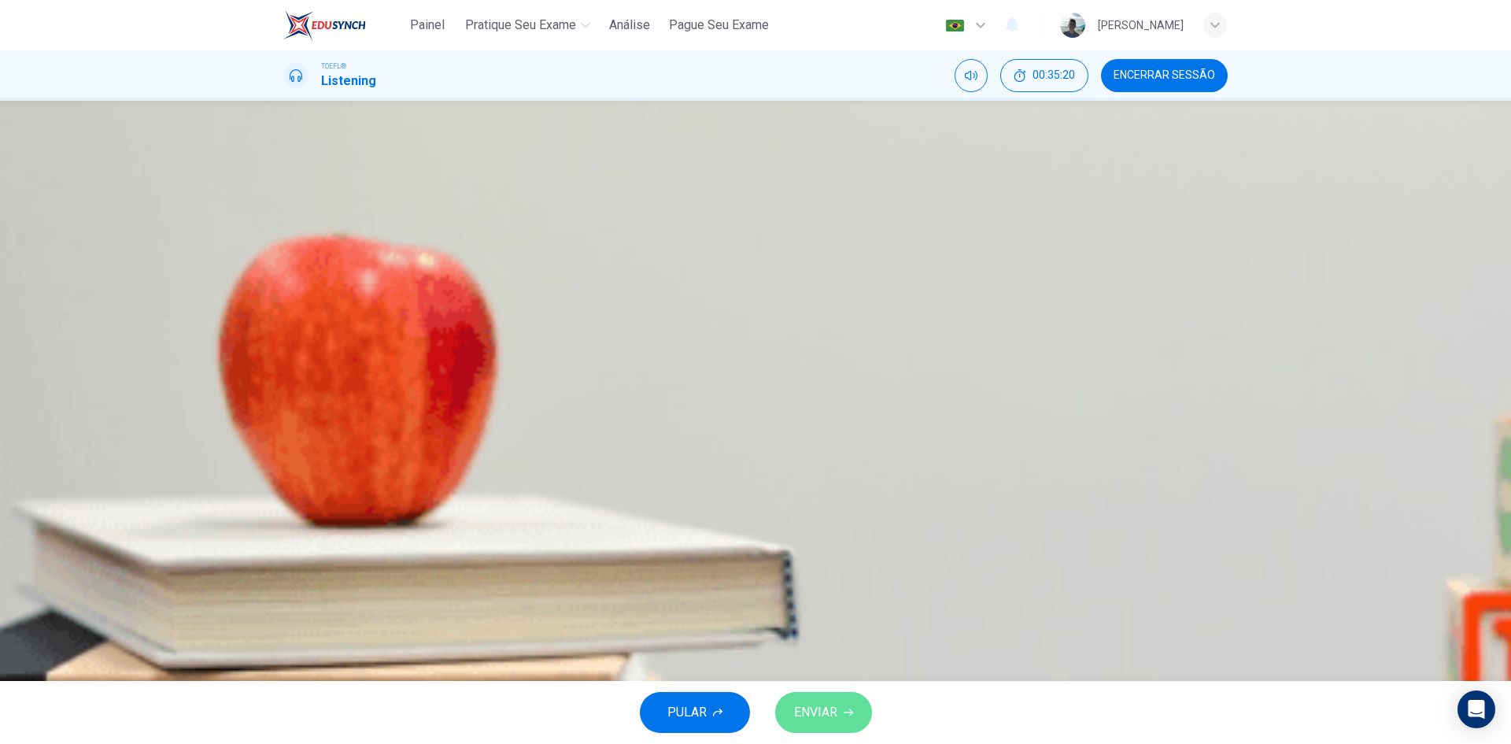
click at [809, 716] on span "ENVIAR" at bounding box center [815, 712] width 43 height 22
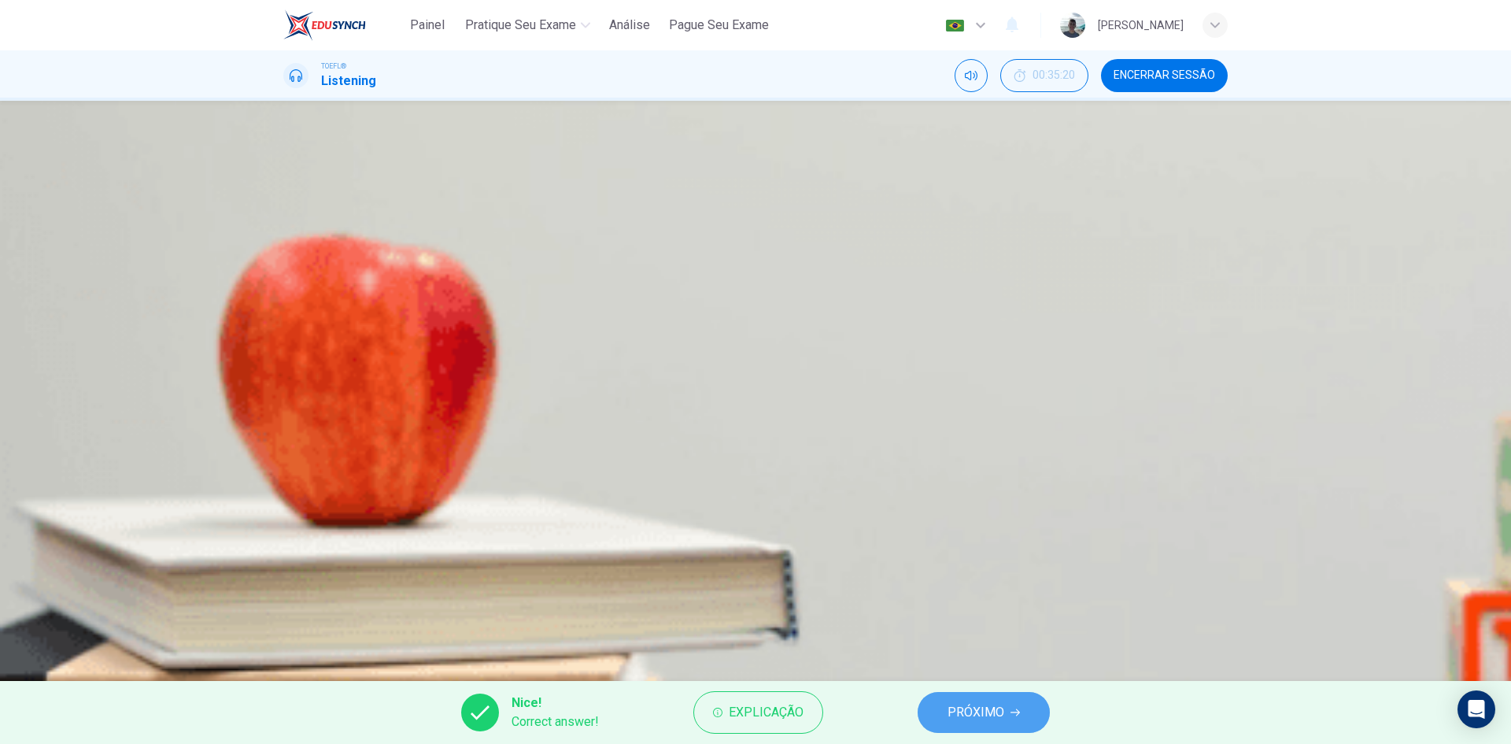
click at [978, 706] on span "PRÓXIMO" at bounding box center [976, 712] width 57 height 22
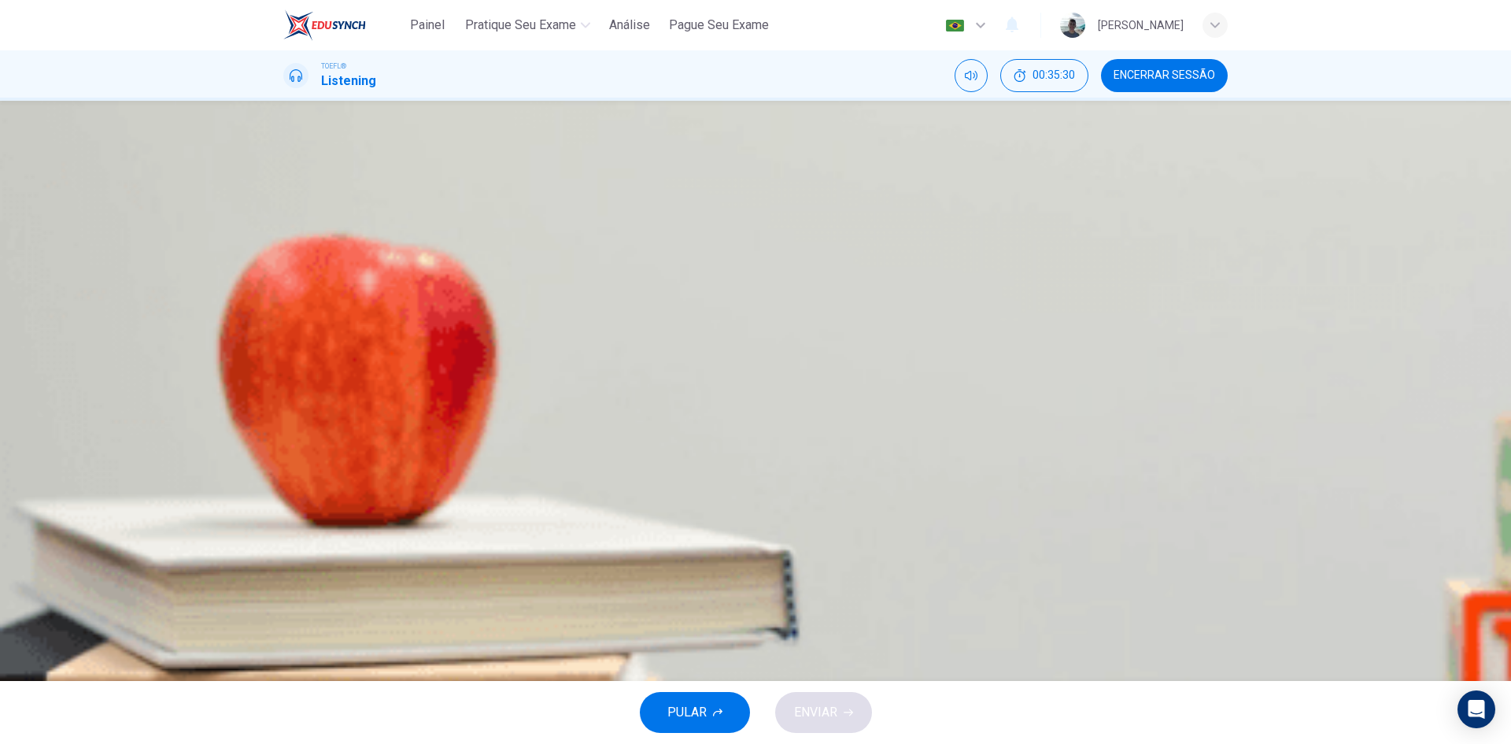
click at [286, 393] on button "button" at bounding box center [284, 400] width 3 height 15
click at [283, 411] on span at bounding box center [283, 411] width 0 height 0
click at [286, 393] on button "button" at bounding box center [284, 400] width 3 height 15
click at [283, 390] on div "04m 14s" at bounding box center [755, 430] width 944 height 80
click at [294, 404] on icon "button" at bounding box center [294, 413] width 17 height 19
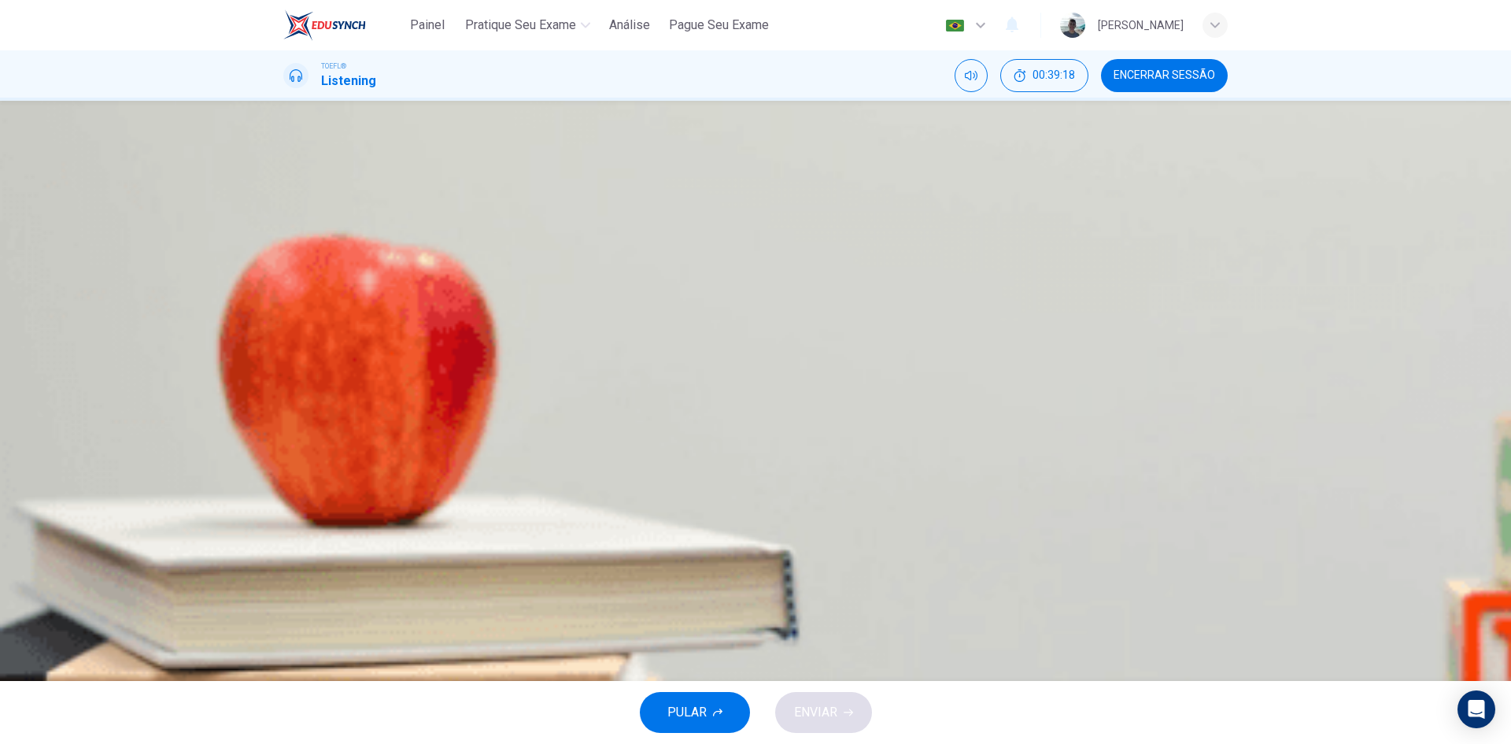
click at [316, 325] on div "C" at bounding box center [302, 312] width 25 height 25
click at [843, 704] on button "ENVIAR" at bounding box center [823, 712] width 97 height 41
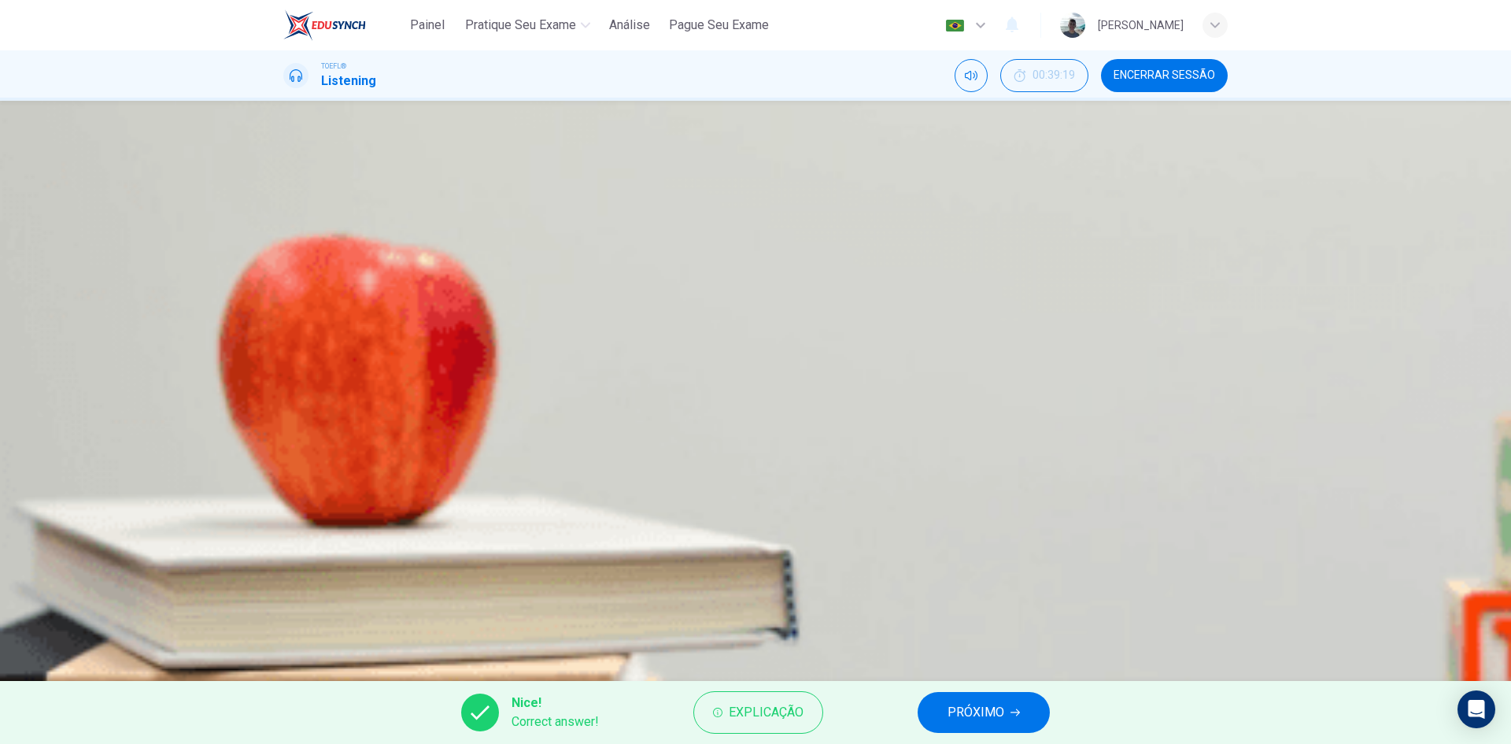
click at [285, 404] on icon "button" at bounding box center [285, 404] width 0 height 0
click at [948, 710] on button "PRÓXIMO" at bounding box center [984, 712] width 132 height 41
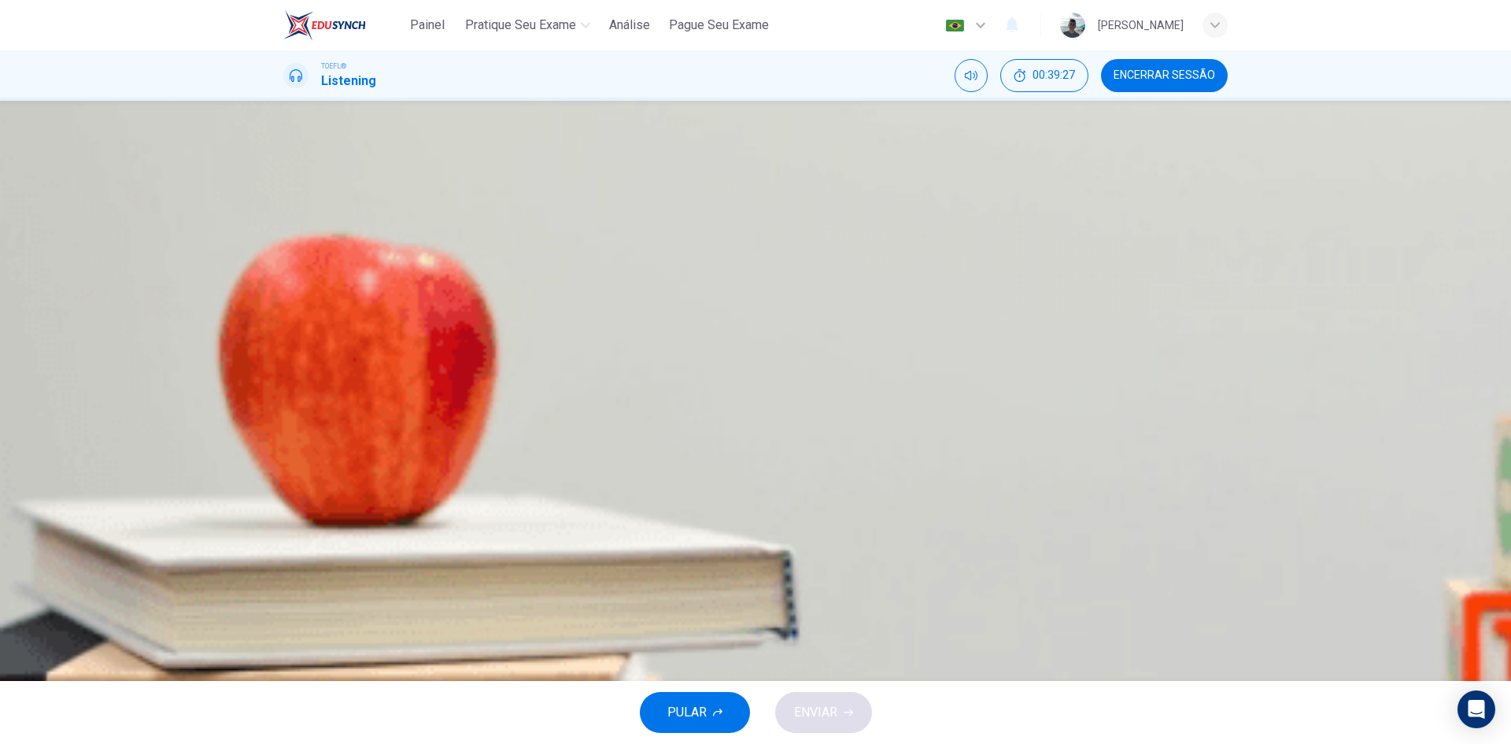
click at [283, 411] on span at bounding box center [283, 411] width 0 height 0
click at [285, 404] on icon "button" at bounding box center [285, 404] width 0 height 0
click at [283, 411] on span at bounding box center [283, 411] width 0 height 0
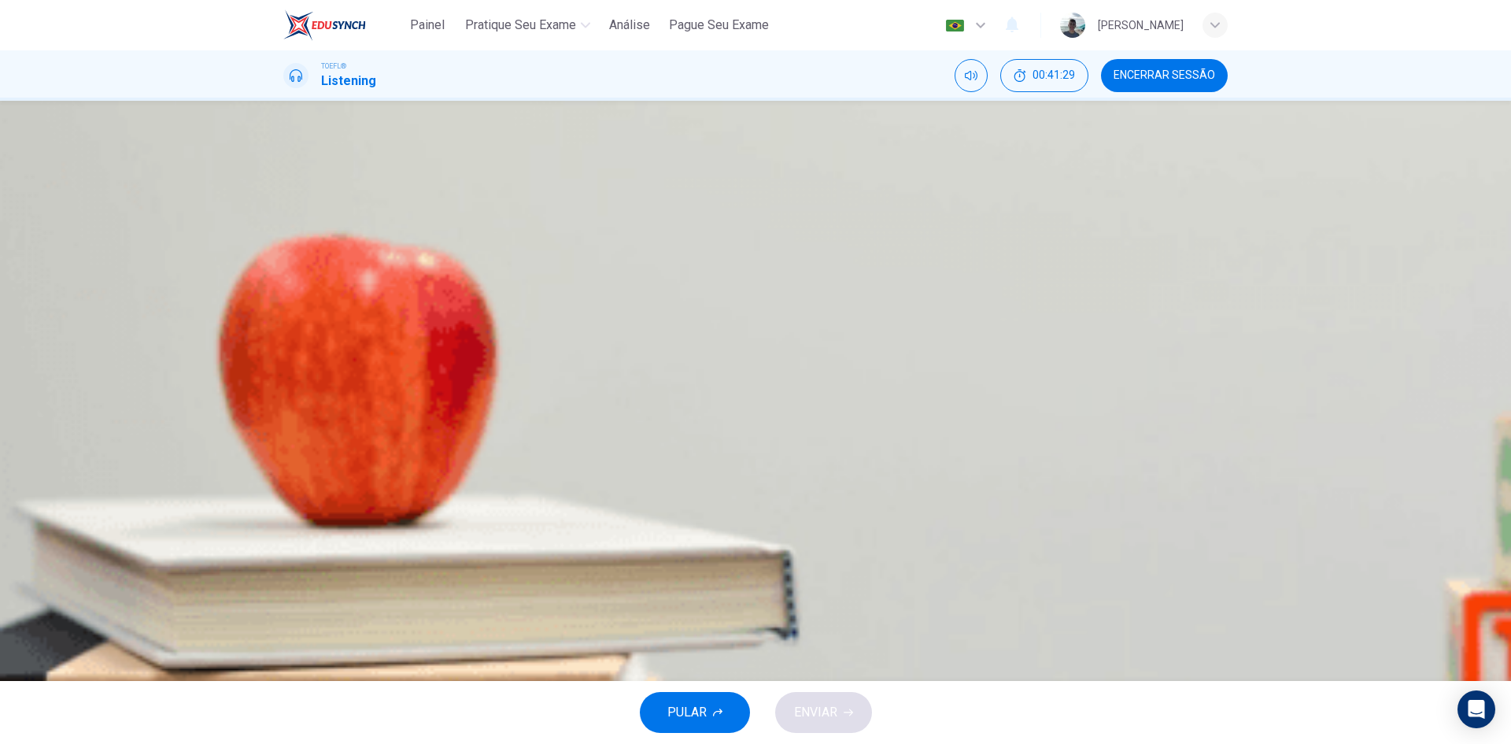
click at [316, 246] on div "A" at bounding box center [302, 233] width 25 height 25
click at [817, 722] on span "ENVIAR" at bounding box center [815, 712] width 43 height 22
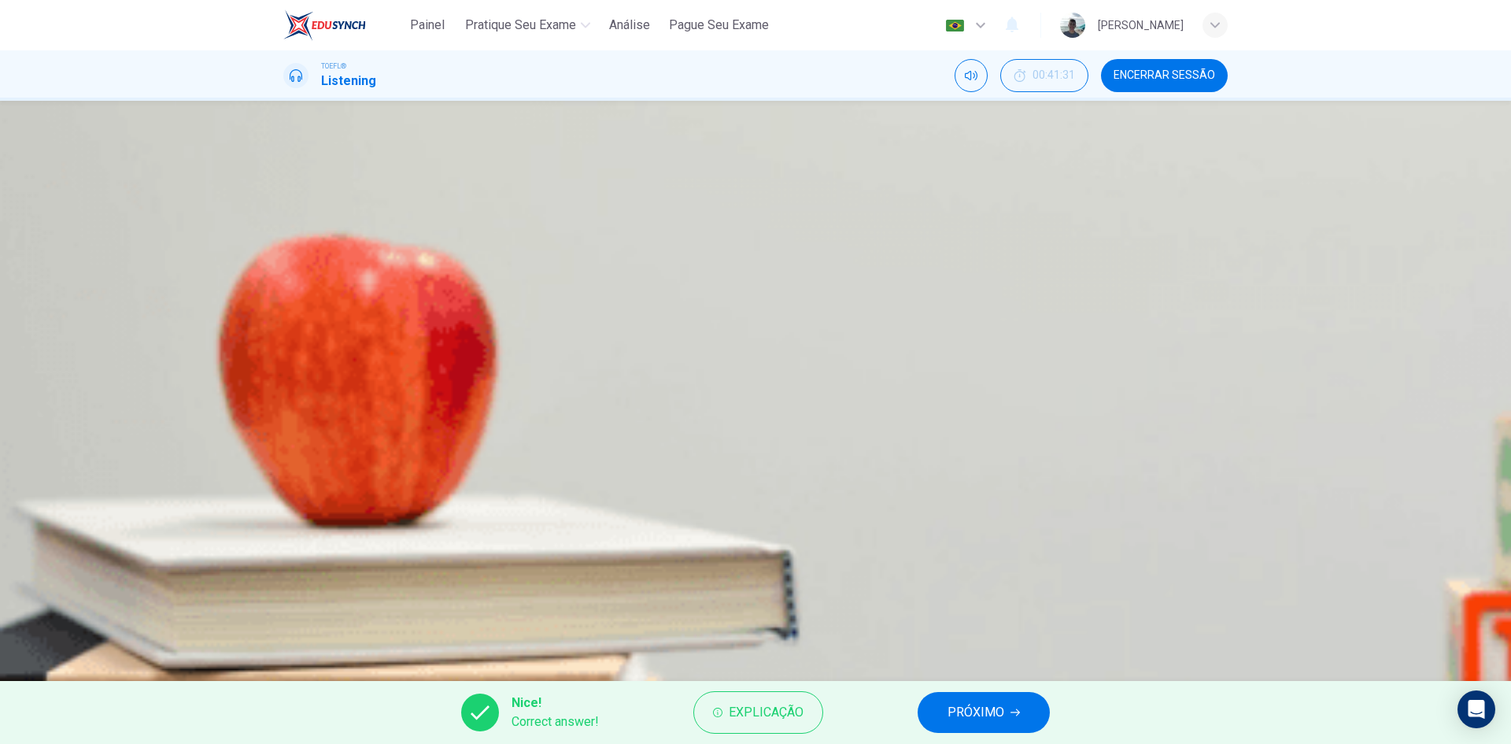
click at [944, 702] on button "PRÓXIMO" at bounding box center [984, 712] width 132 height 41
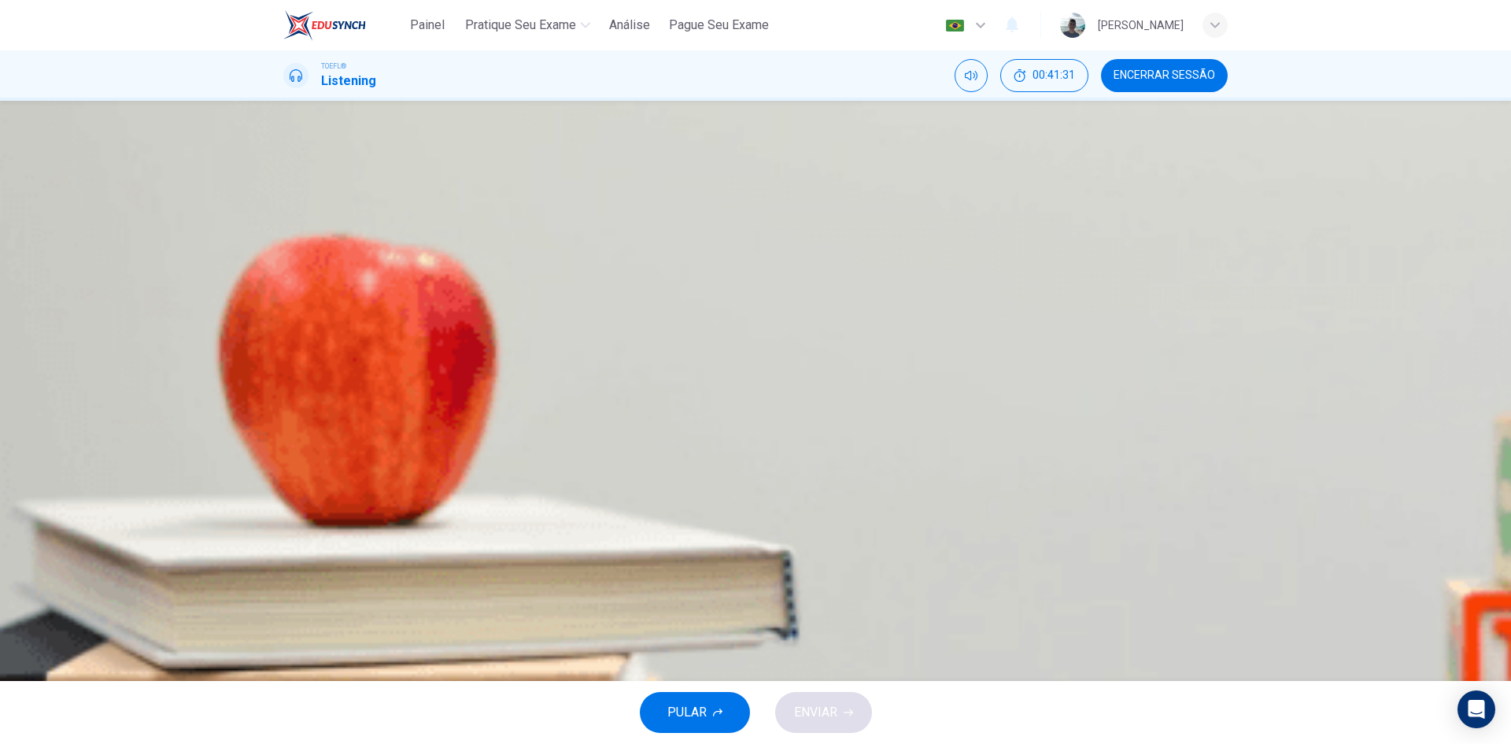
click at [286, 393] on button "button" at bounding box center [284, 400] width 3 height 15
click at [283, 411] on span at bounding box center [283, 411] width 0 height 0
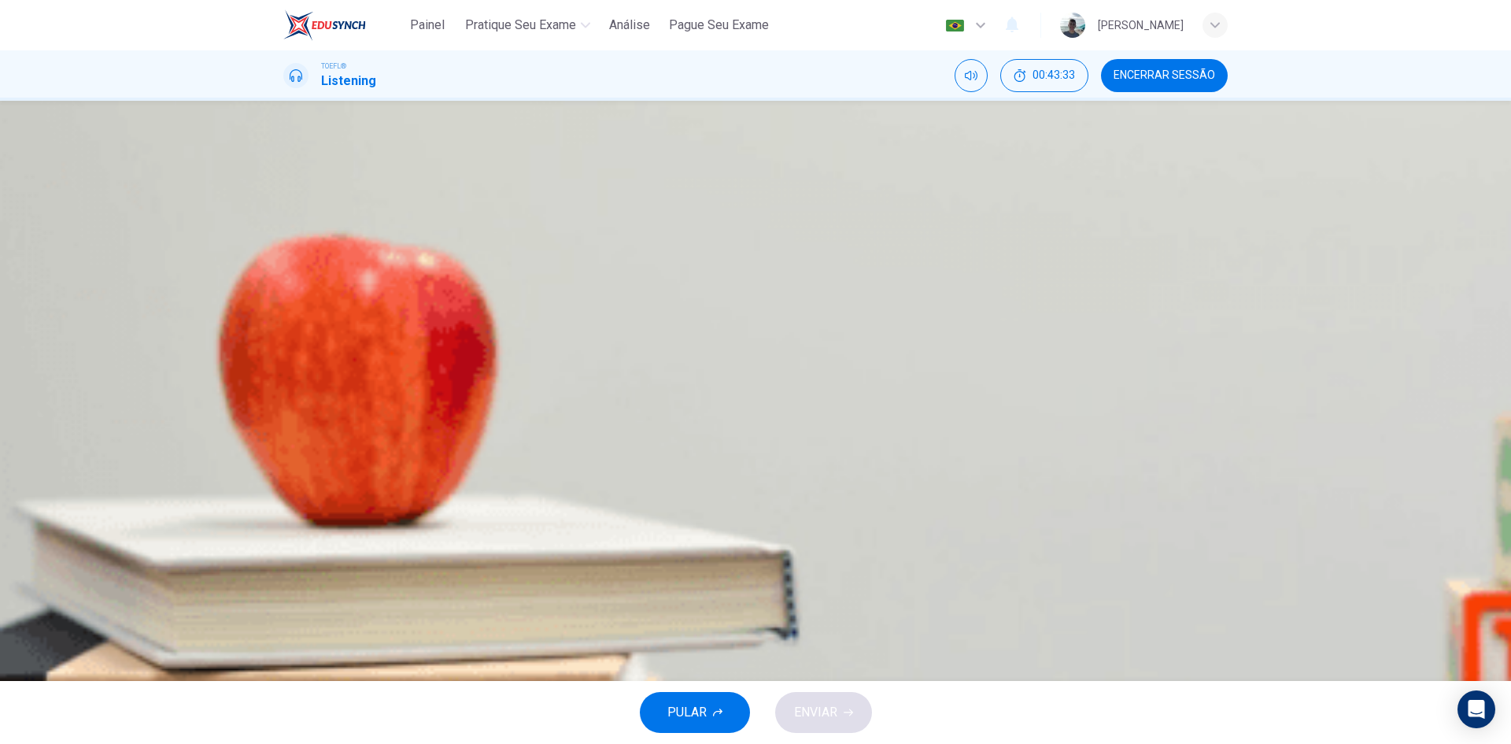
click at [283, 411] on span at bounding box center [283, 411] width 0 height 0
click at [316, 364] on div "D" at bounding box center [302, 351] width 25 height 25
drag, startPoint x: 808, startPoint y: 719, endPoint x: 797, endPoint y: 686, distance: 35.6
click at [808, 718] on span "ENVIAR" at bounding box center [815, 712] width 43 height 22
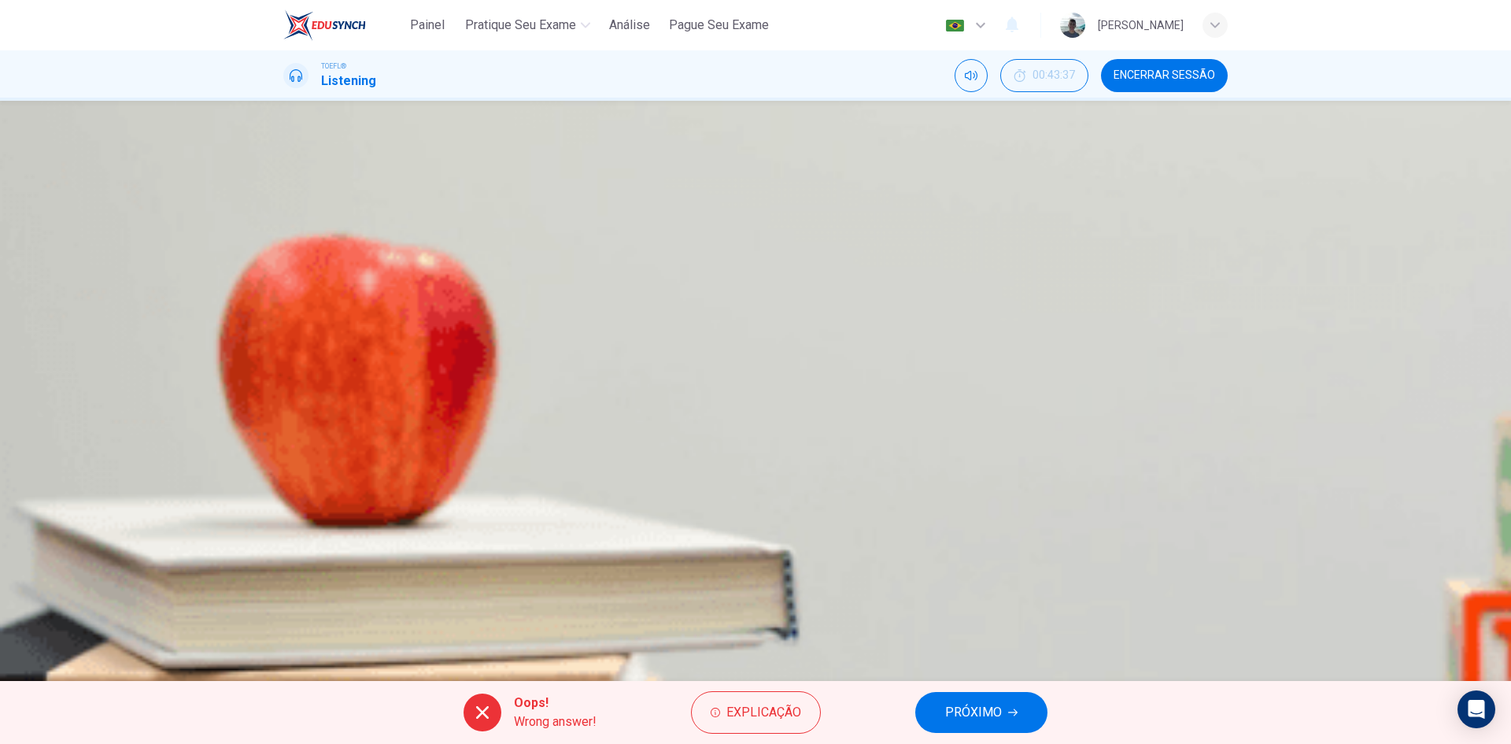
click at [286, 393] on button "button" at bounding box center [284, 400] width 3 height 15
type input "42"
click at [955, 700] on button "PRÓXIMO" at bounding box center [981, 712] width 132 height 41
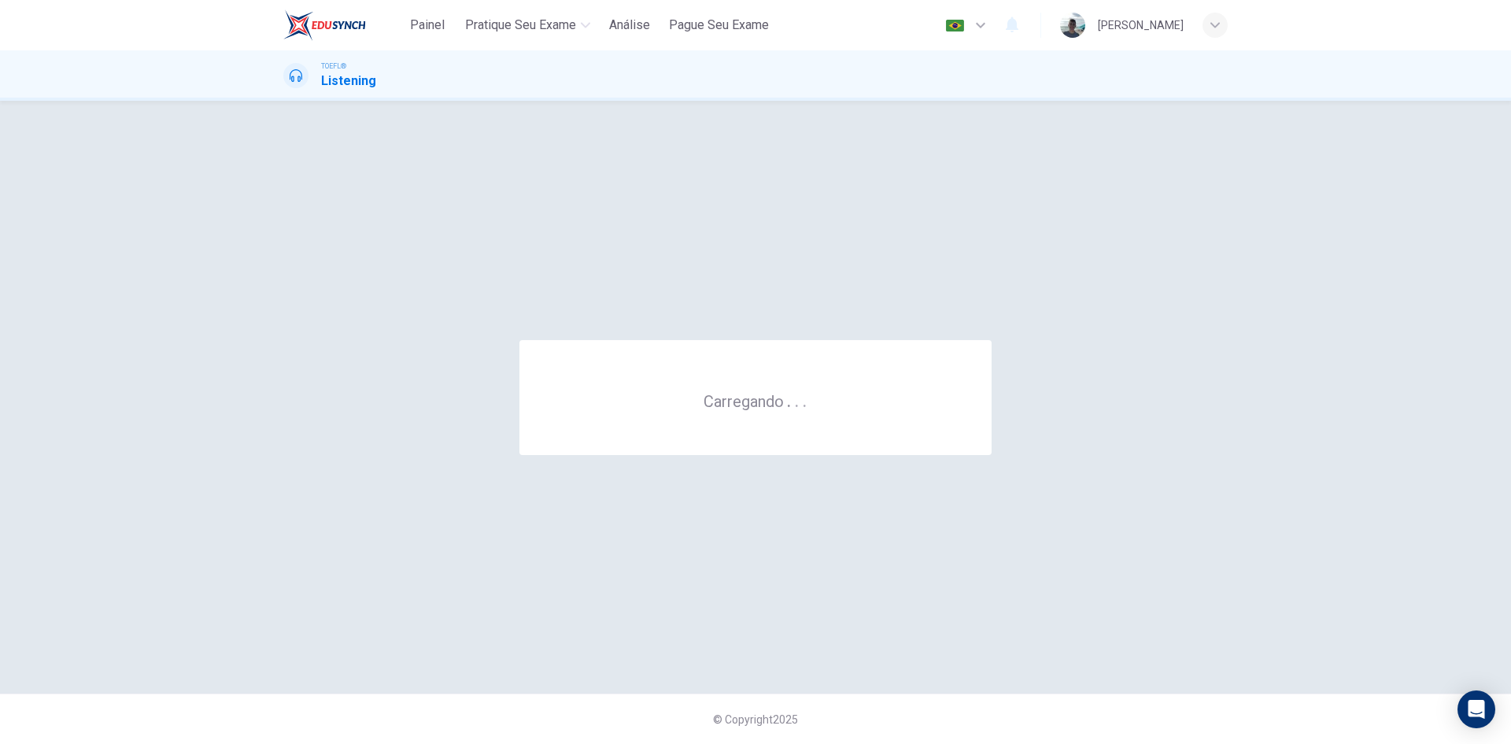
scroll to position [0, 0]
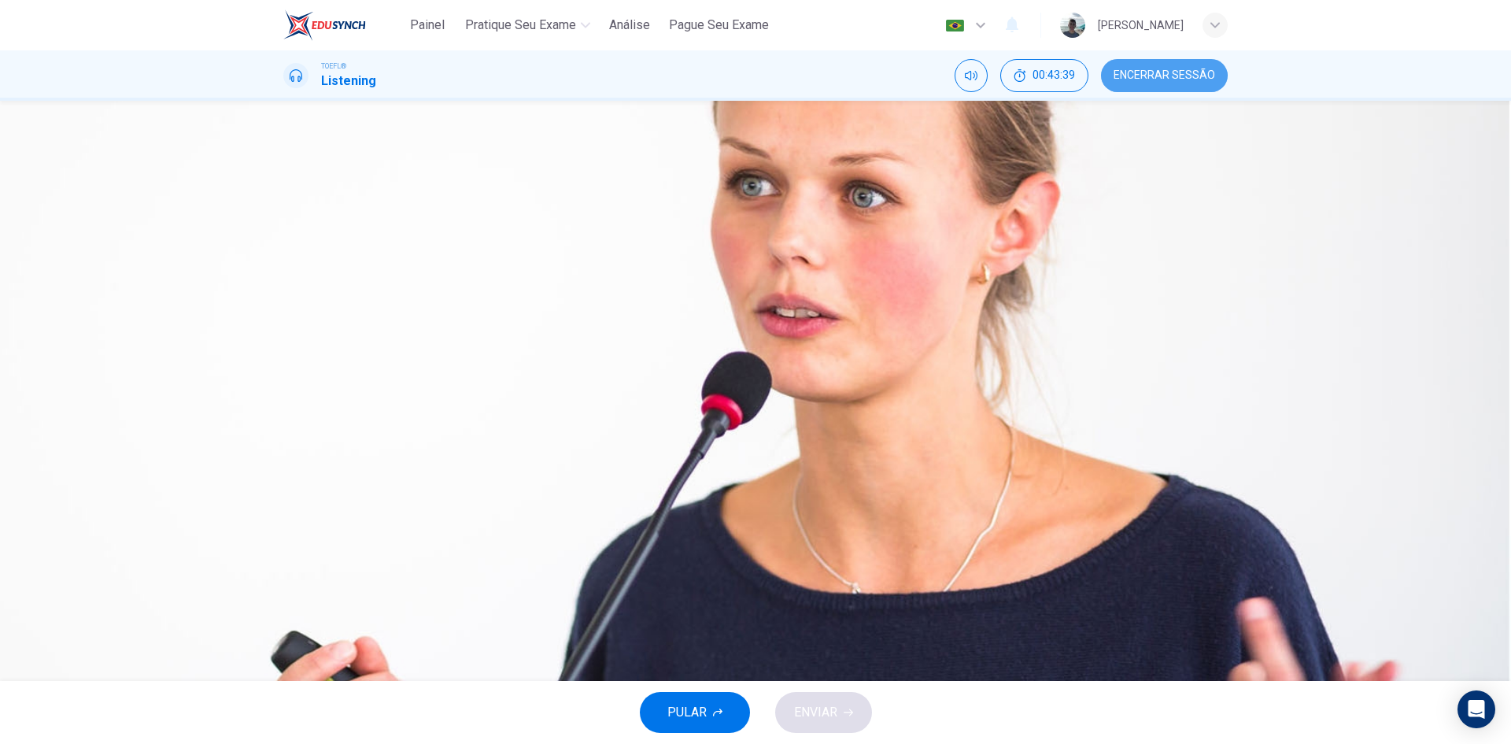
click at [1132, 78] on span "Encerrar Sessão" at bounding box center [1165, 75] width 102 height 13
